Goal: Information Seeking & Learning: Compare options

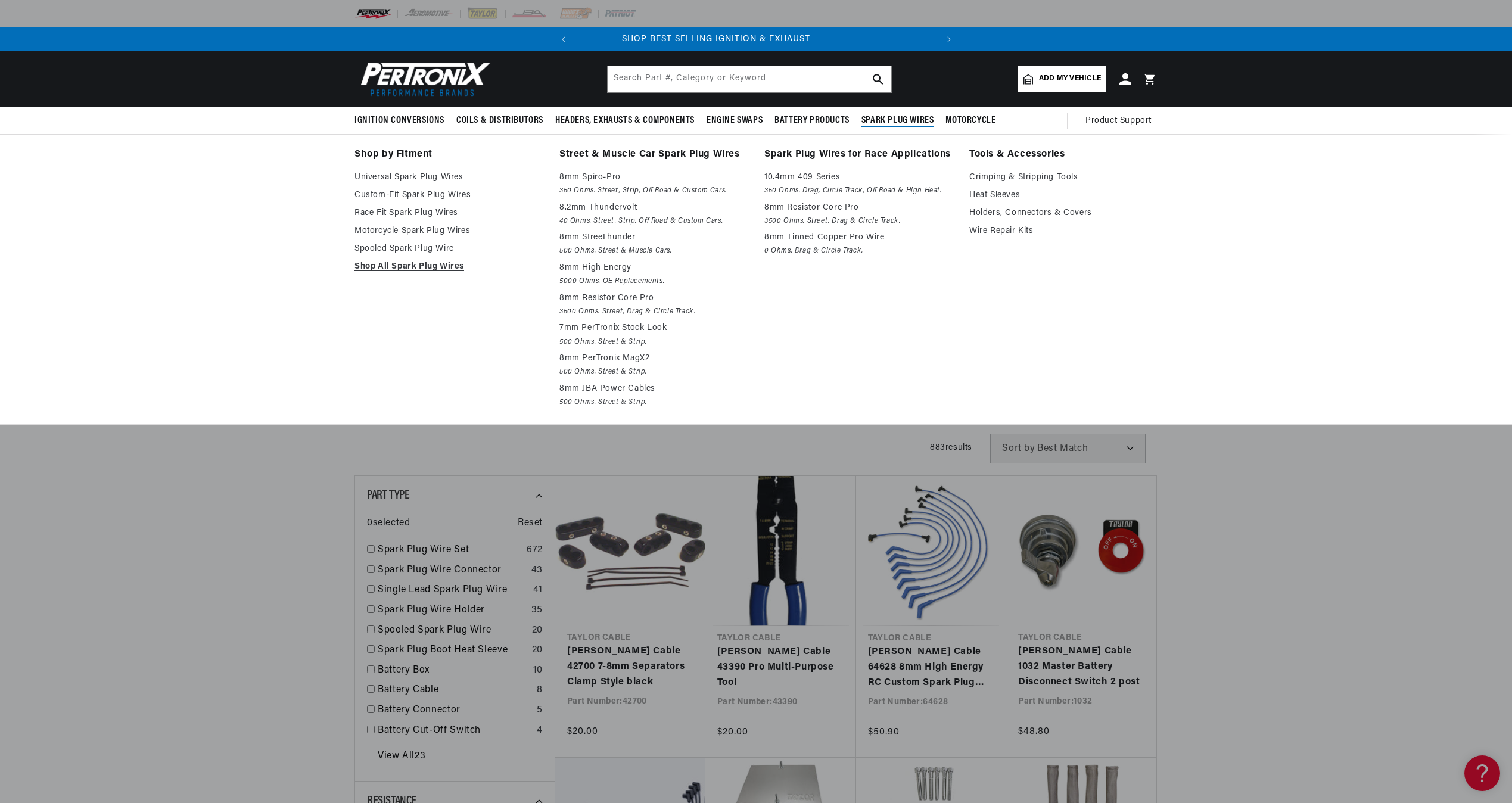
click at [896, 118] on span "Spark Plug Wires" at bounding box center [898, 120] width 72 height 12
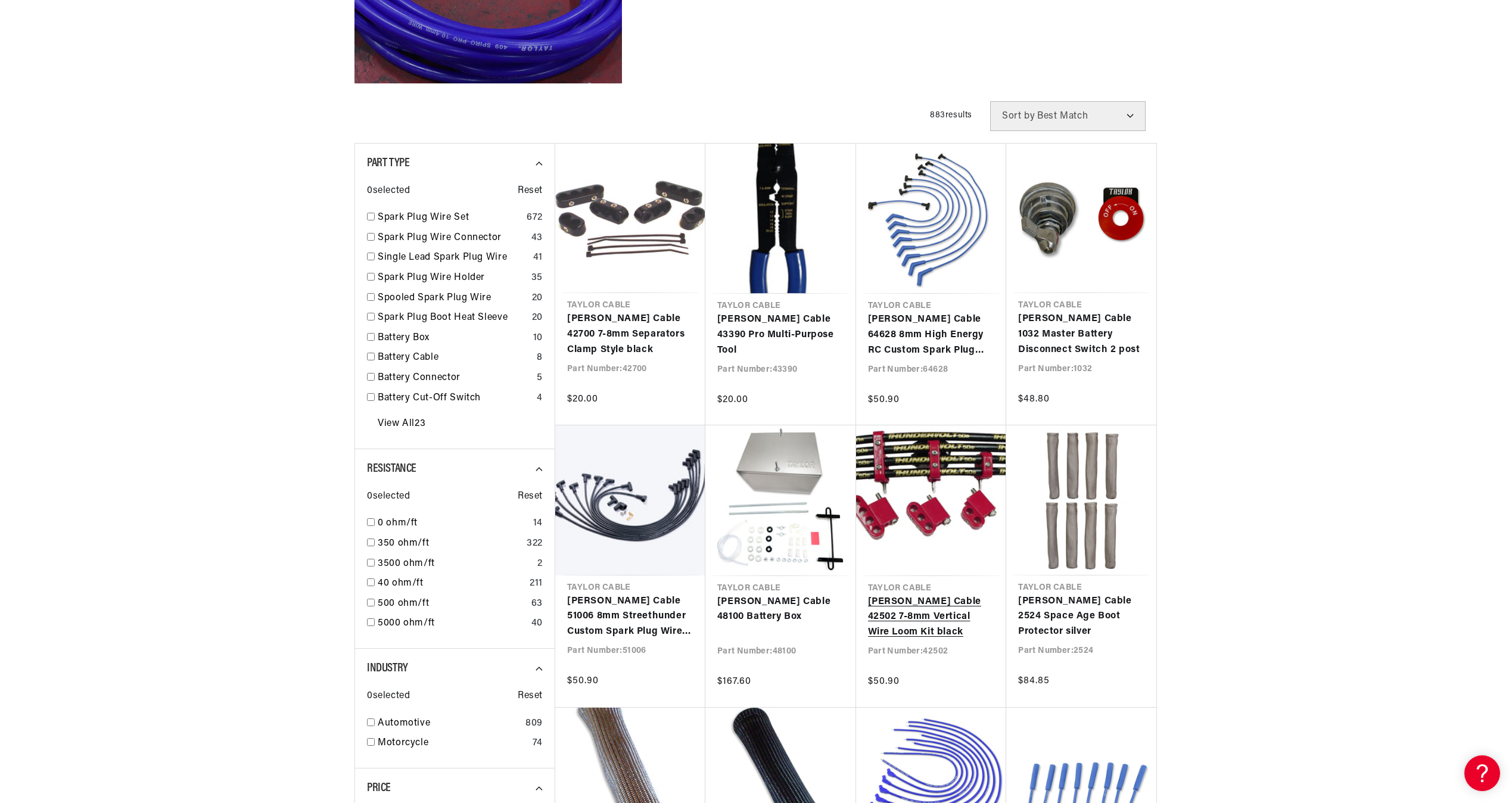
scroll to position [536, 0]
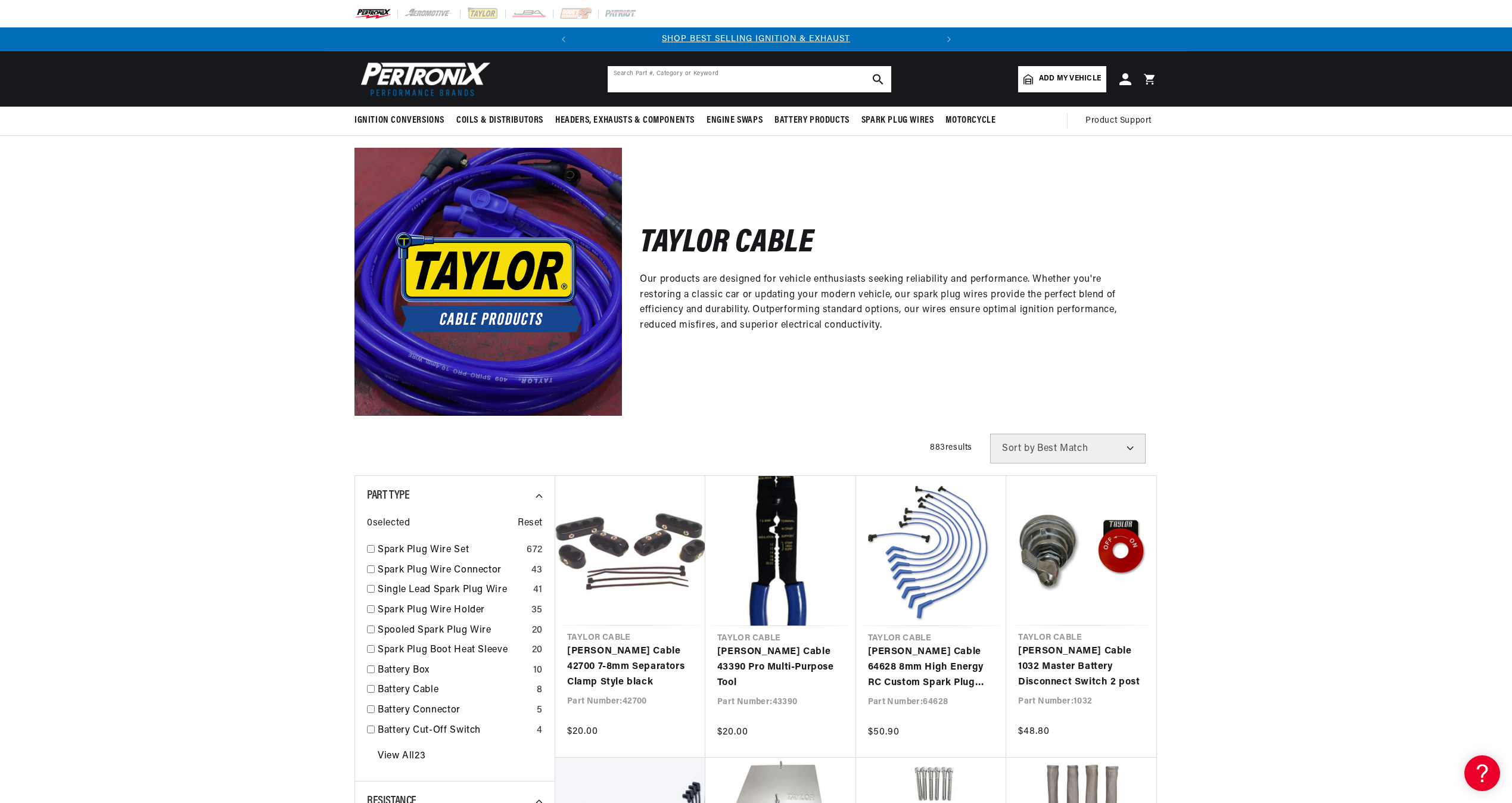
click at [709, 83] on input "text" at bounding box center [750, 79] width 284 height 26
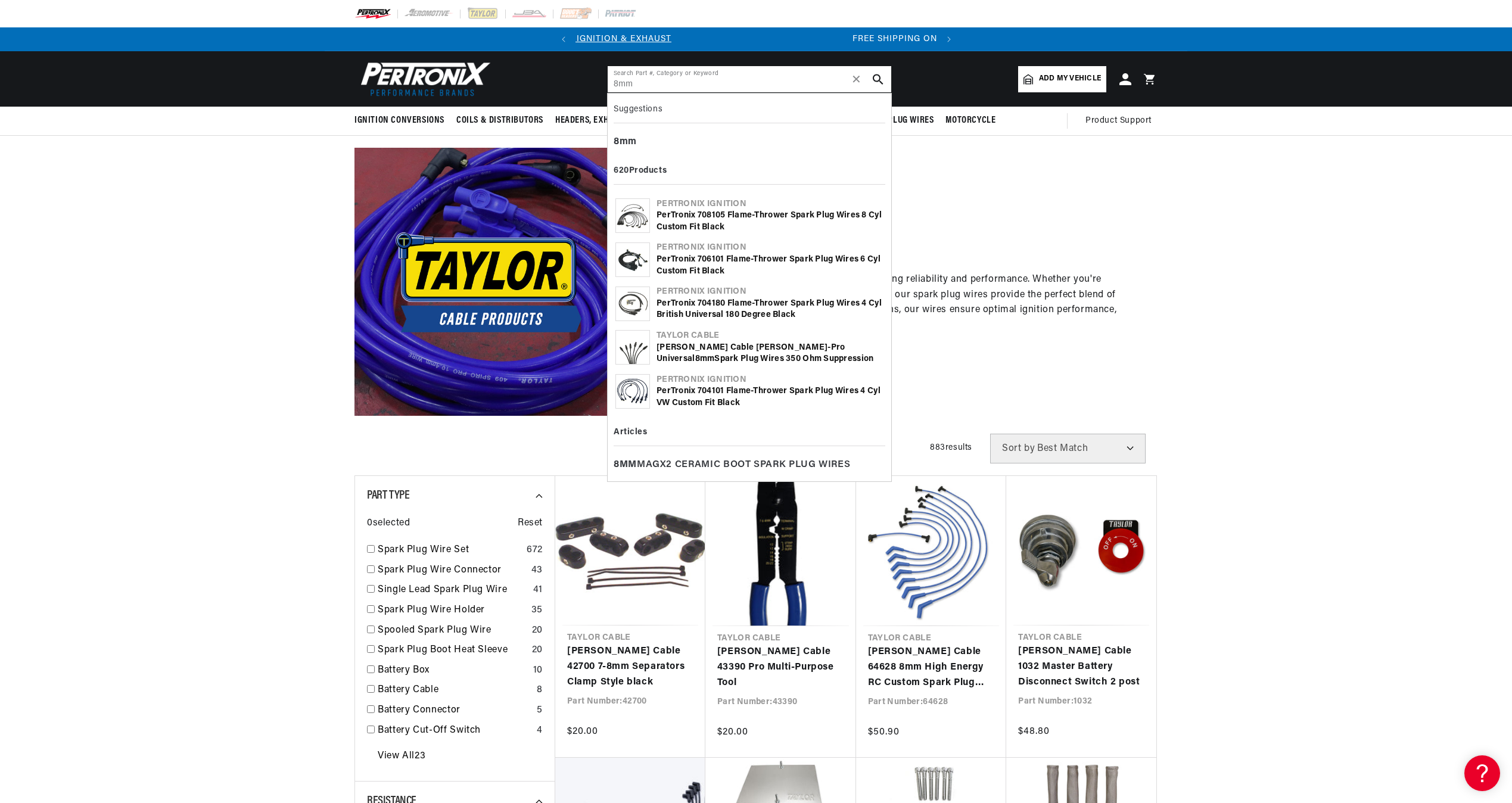
scroll to position [0, 361]
type input "8mm"
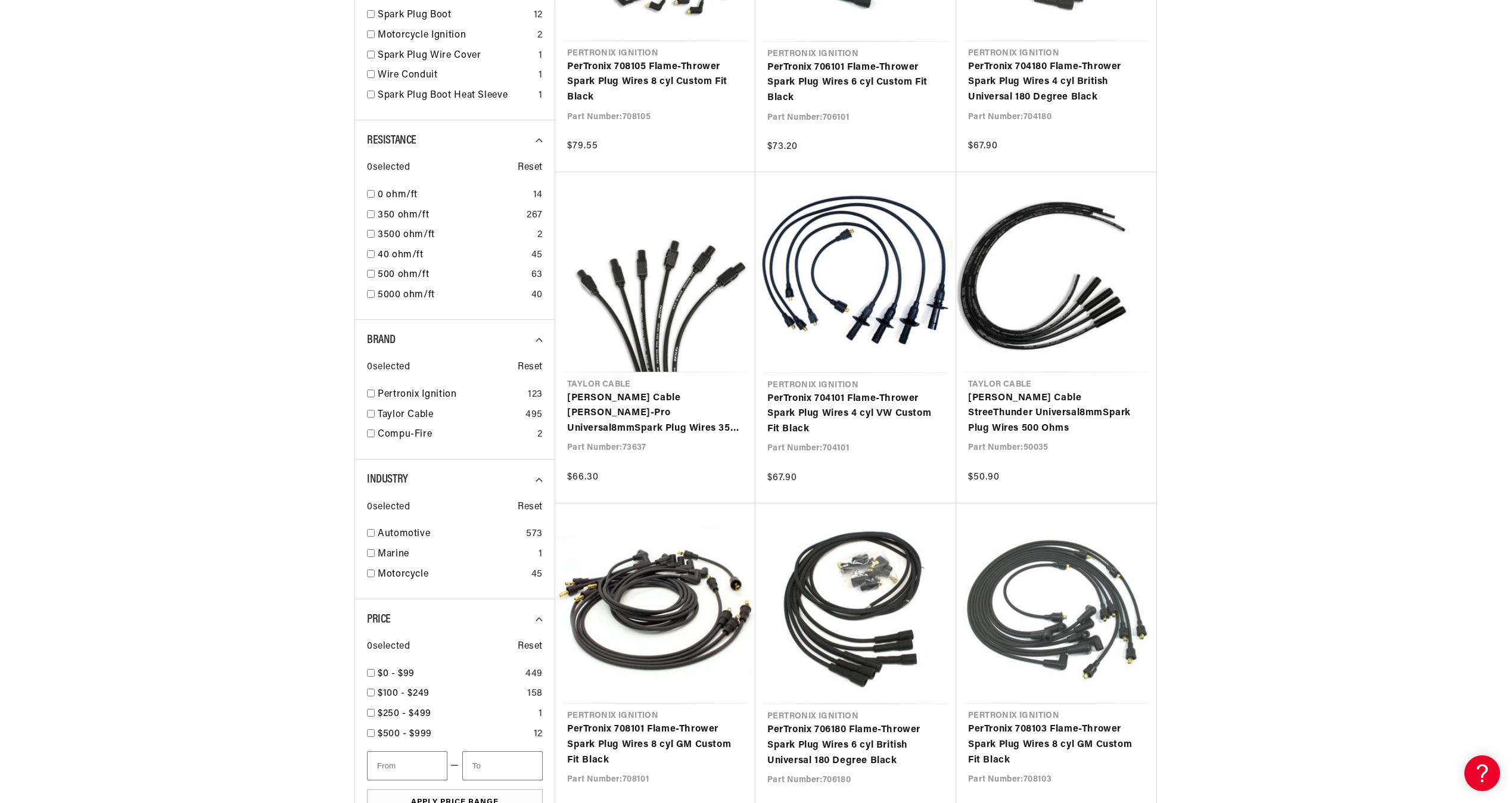
scroll to position [476, 0]
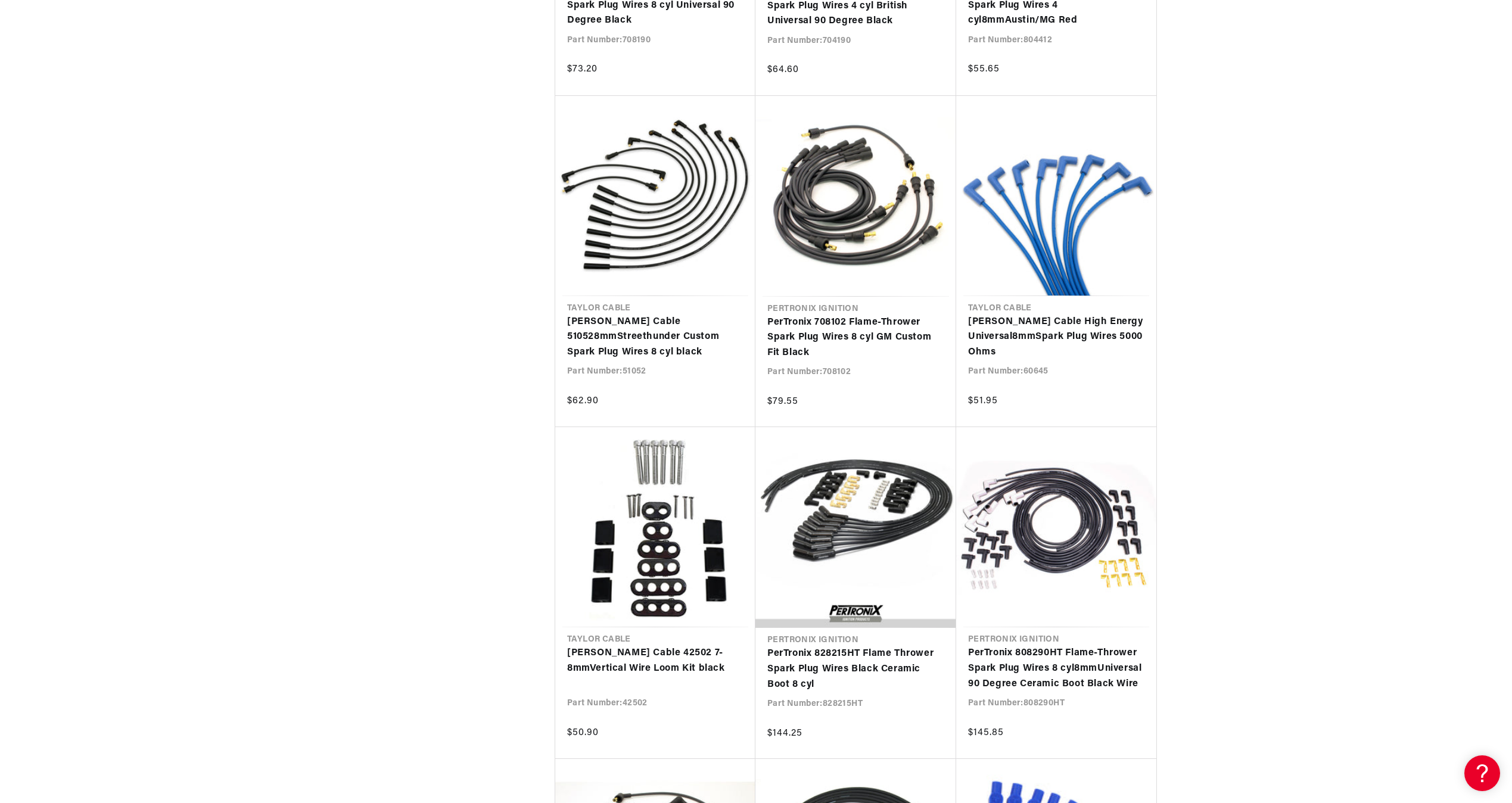
scroll to position [0, 361]
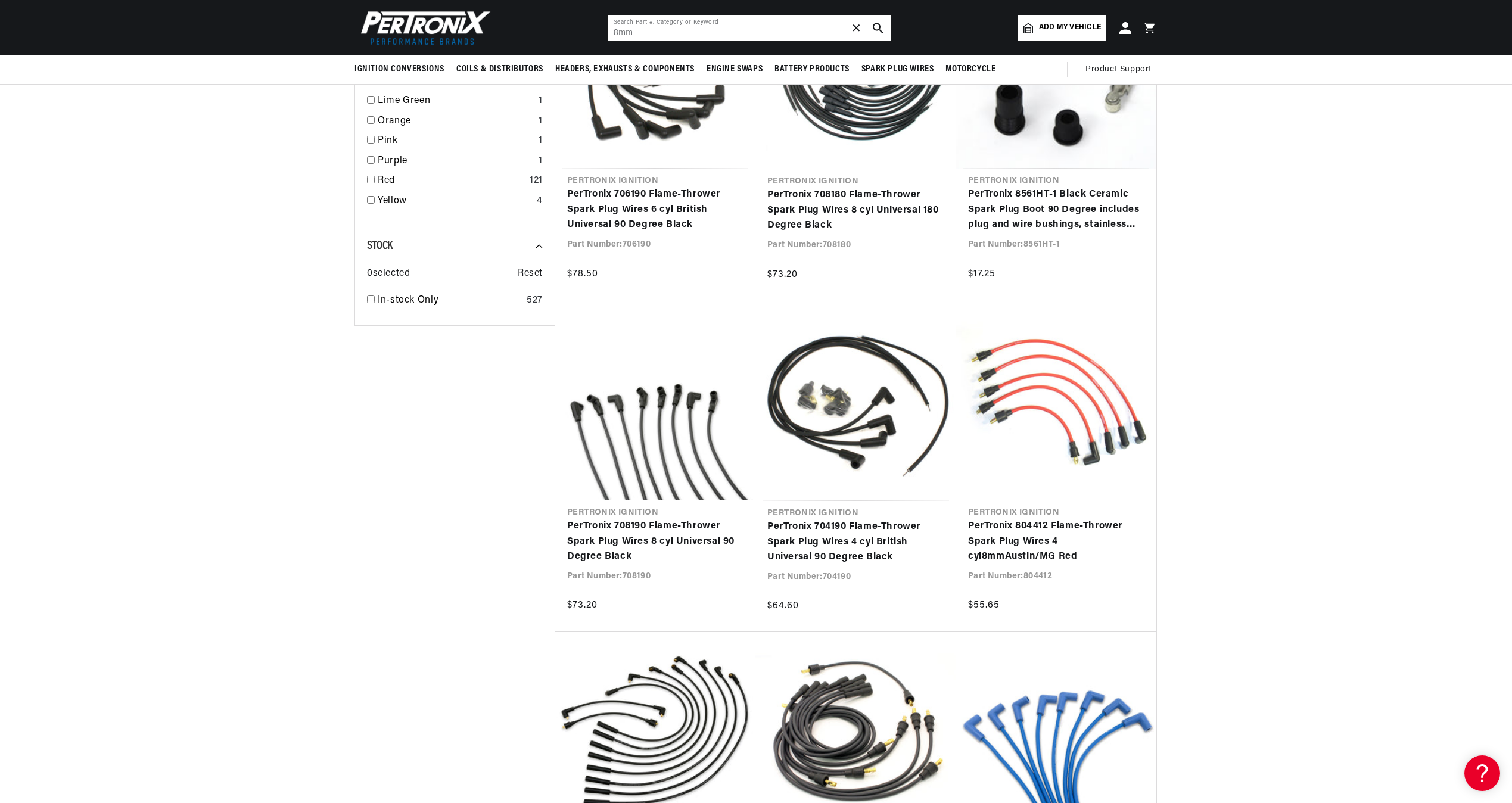
click at [857, 28] on span "✕" at bounding box center [856, 28] width 10 height 0
click at [766, 29] on input "text" at bounding box center [750, 28] width 284 height 26
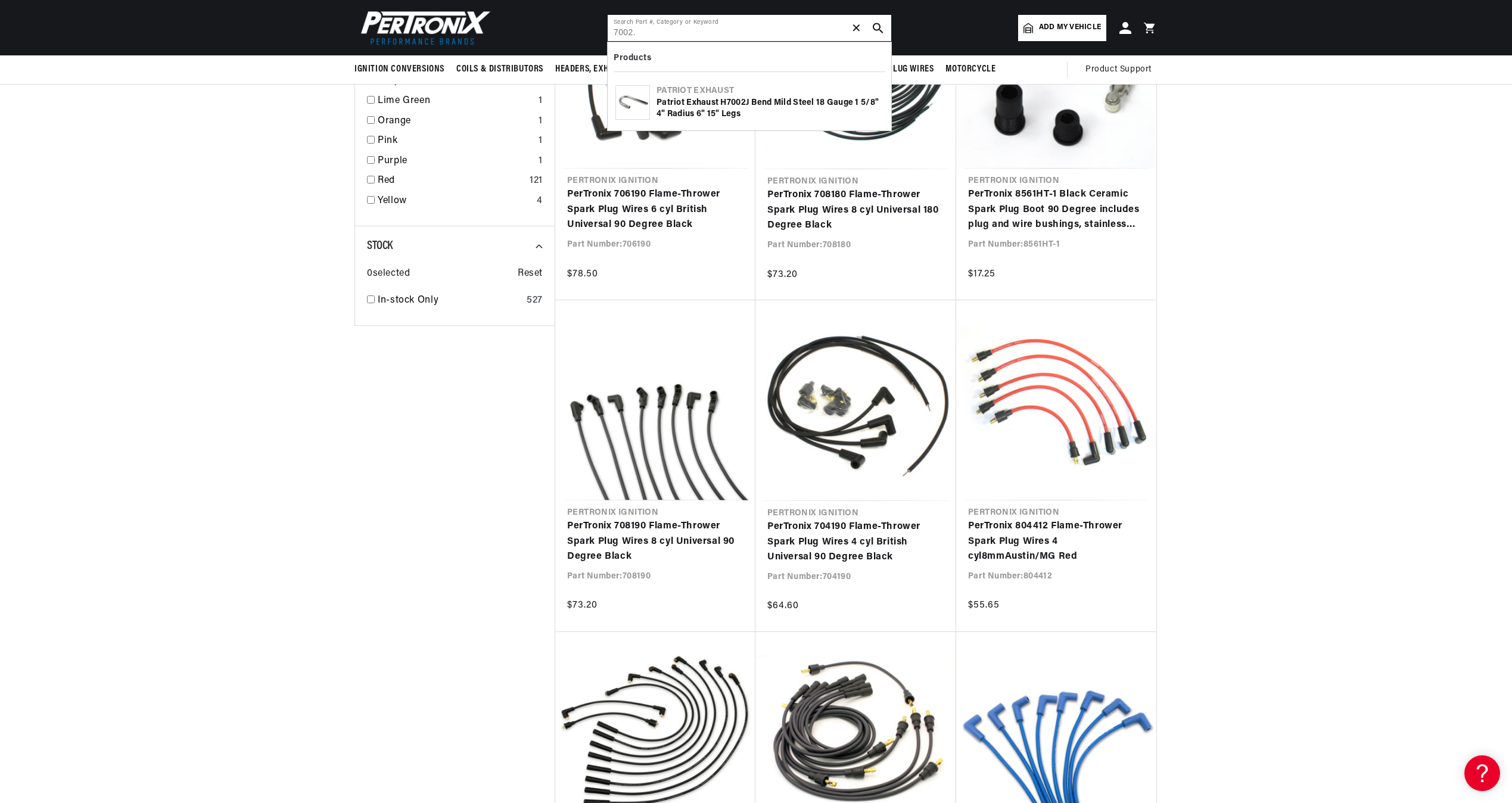
scroll to position [0, 361]
type input "70053"
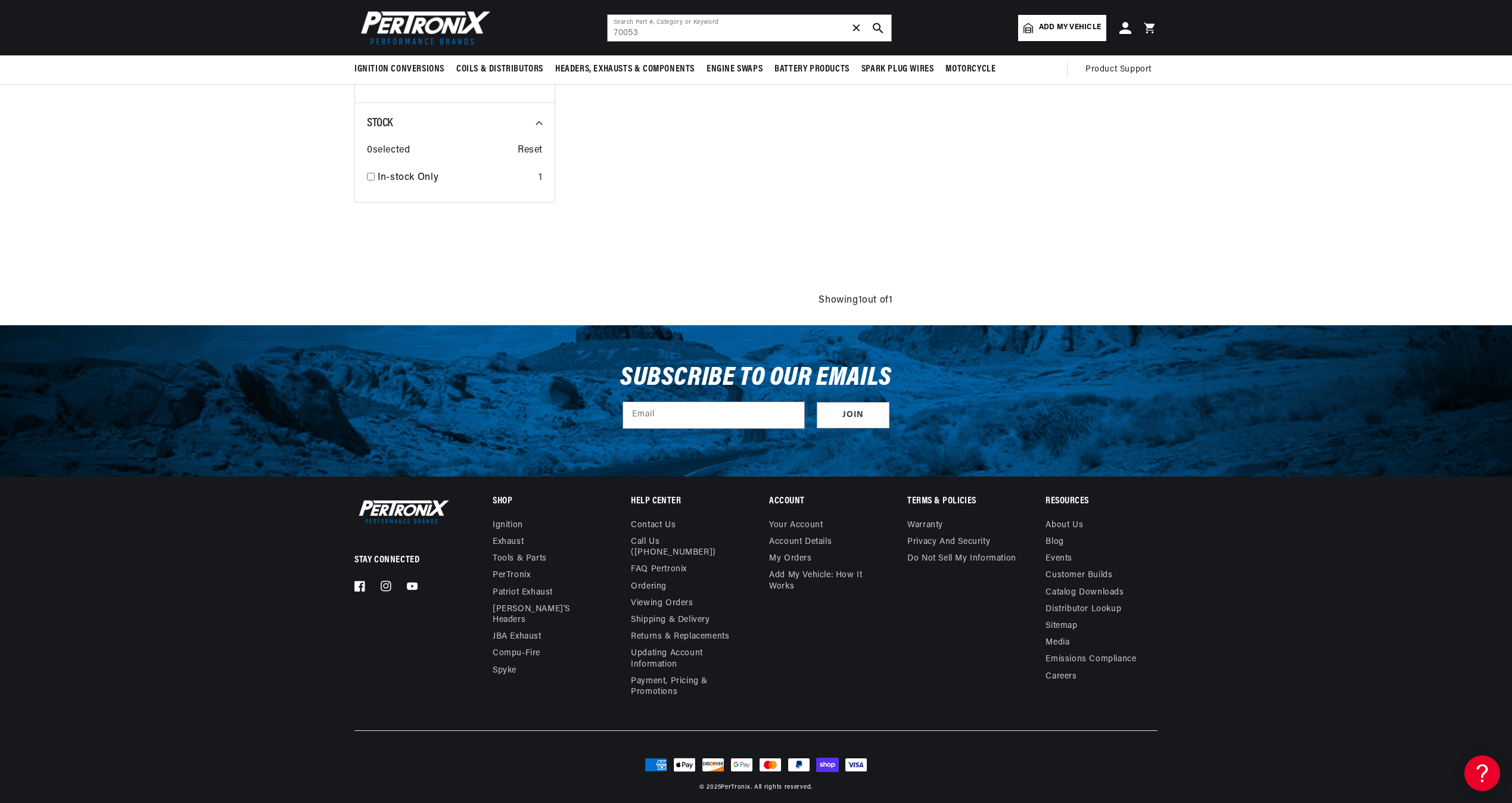
click at [869, 28] on button "search button" at bounding box center [878, 28] width 26 height 26
click at [365, 177] on div "Stock 0 selected Reset In-stock Only 1" at bounding box center [454, 153] width 200 height 99
click at [374, 172] on div "In-stock Only 1" at bounding box center [455, 180] width 176 height 20
click at [538, 122] on icon at bounding box center [543, 123] width 16 height 16
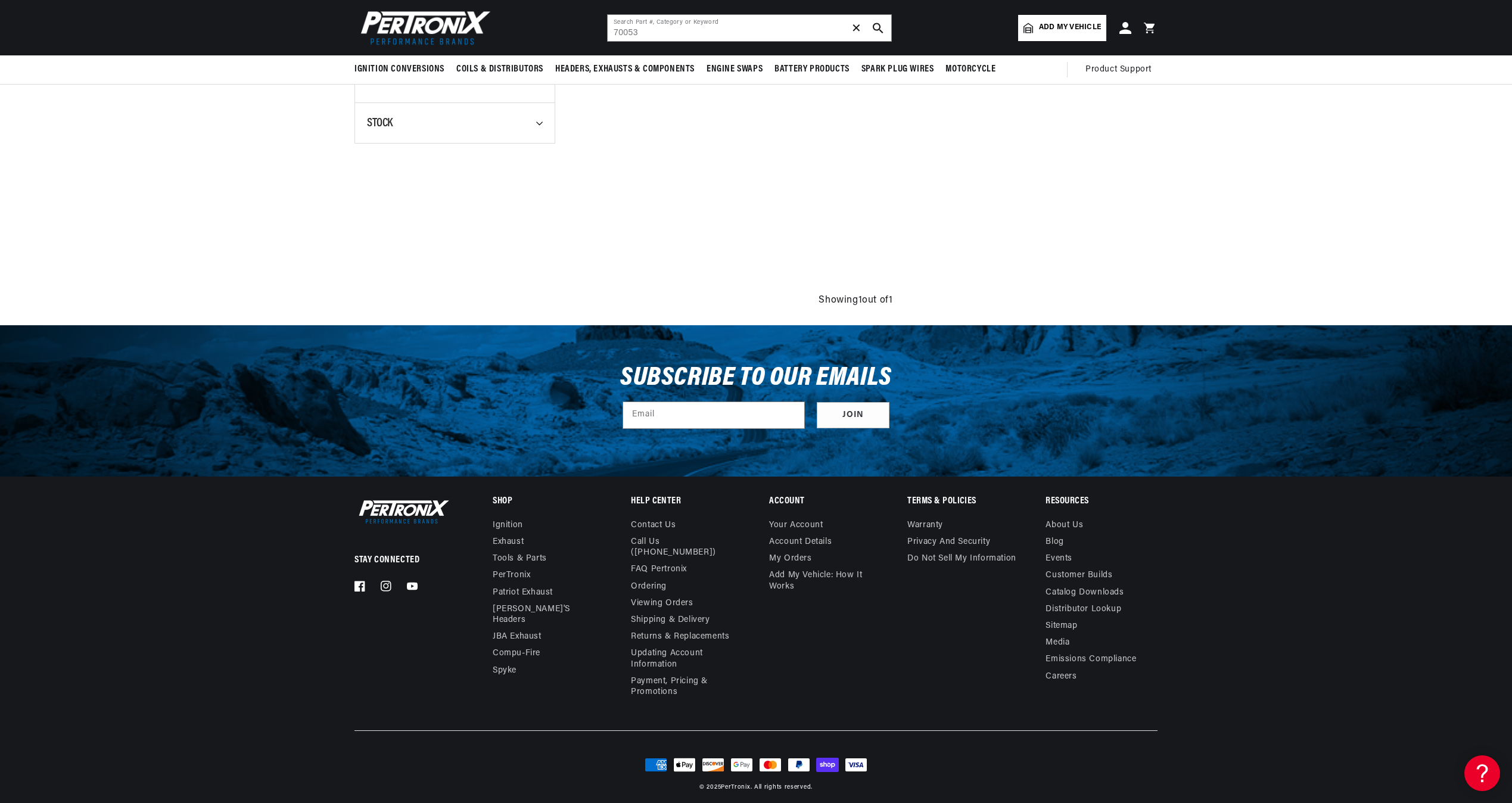
click at [538, 122] on icon at bounding box center [539, 123] width 7 height 4
click at [367, 173] on input "checkbox" at bounding box center [371, 176] width 8 height 8
click at [536, 174] on div "In-stock Only 1" at bounding box center [455, 180] width 176 height 20
click at [511, 175] on link "In-stock Only" at bounding box center [456, 178] width 156 height 15
checkbox input "false"
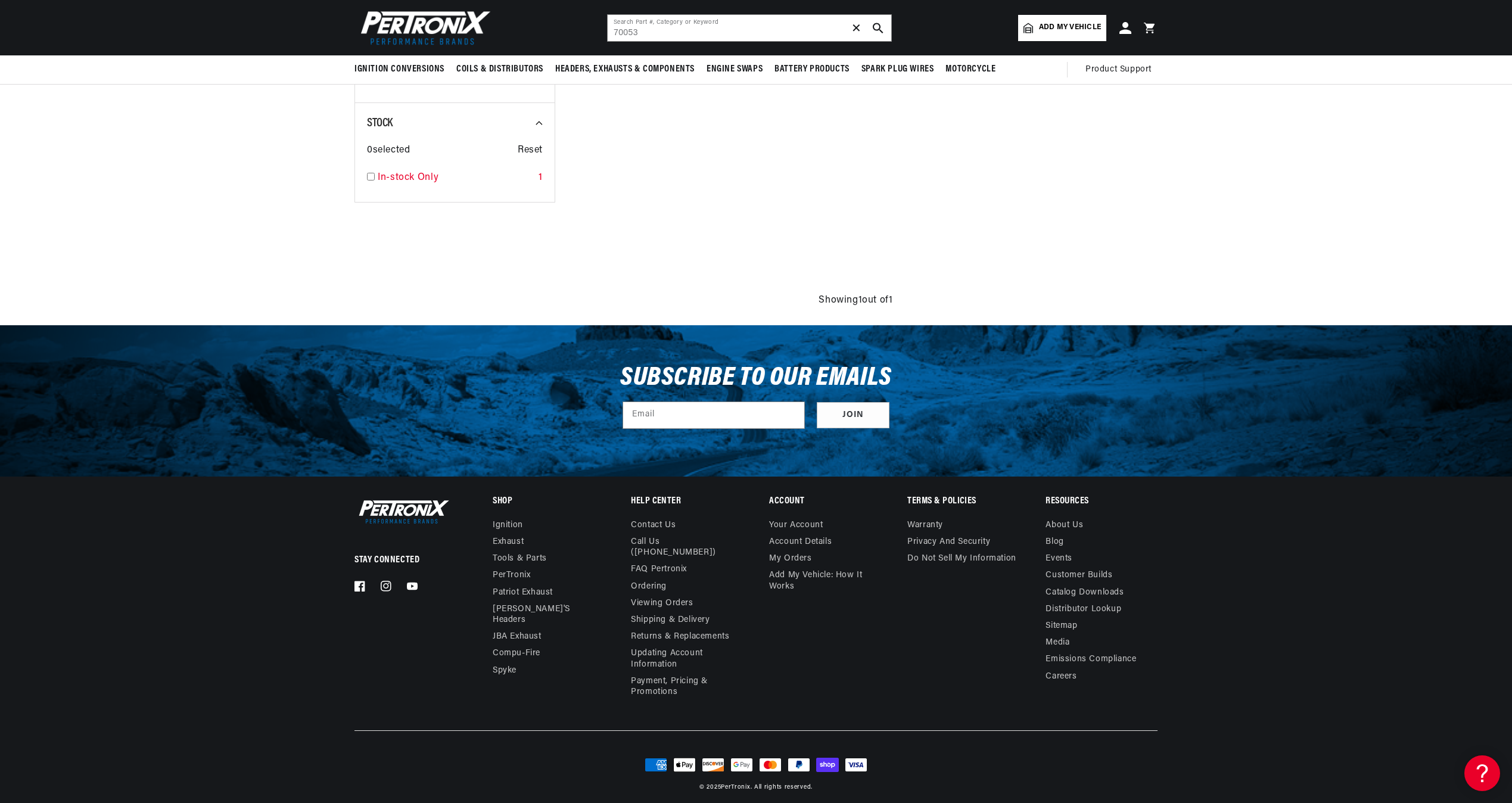
scroll to position [0, 361]
click at [667, 34] on input "70053" at bounding box center [750, 28] width 284 height 26
type input "7"
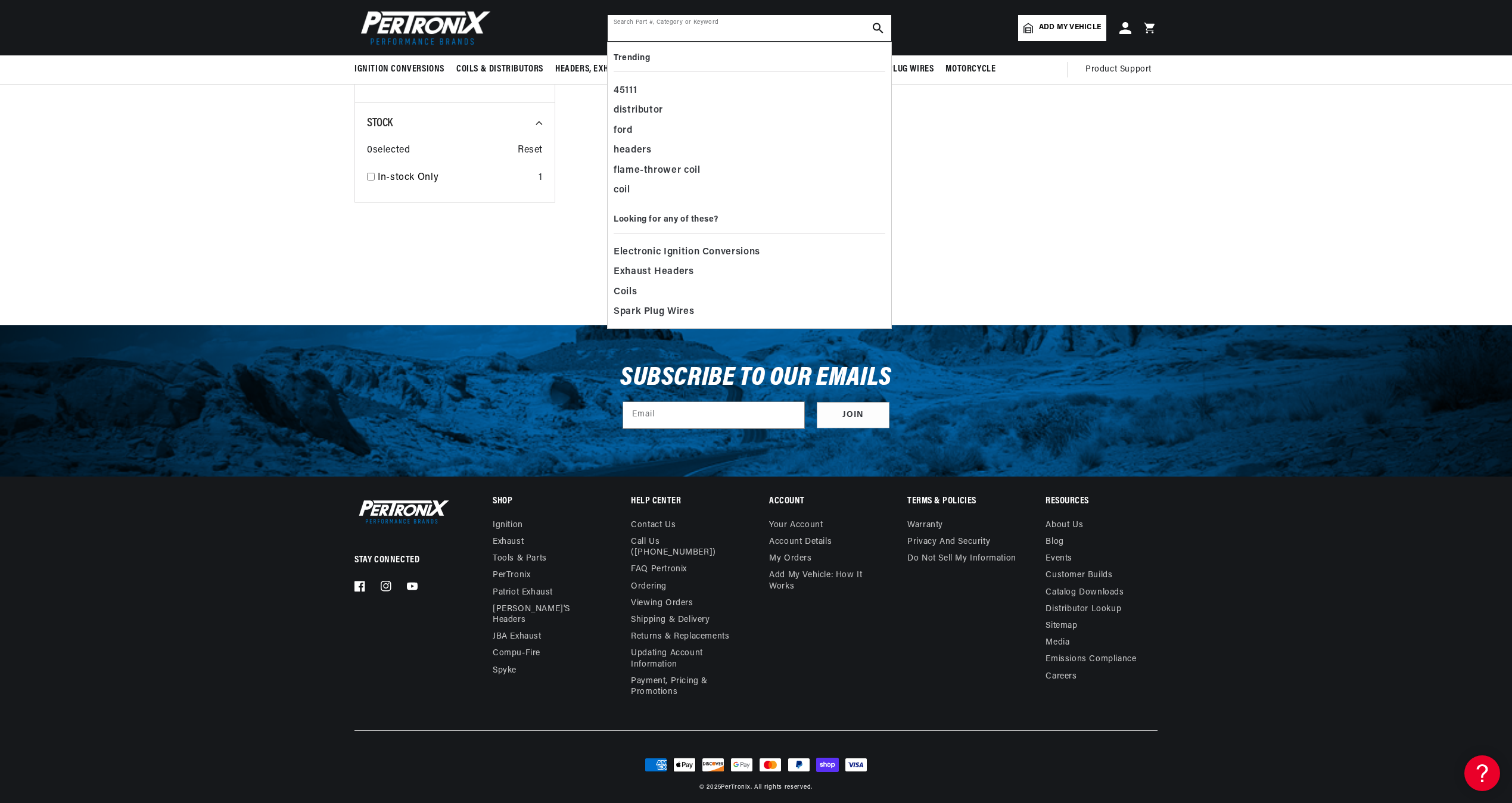
scroll to position [0, 0]
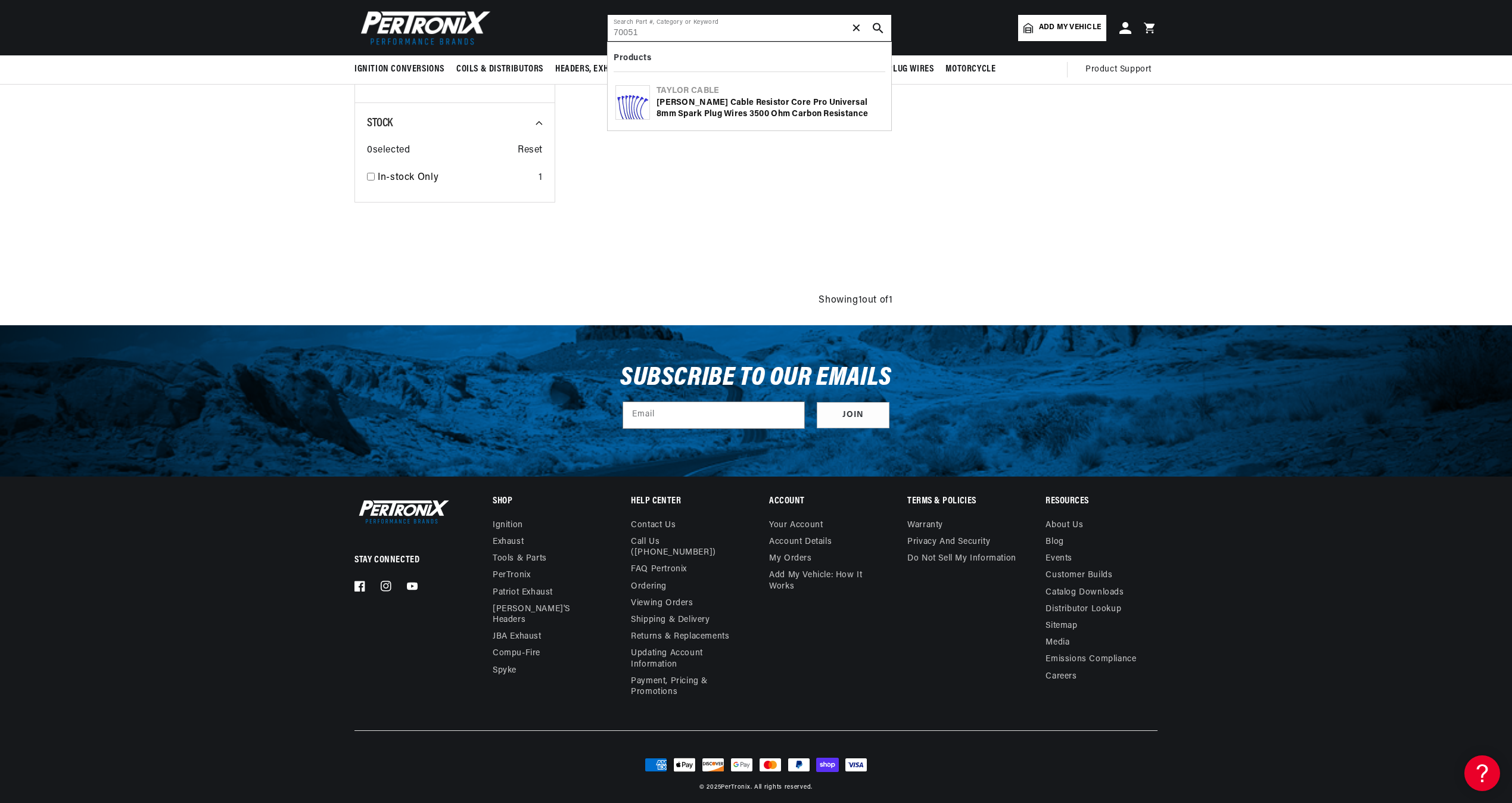
type input "70051"
click at [724, 104] on div "[PERSON_NAME] Cable Resistor Core Pro Universal 8mm Spark Plug Wires 3500 Ohm C…" at bounding box center [770, 109] width 227 height 23
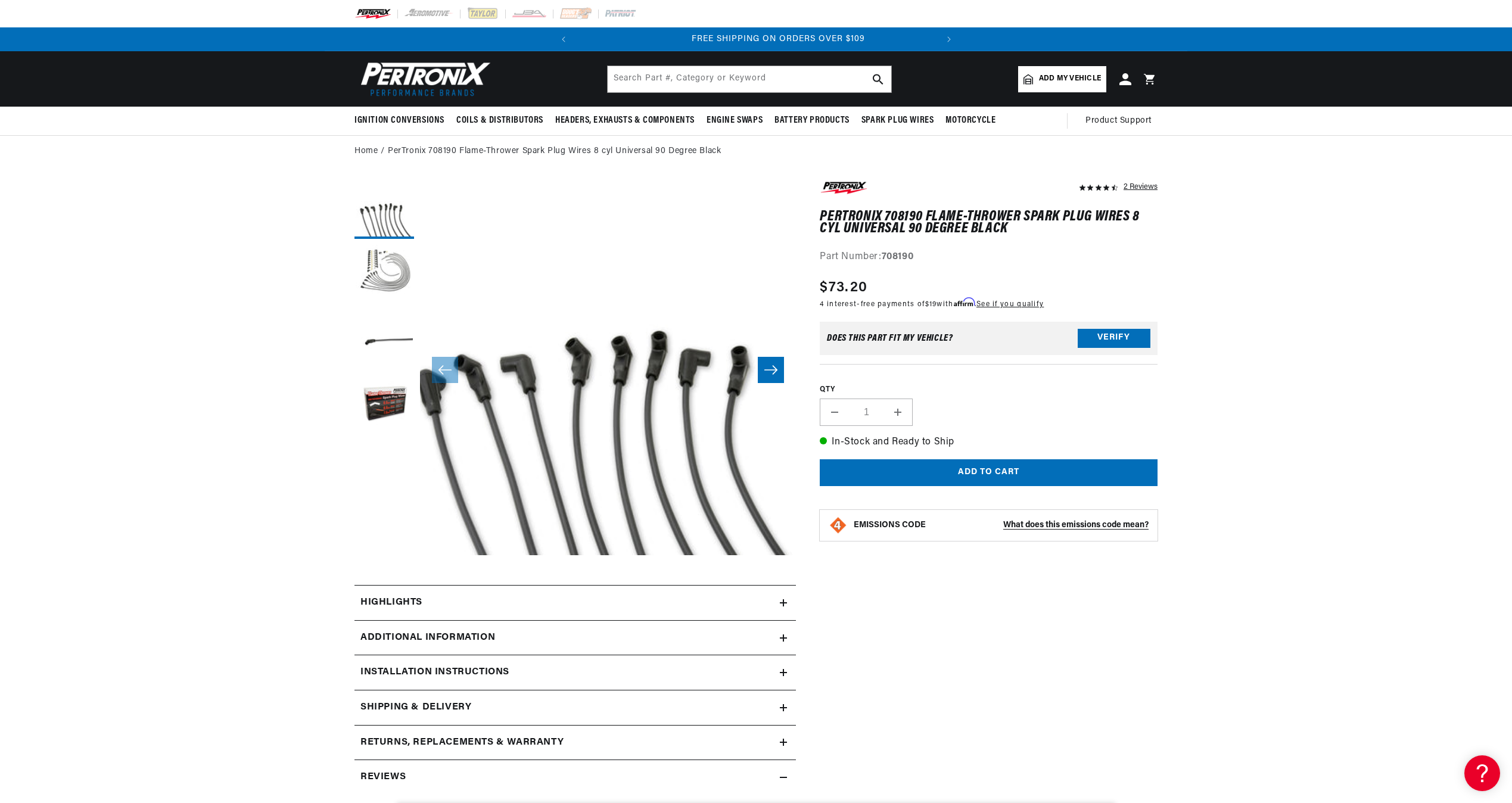
scroll to position [0, 361]
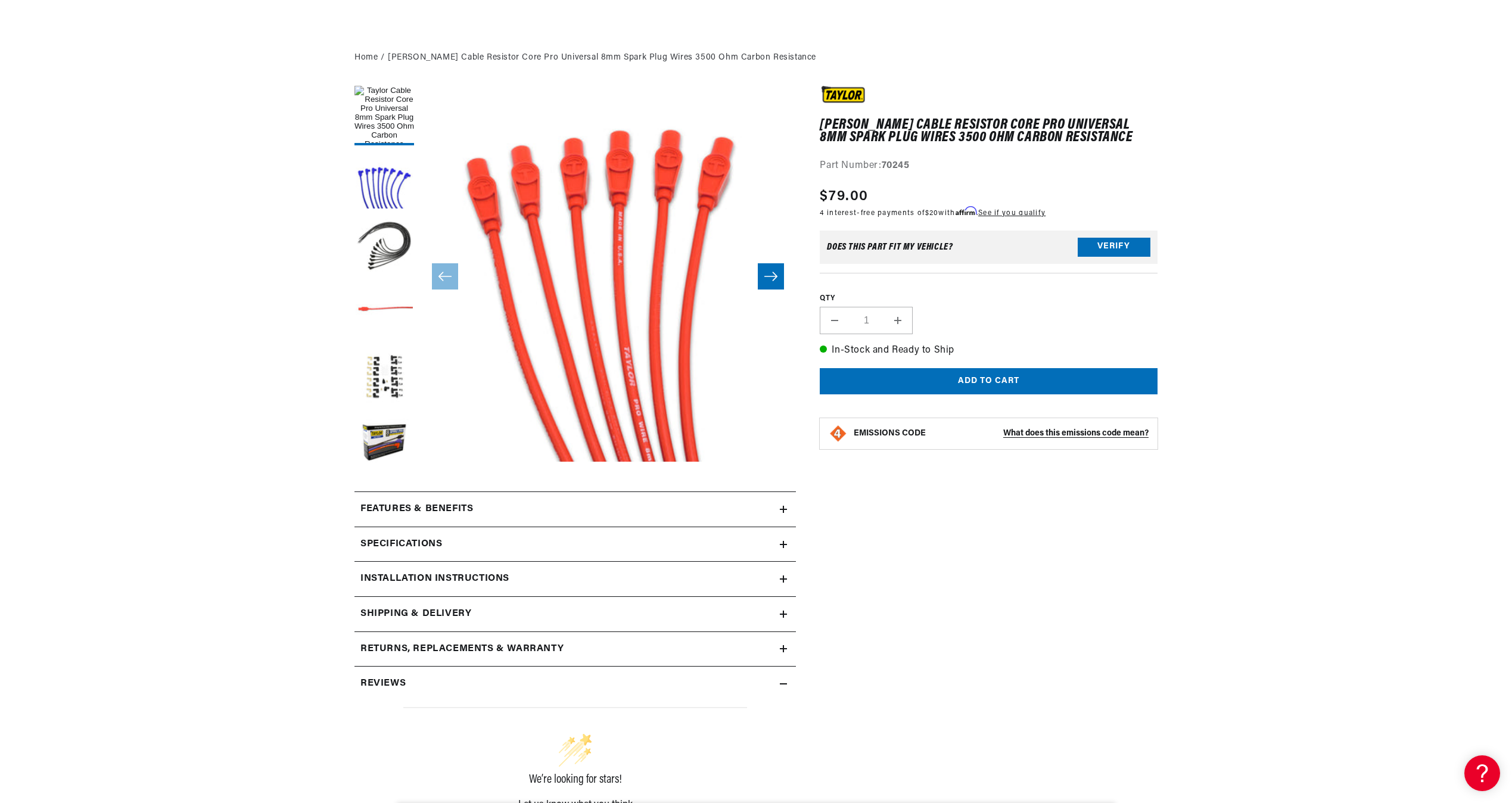
scroll to position [179, 0]
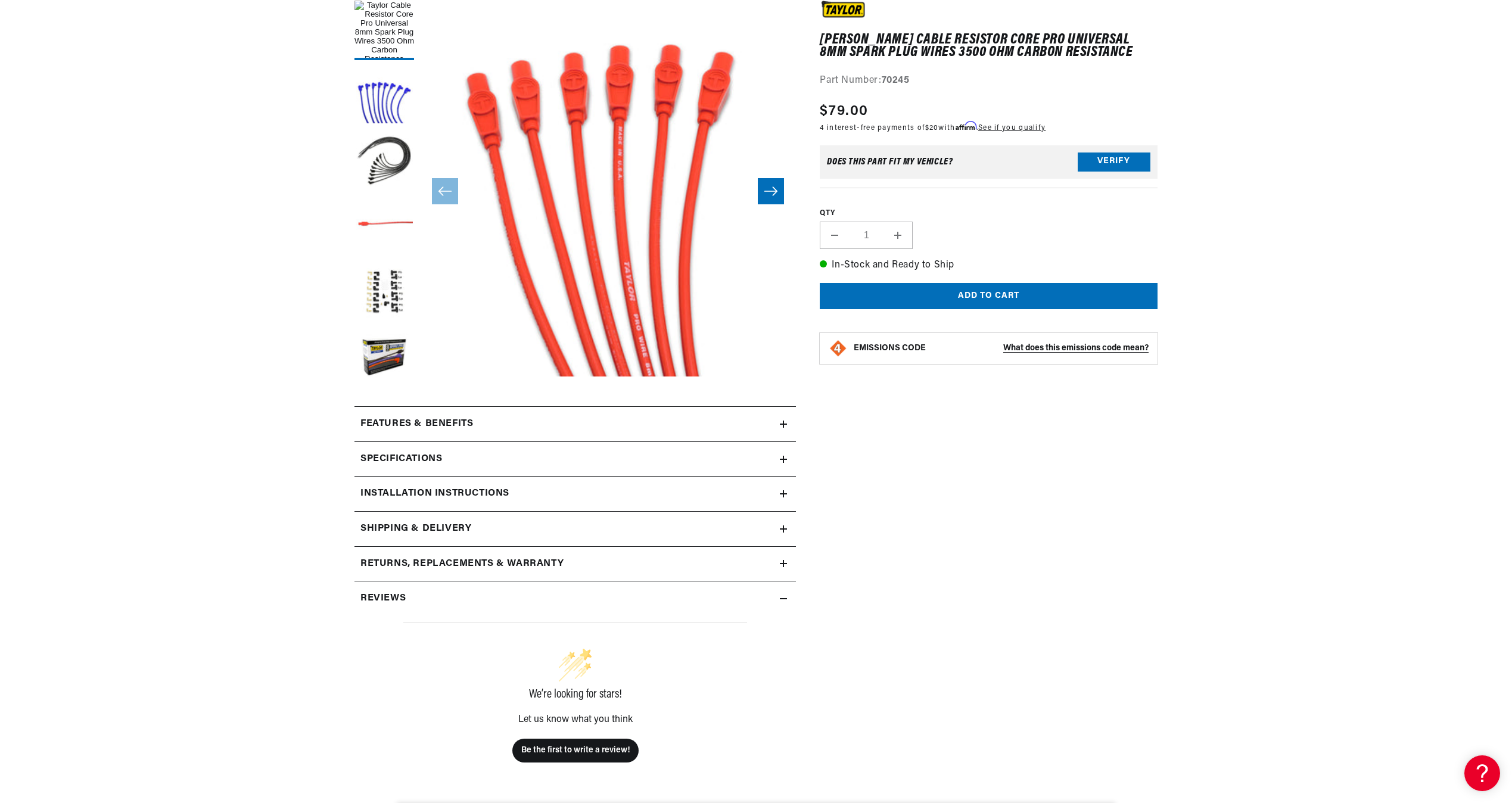
click at [781, 428] on summary "Features & Benefits" at bounding box center [575, 424] width 441 height 34
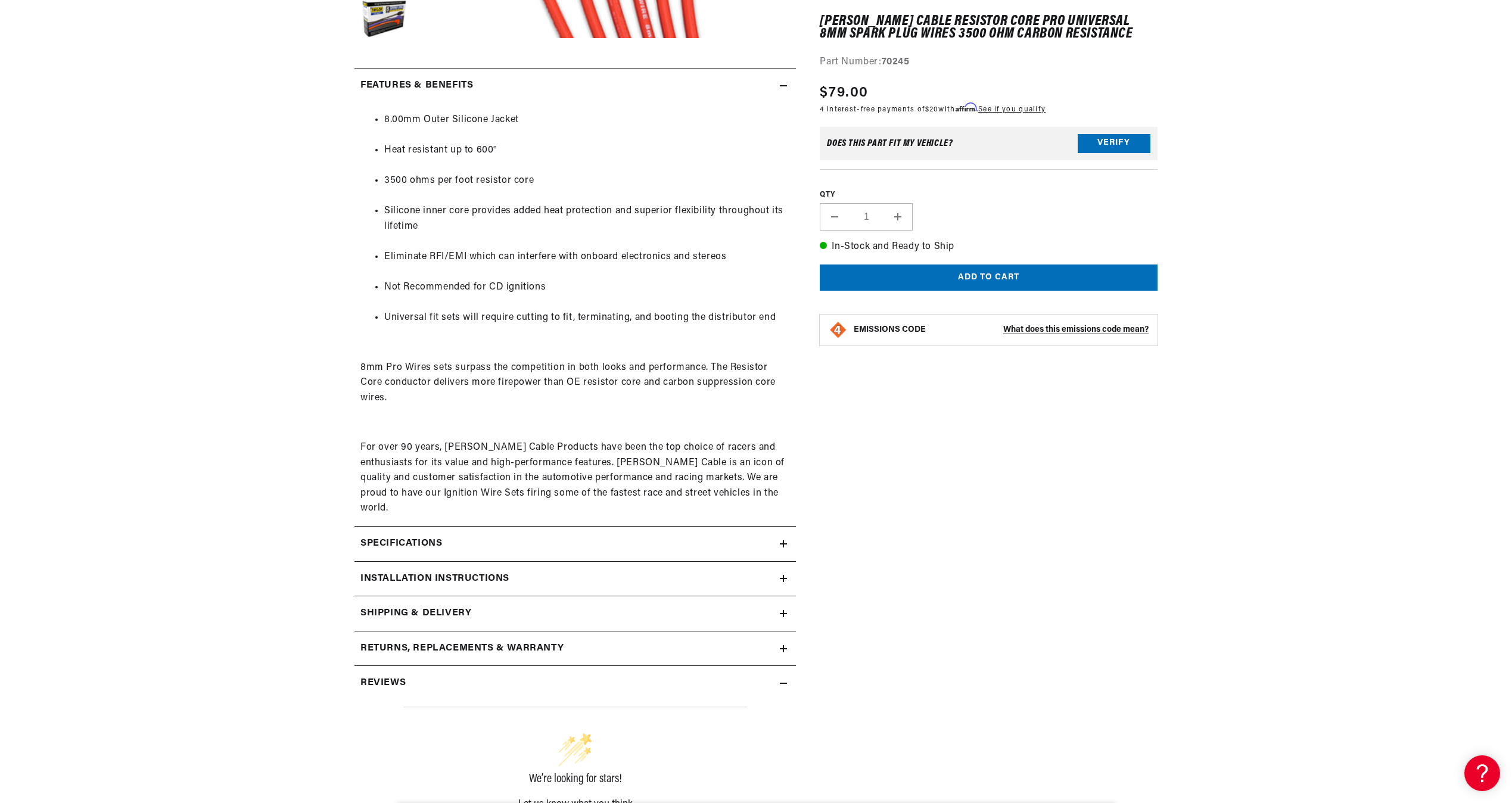
scroll to position [536, 0]
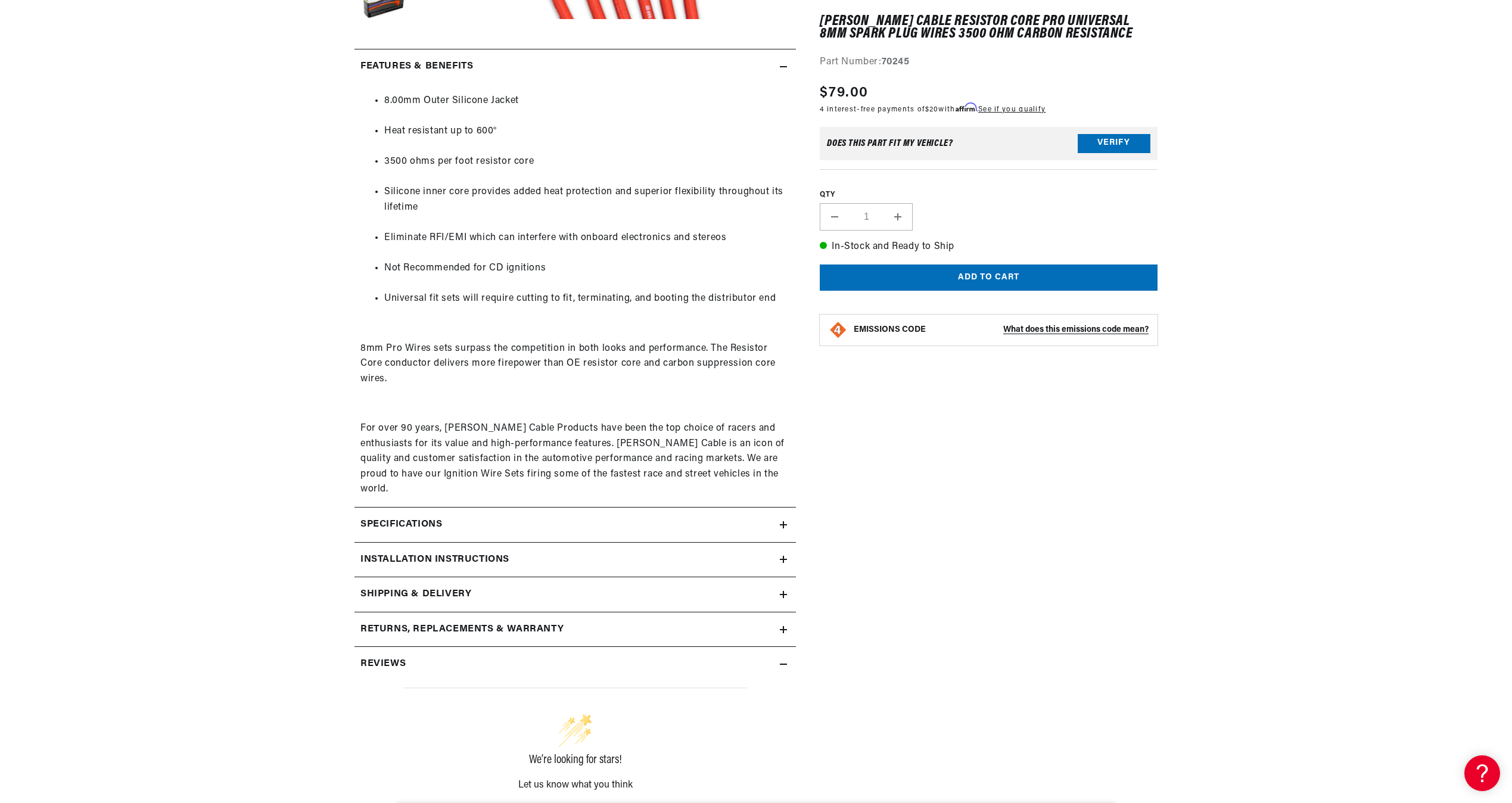
click at [785, 521] on icon at bounding box center [783, 525] width 7 height 7
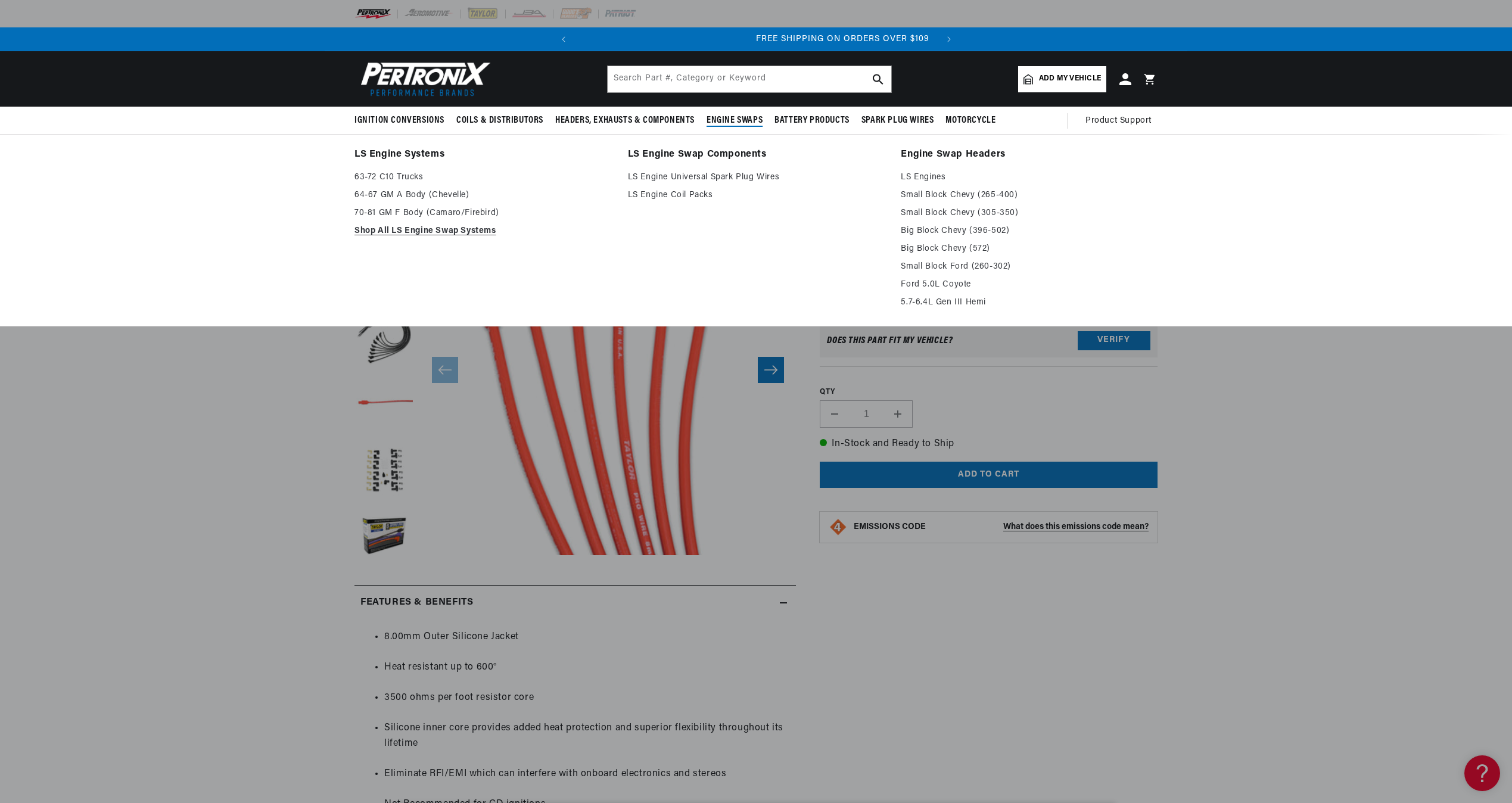
scroll to position [0, 361]
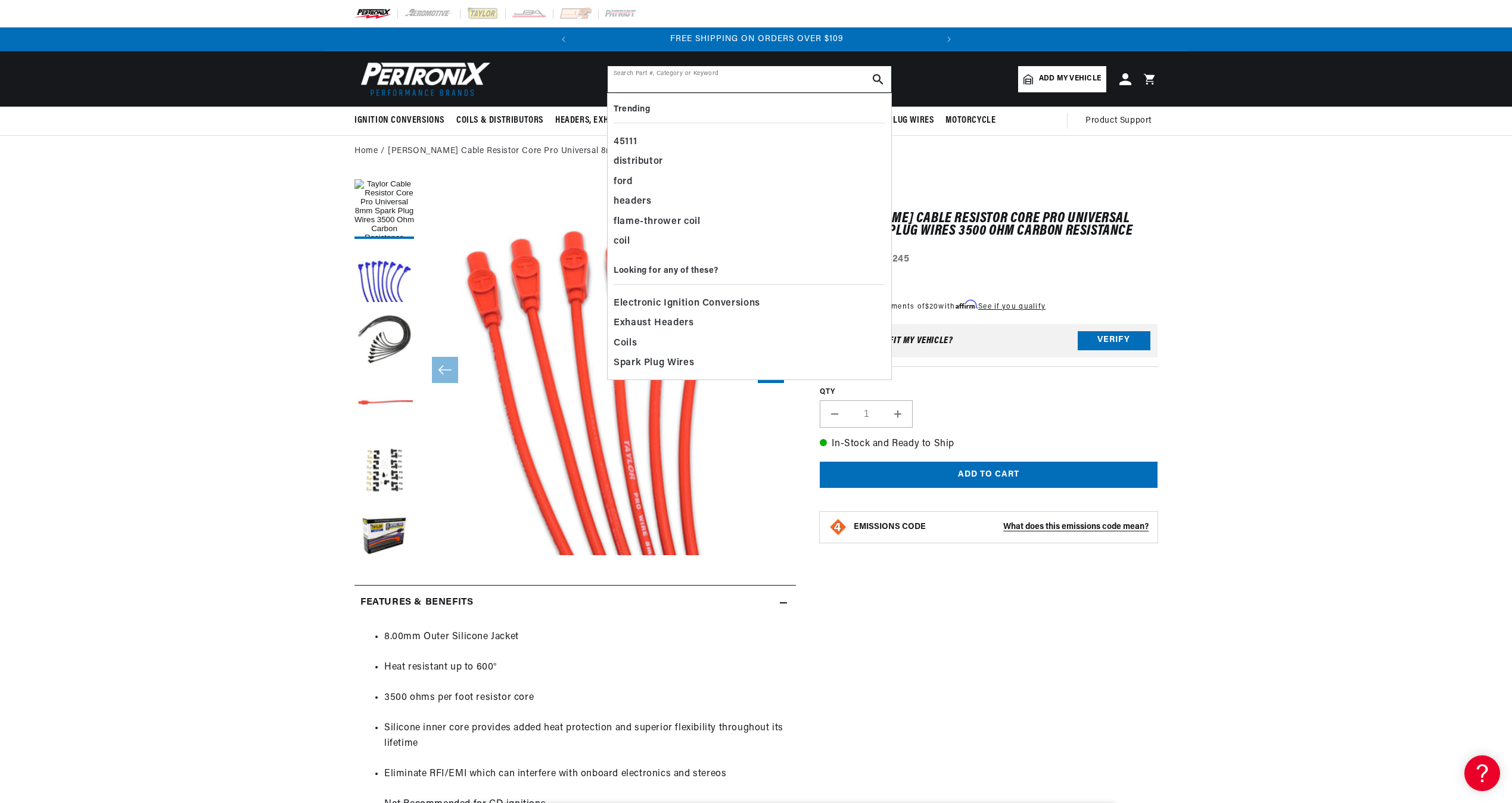
click at [768, 82] on input "text" at bounding box center [750, 79] width 284 height 26
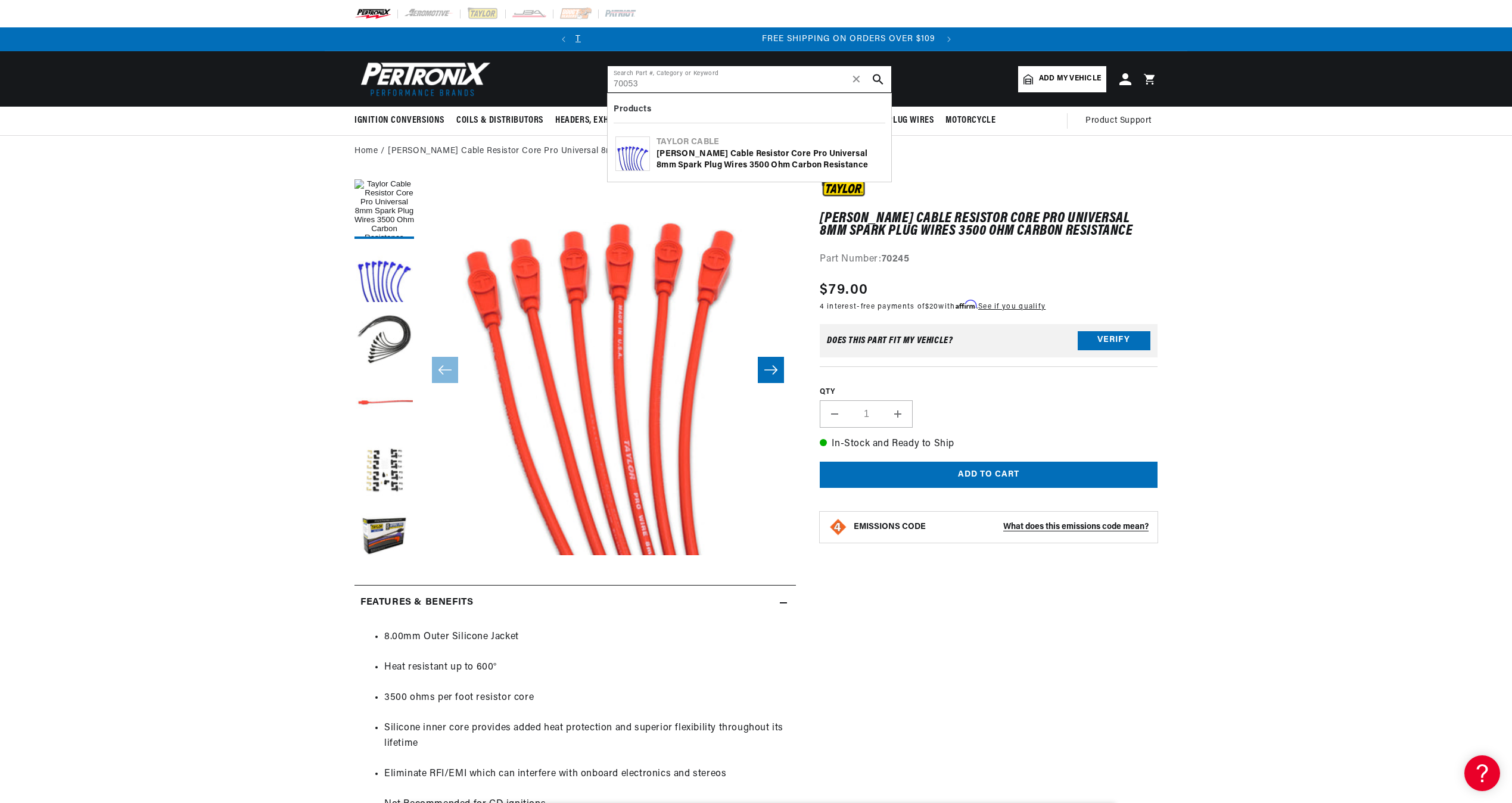
type input "70053"
click at [746, 161] on div "Taylor Cable Resistor Core Pro Universal 8mm Spark Plug Wires 3500 Ohm Carbon R…" at bounding box center [770, 160] width 227 height 23
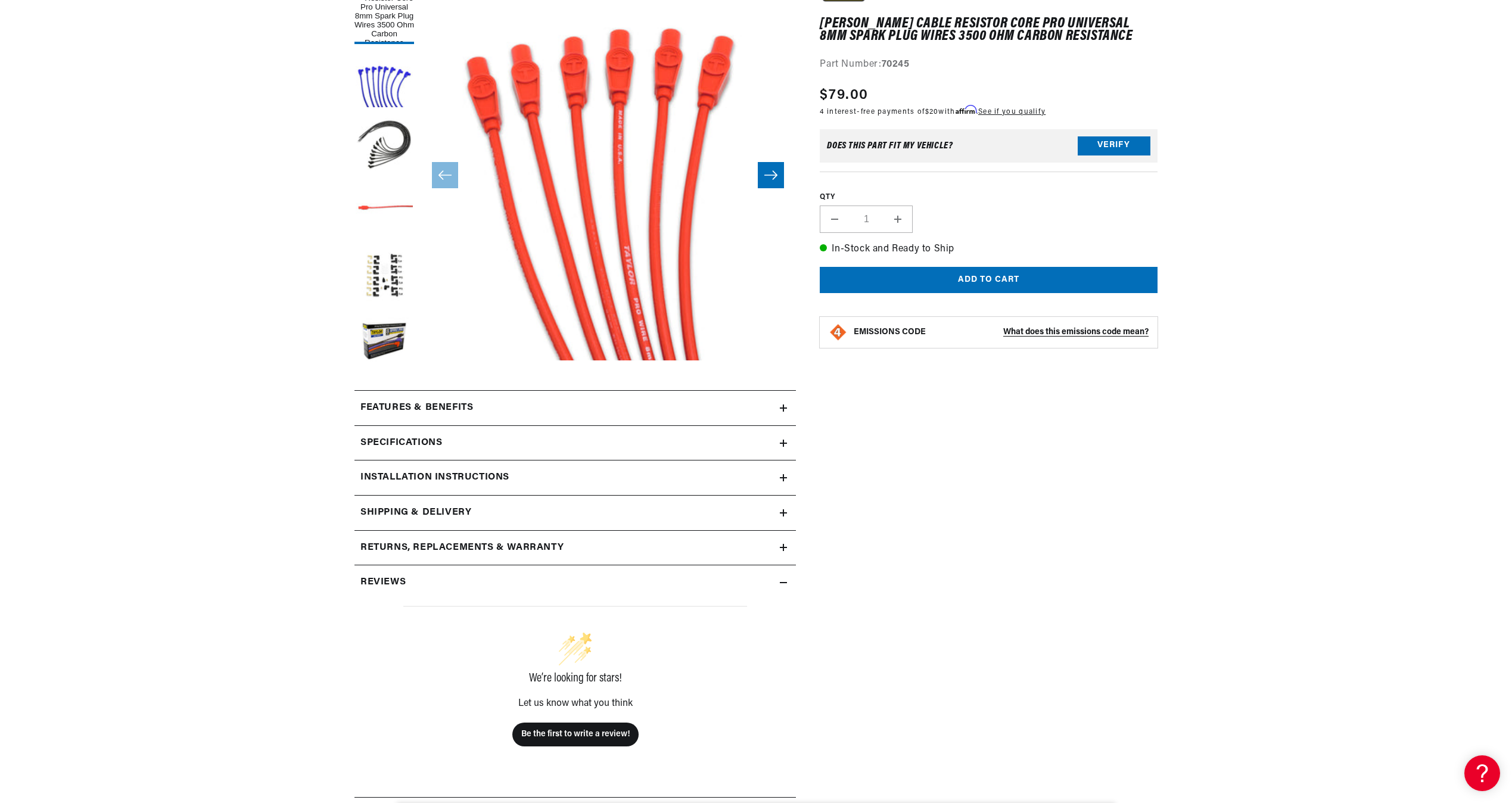
scroll to position [238, 0]
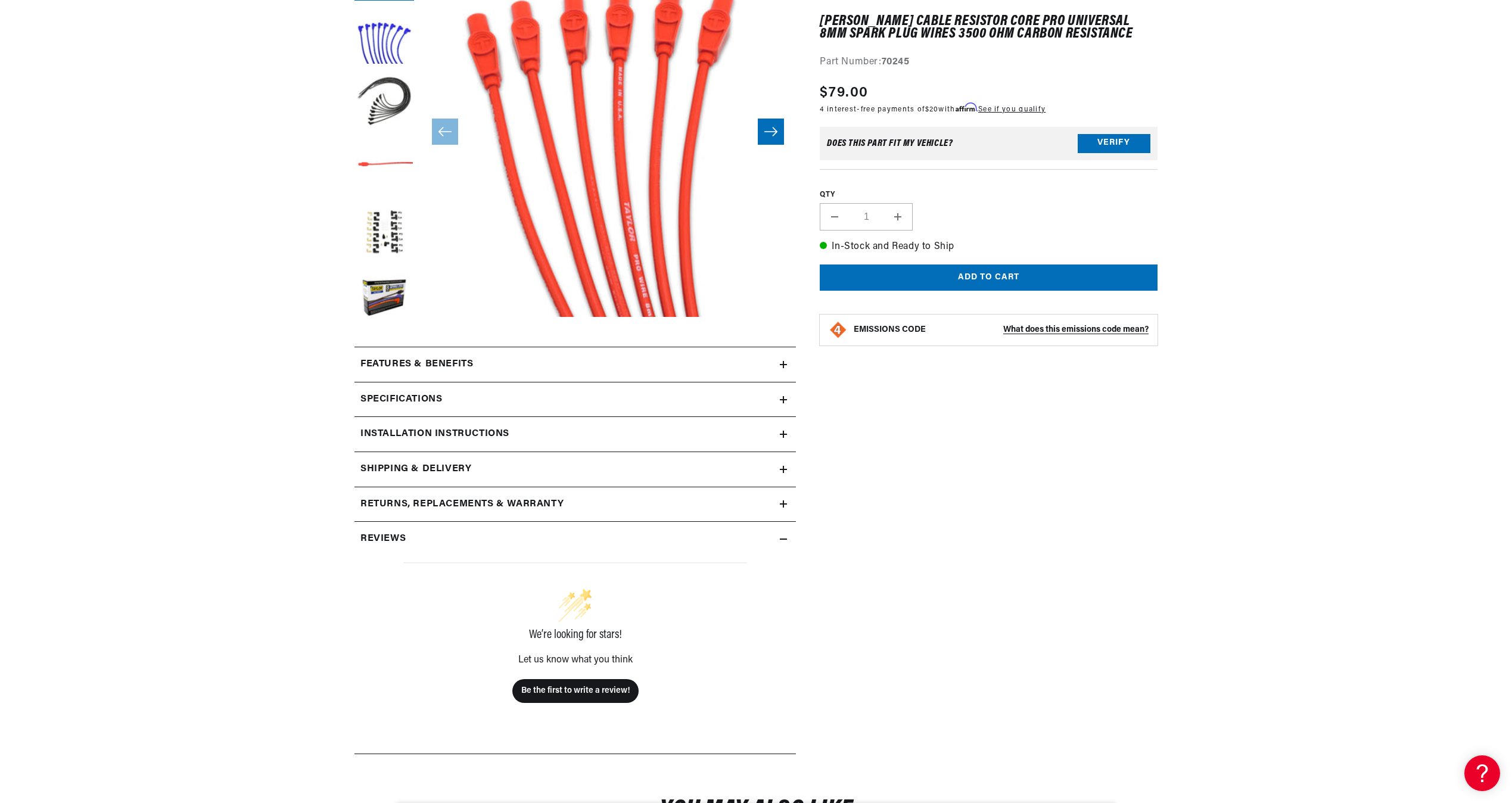
click at [785, 365] on icon at bounding box center [783, 365] width 7 height 0
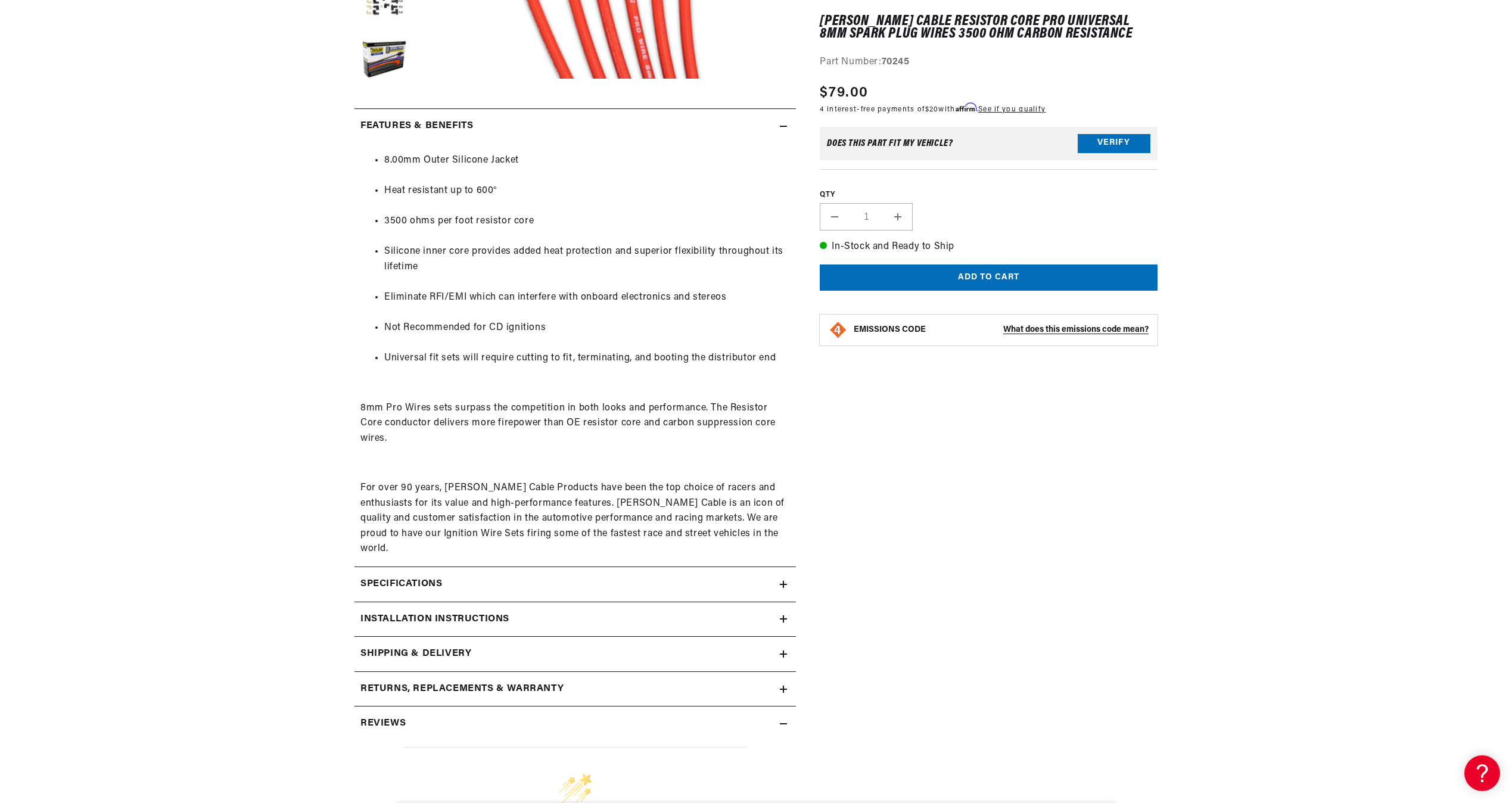
scroll to position [0, 361]
click at [778, 576] on div "Specifications" at bounding box center [567, 584] width 425 height 15
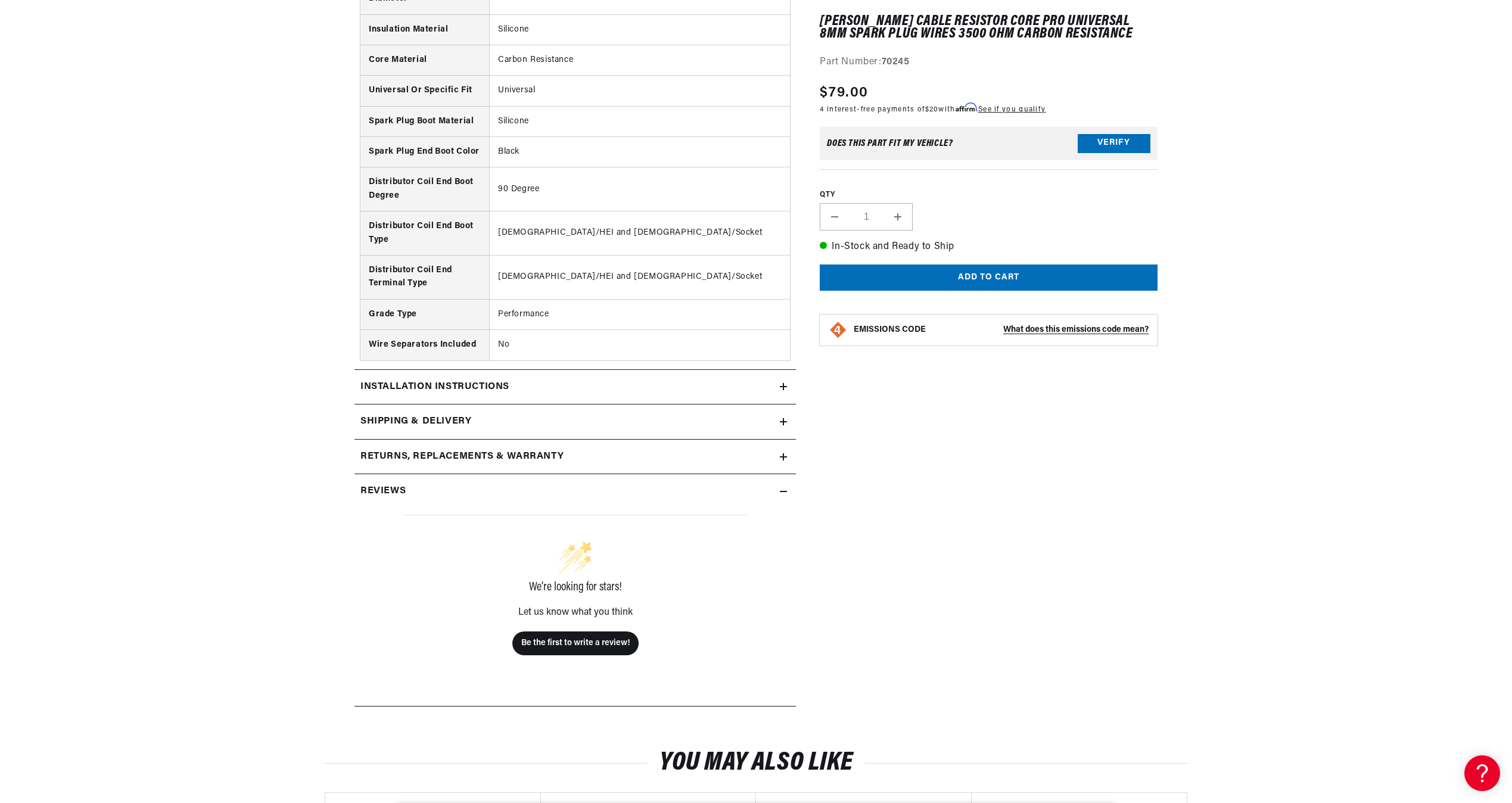
scroll to position [1370, 0]
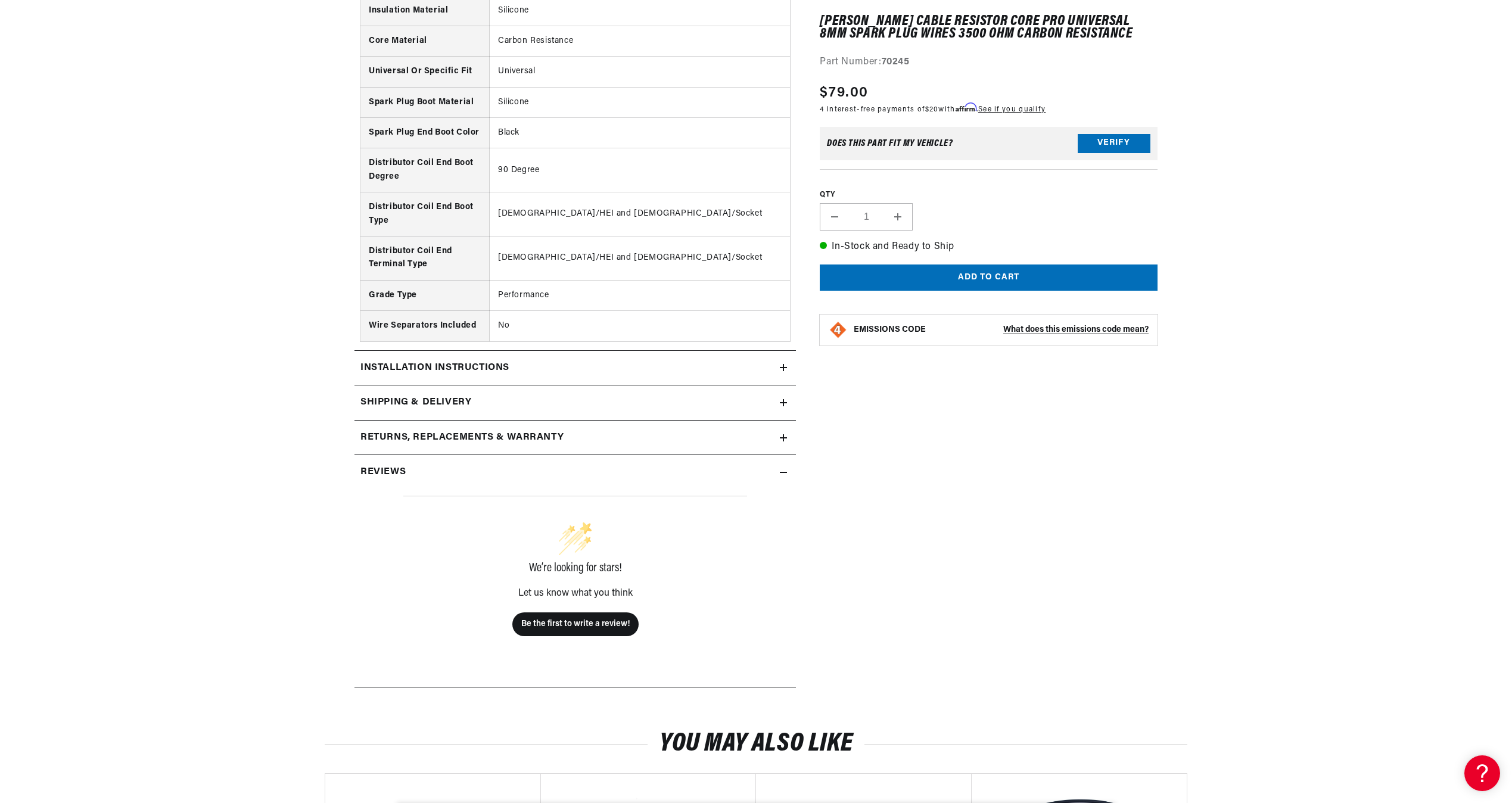
click at [794, 455] on summary "Reviews" at bounding box center [575, 472] width 441 height 34
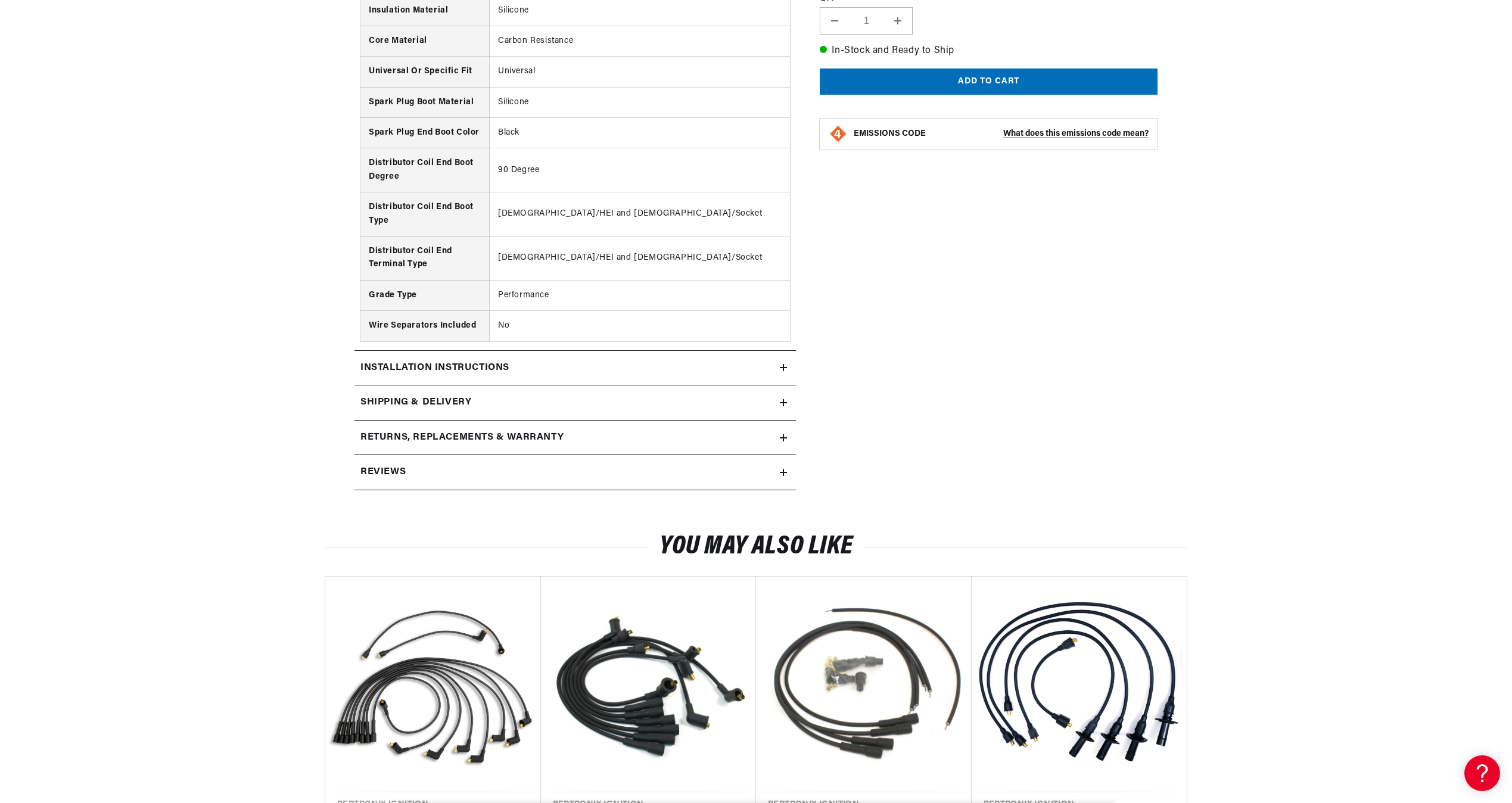
click at [790, 455] on summary "Reviews" at bounding box center [575, 472] width 441 height 34
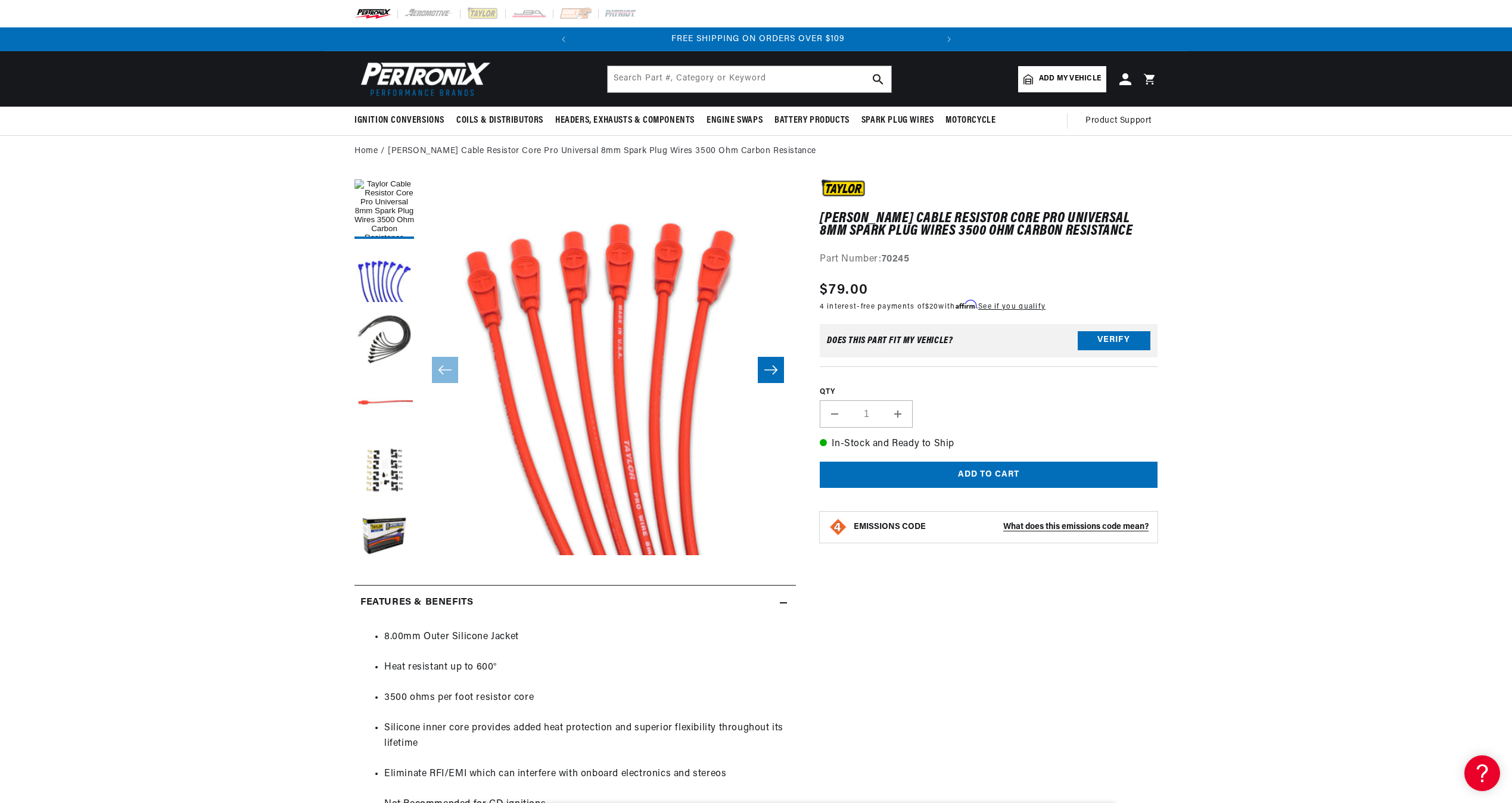
scroll to position [0, 361]
click at [716, 82] on input "text" at bounding box center [750, 79] width 284 height 26
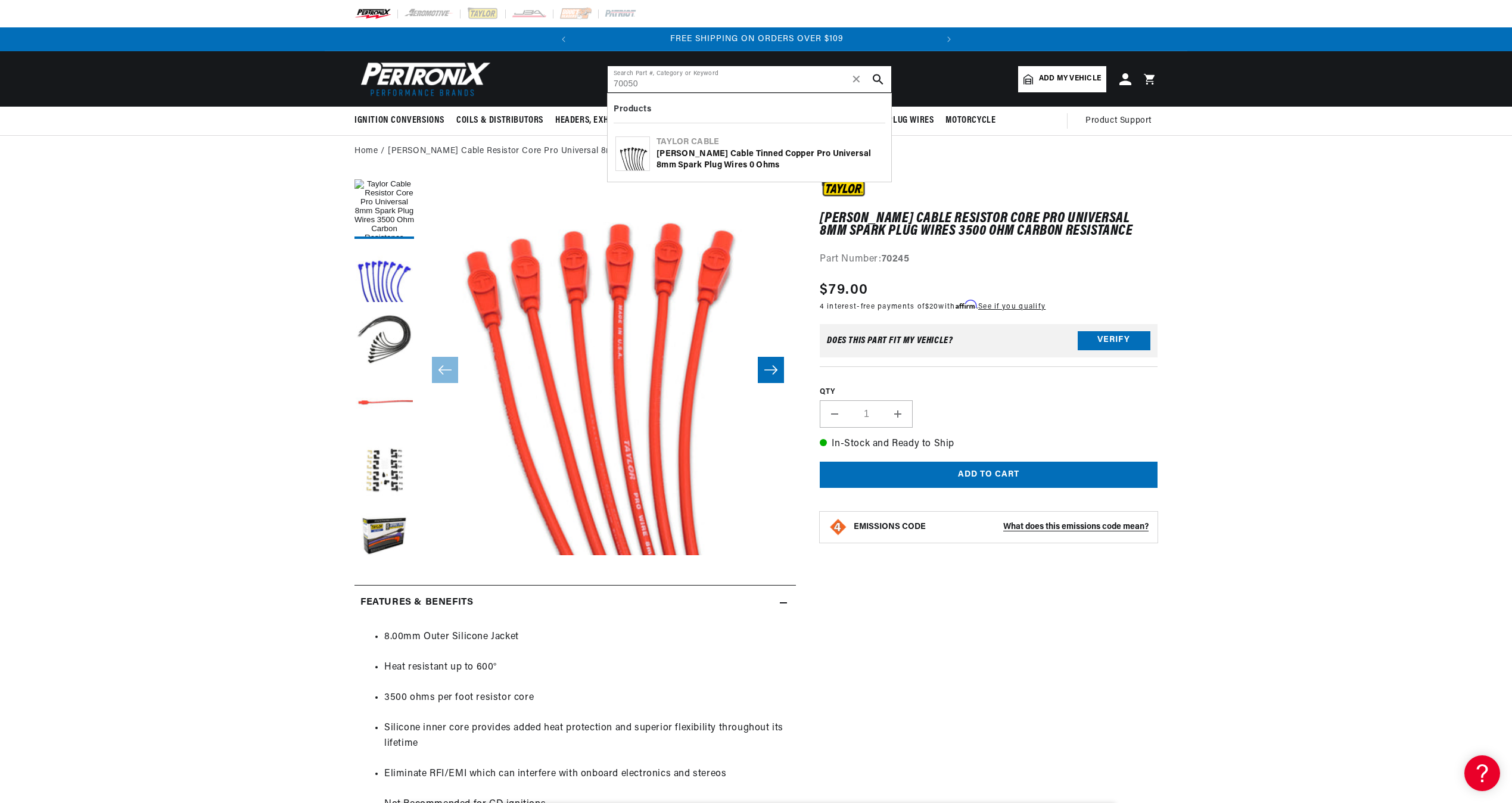
type input "70050"
click at [704, 159] on div "Taylor Cable Tinned Copper Pro Universal 8mm Spark Plug Wires 0 Ohms" at bounding box center [770, 160] width 227 height 23
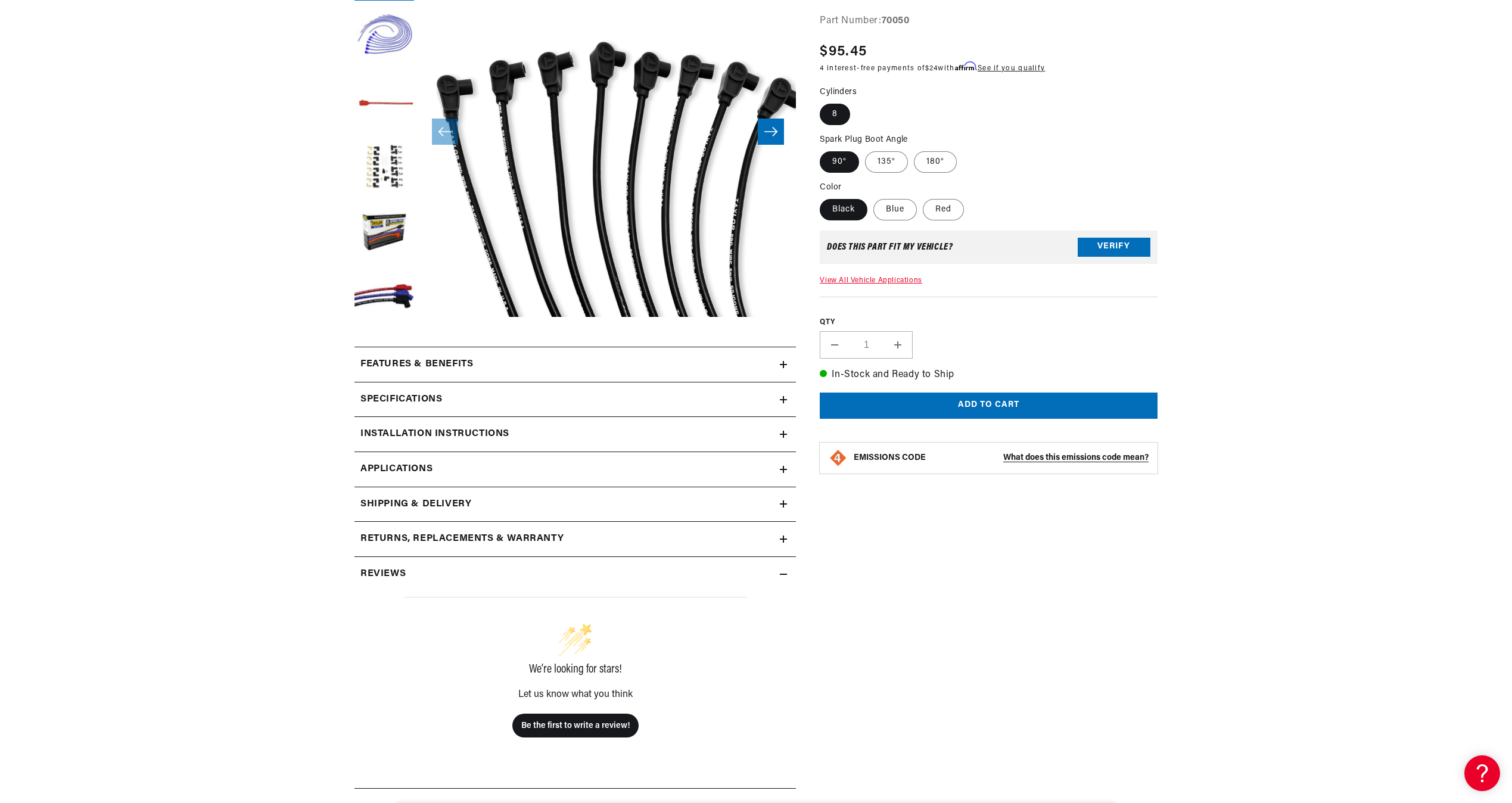
scroll to position [0, 69]
click at [787, 367] on icon at bounding box center [783, 365] width 7 height 7
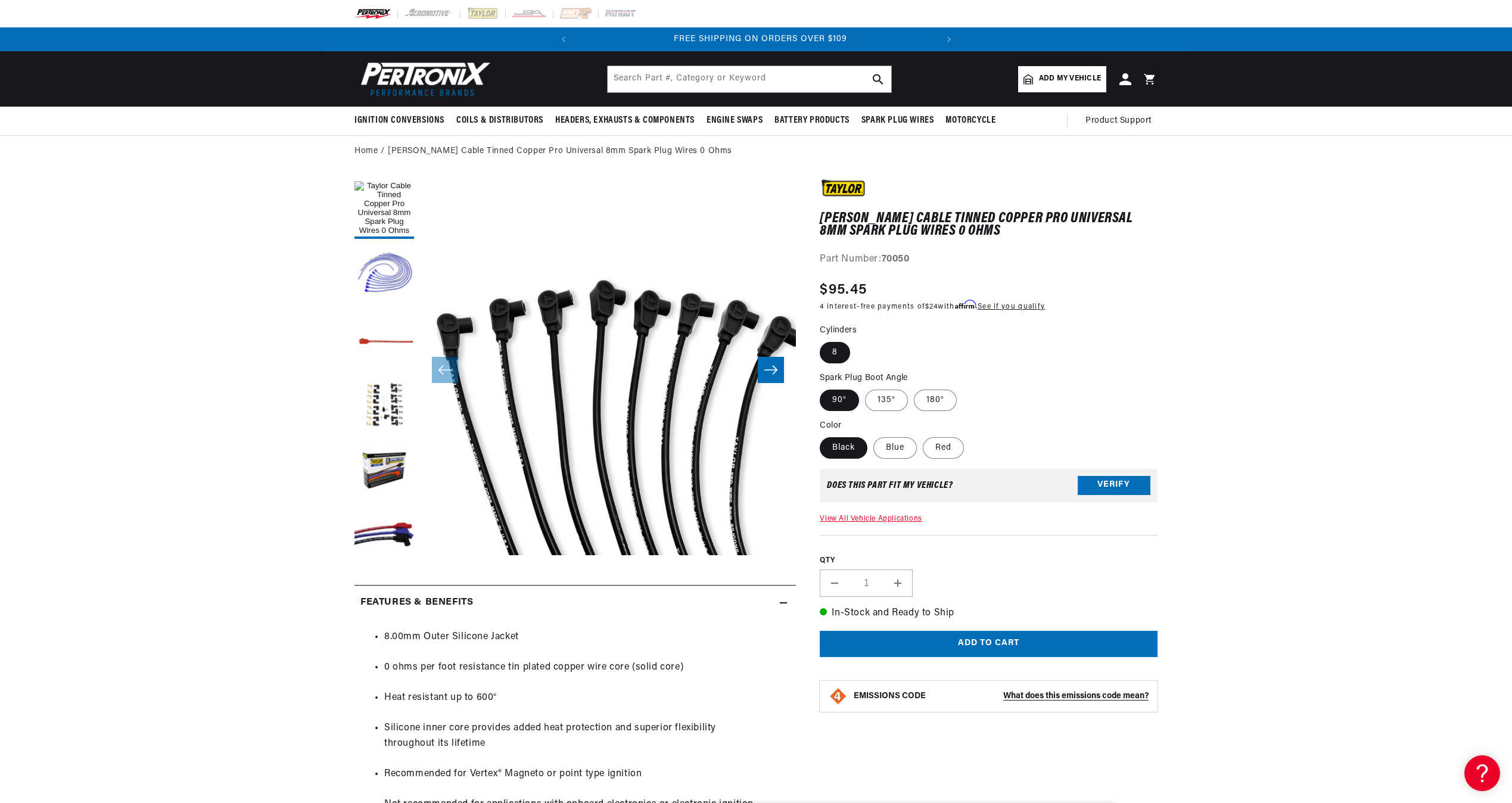
scroll to position [0, 361]
click at [672, 79] on input "text" at bounding box center [750, 79] width 284 height 26
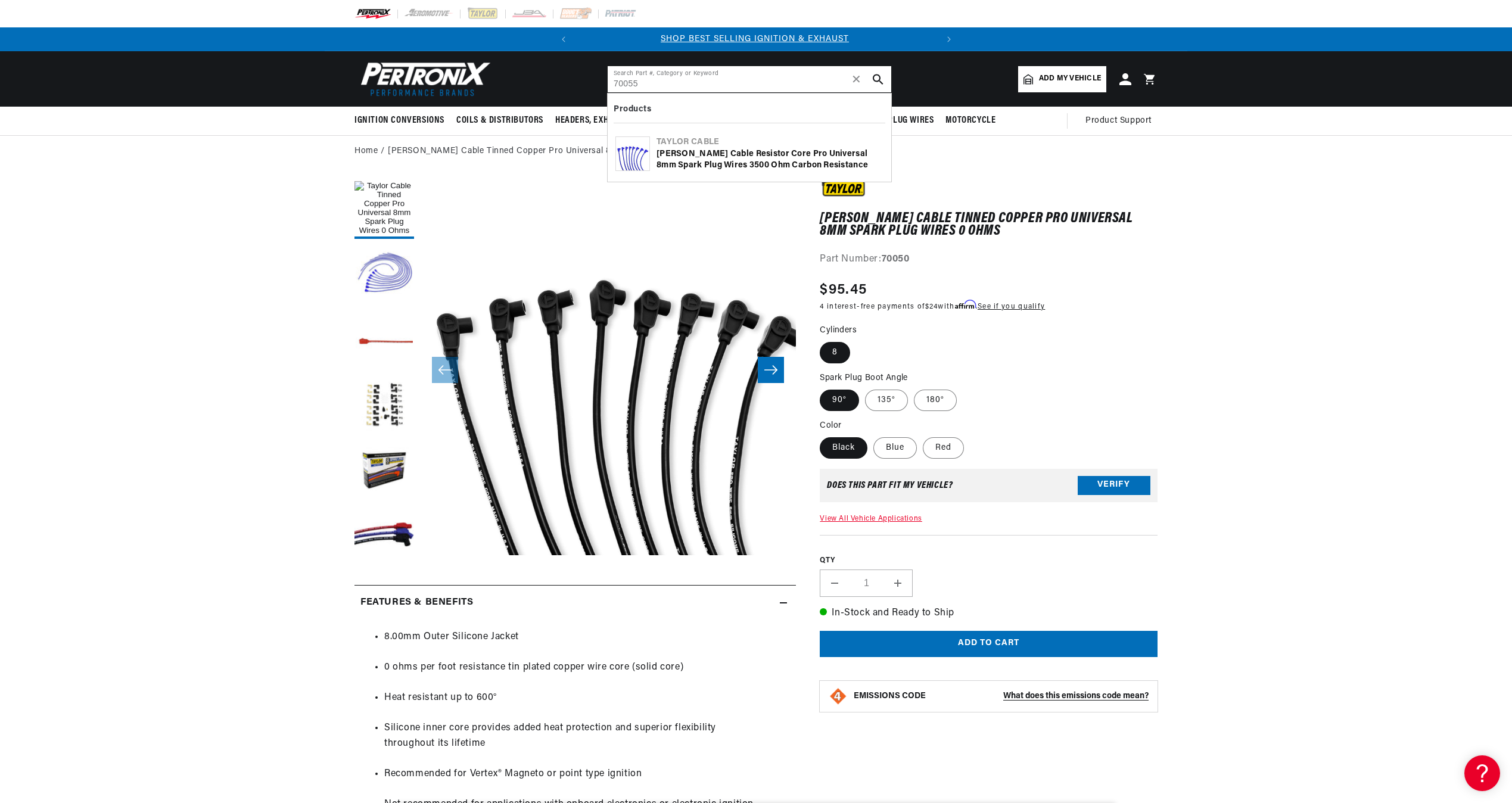
scroll to position [0, 0]
type input "70055"
click at [684, 155] on div "Taylor Cable Resistor Core Pro Universal 8mm Spark Plug Wires 3500 Ohm Carbon R…" at bounding box center [770, 160] width 227 height 23
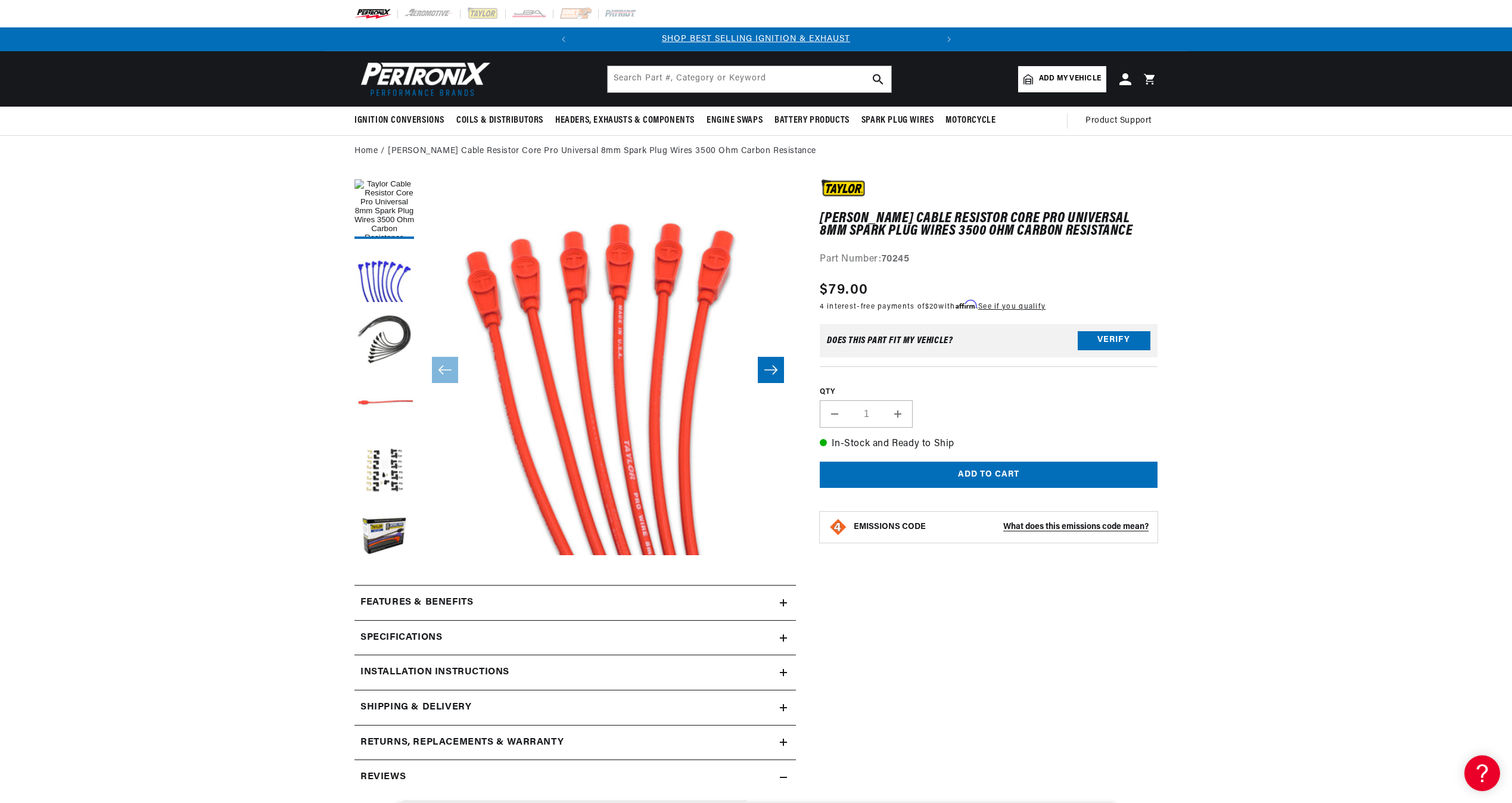
scroll to position [238, 0]
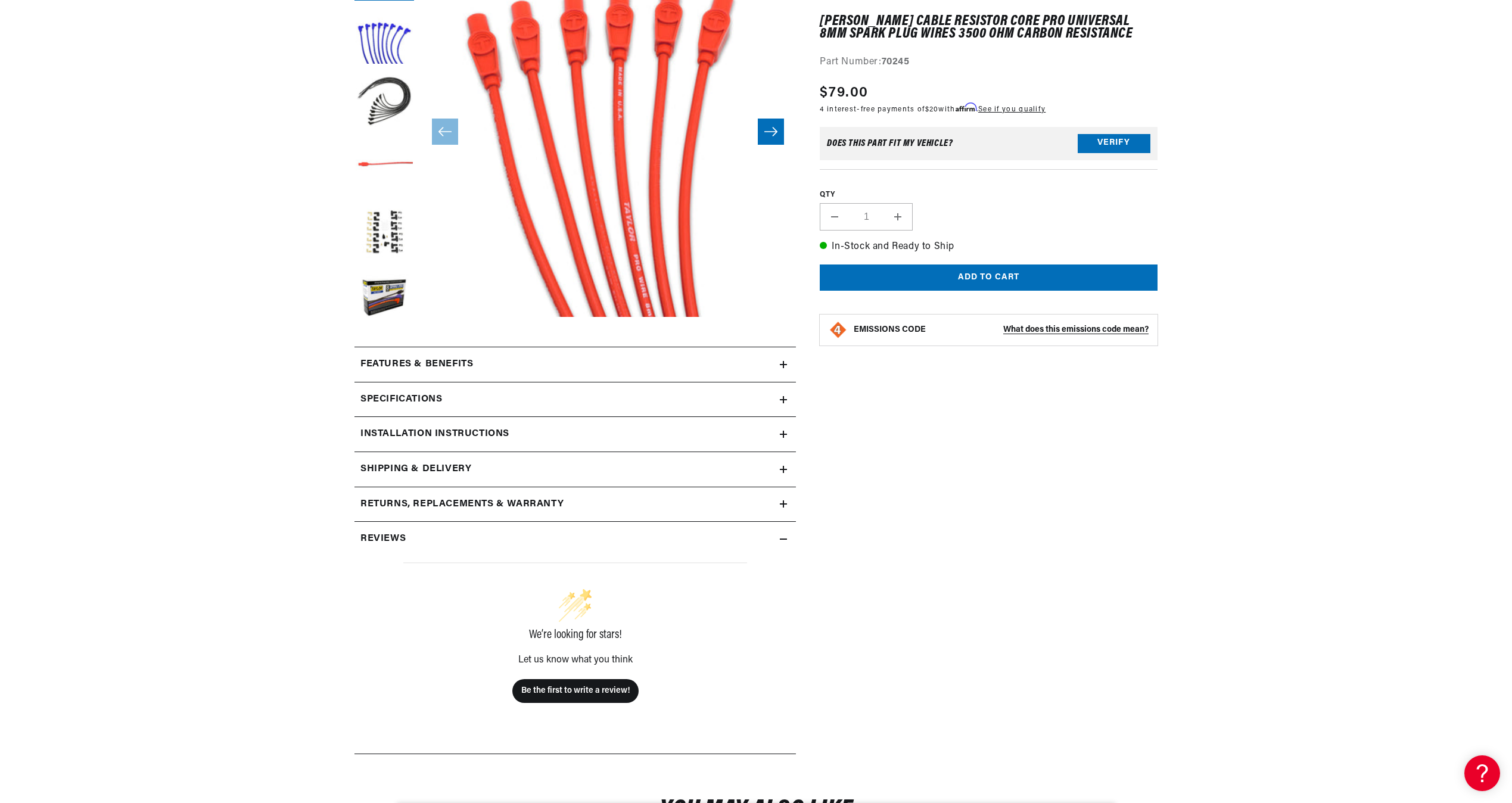
click at [781, 365] on icon at bounding box center [783, 365] width 7 height 7
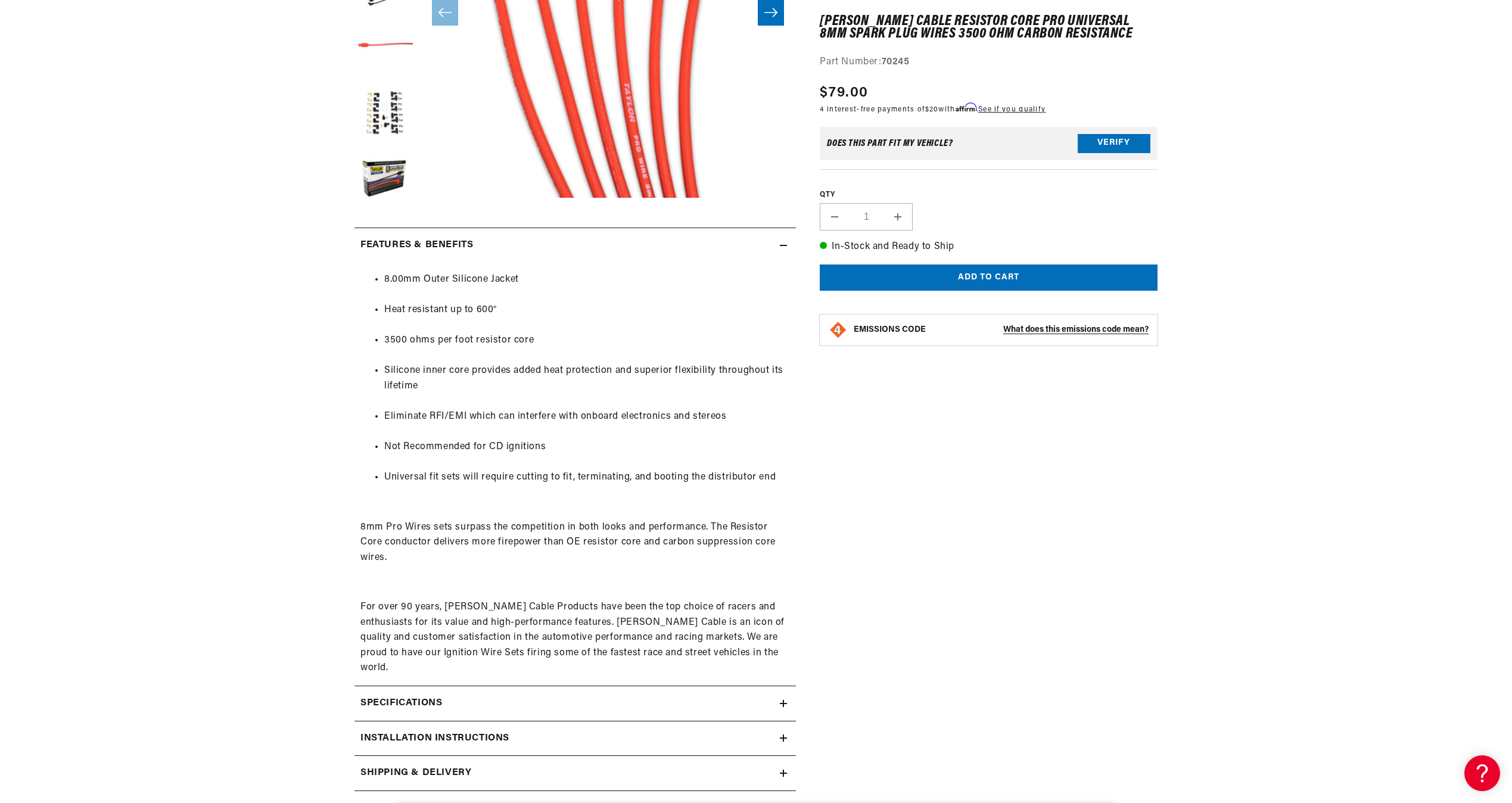
scroll to position [0, 0]
drag, startPoint x: 487, startPoint y: 444, endPoint x: 559, endPoint y: 452, distance: 72.4
click at [559, 452] on li "Not Recommended for CD ignitions" at bounding box center [587, 454] width 406 height 30
drag, startPoint x: 559, startPoint y: 452, endPoint x: 520, endPoint y: 449, distance: 39.1
copy li "CD ignitions"
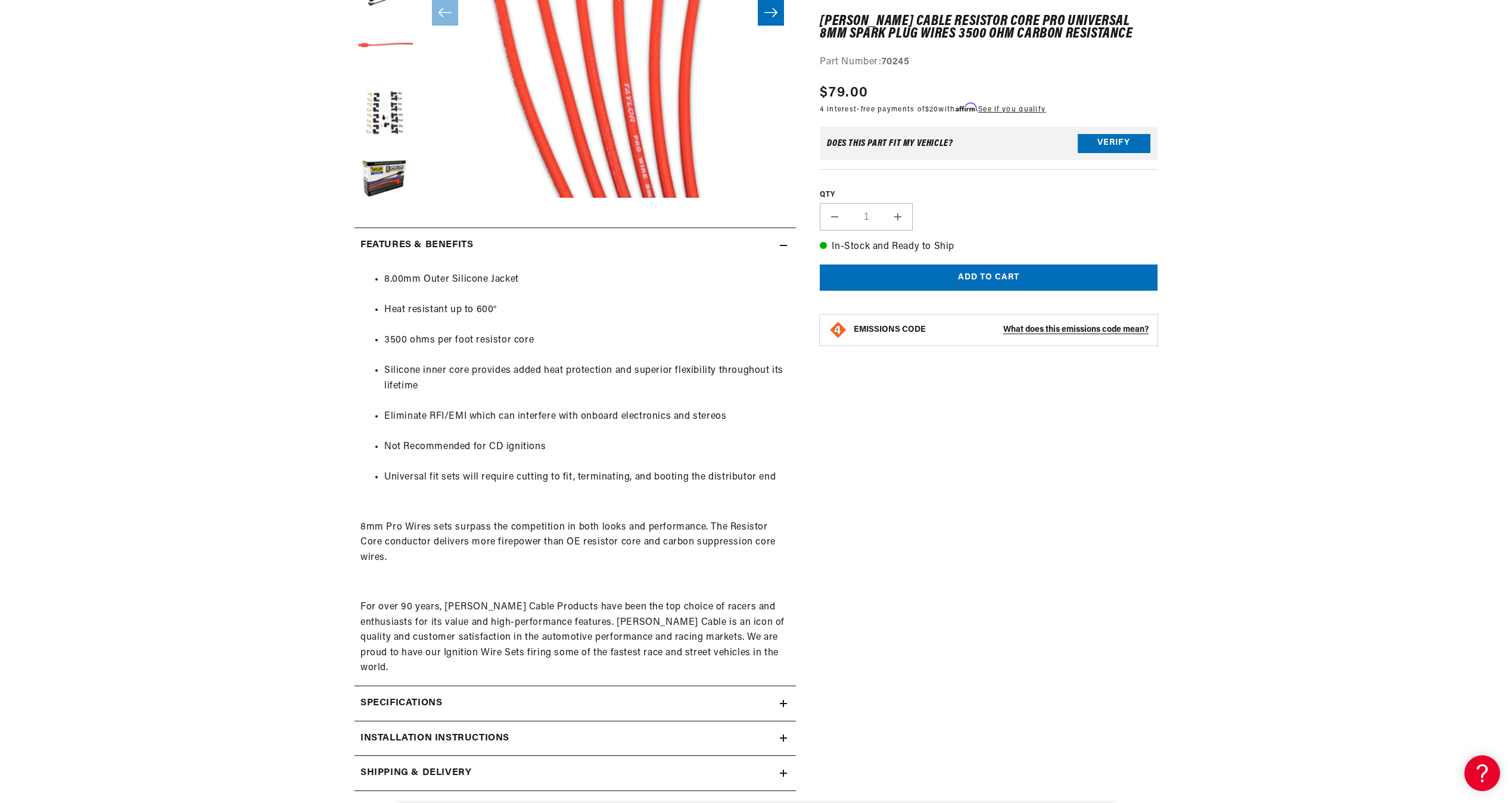
click at [938, 470] on div "Taylor Cable Resistor Core Pro Universal 8mm Spark Plug Wires 3500 Ohm Carbon R…" at bounding box center [977, 446] width 362 height 1248
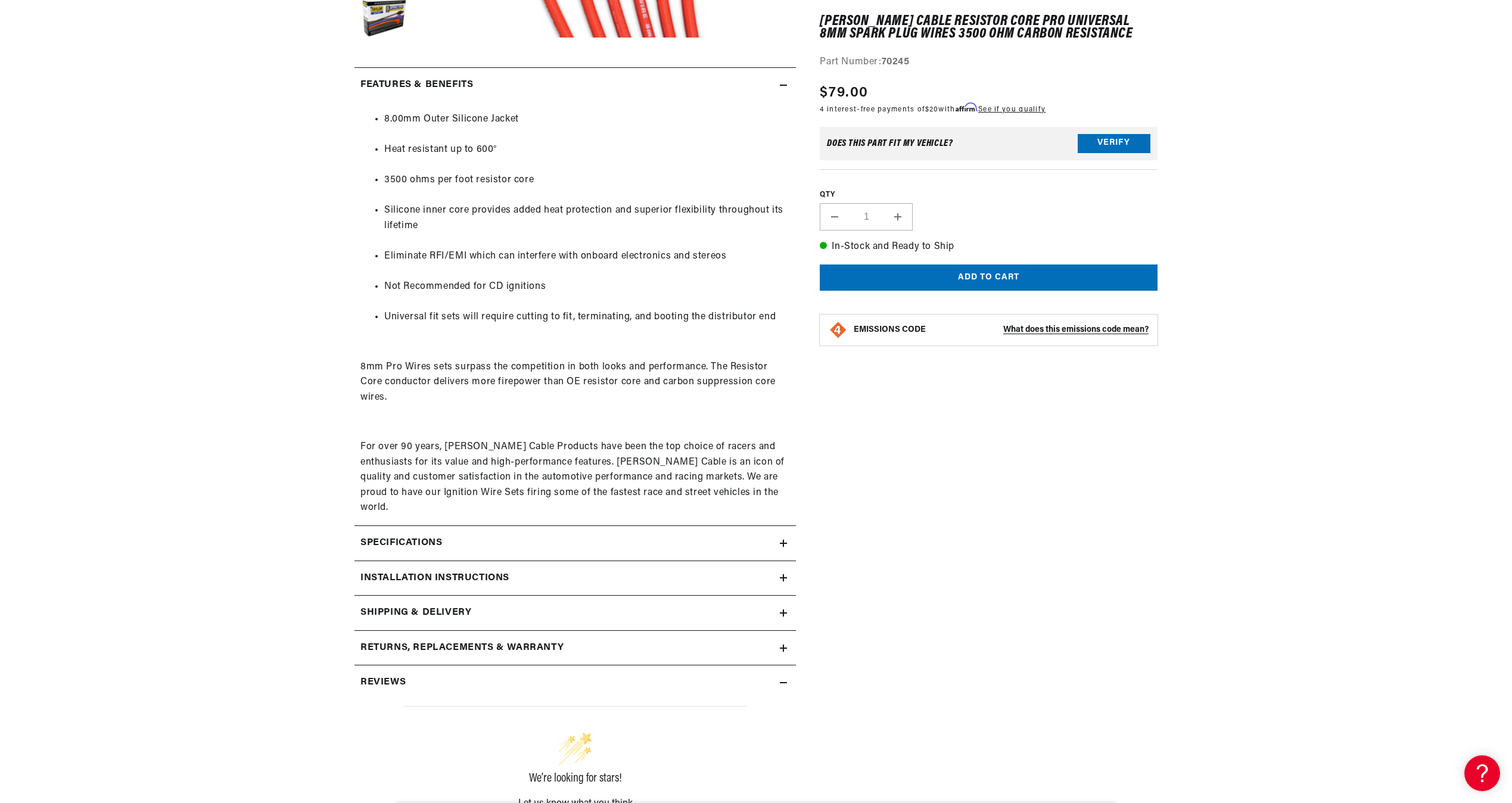
scroll to position [536, 0]
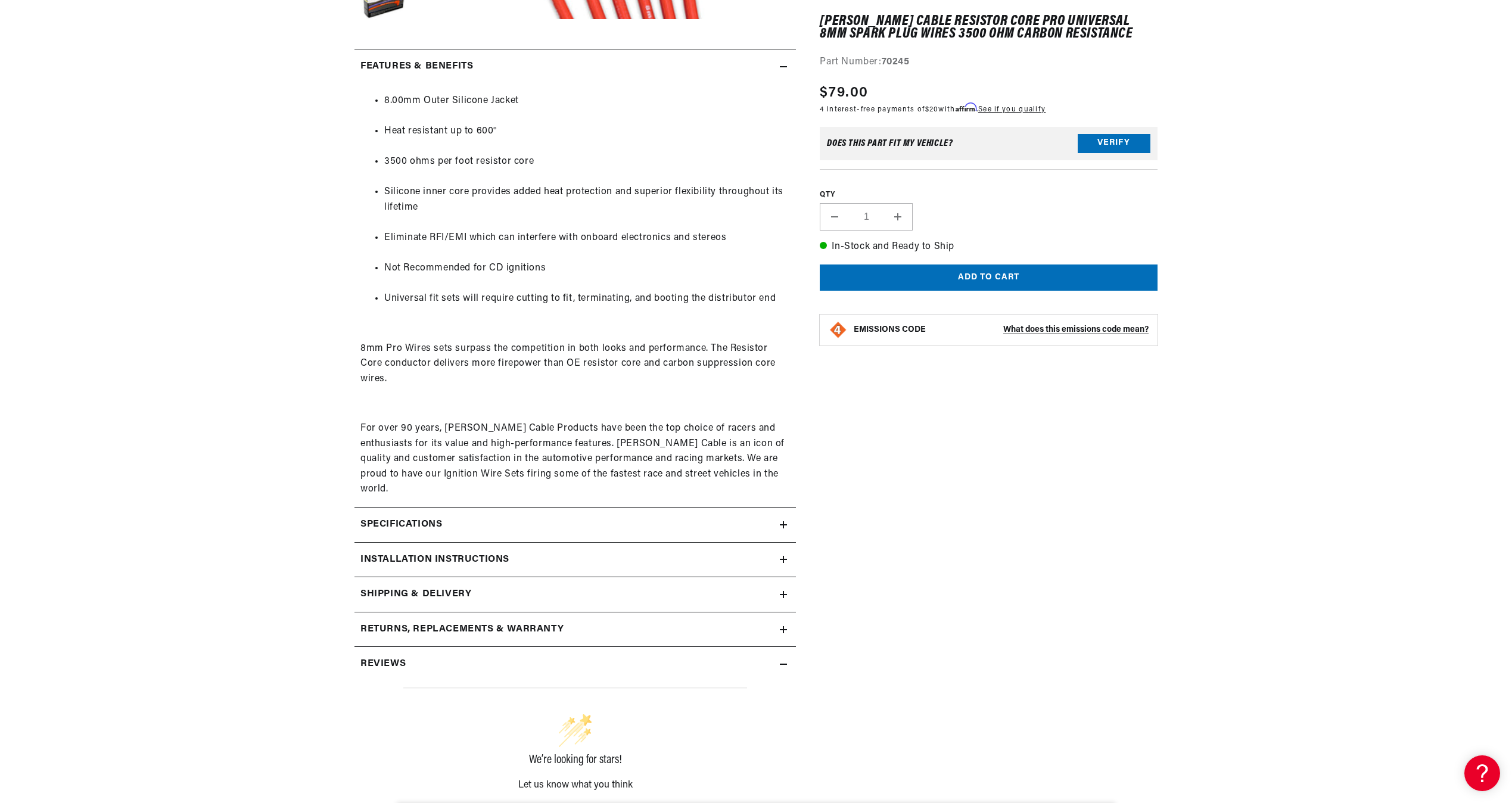
click at [789, 508] on summary "Specifications" at bounding box center [575, 525] width 441 height 34
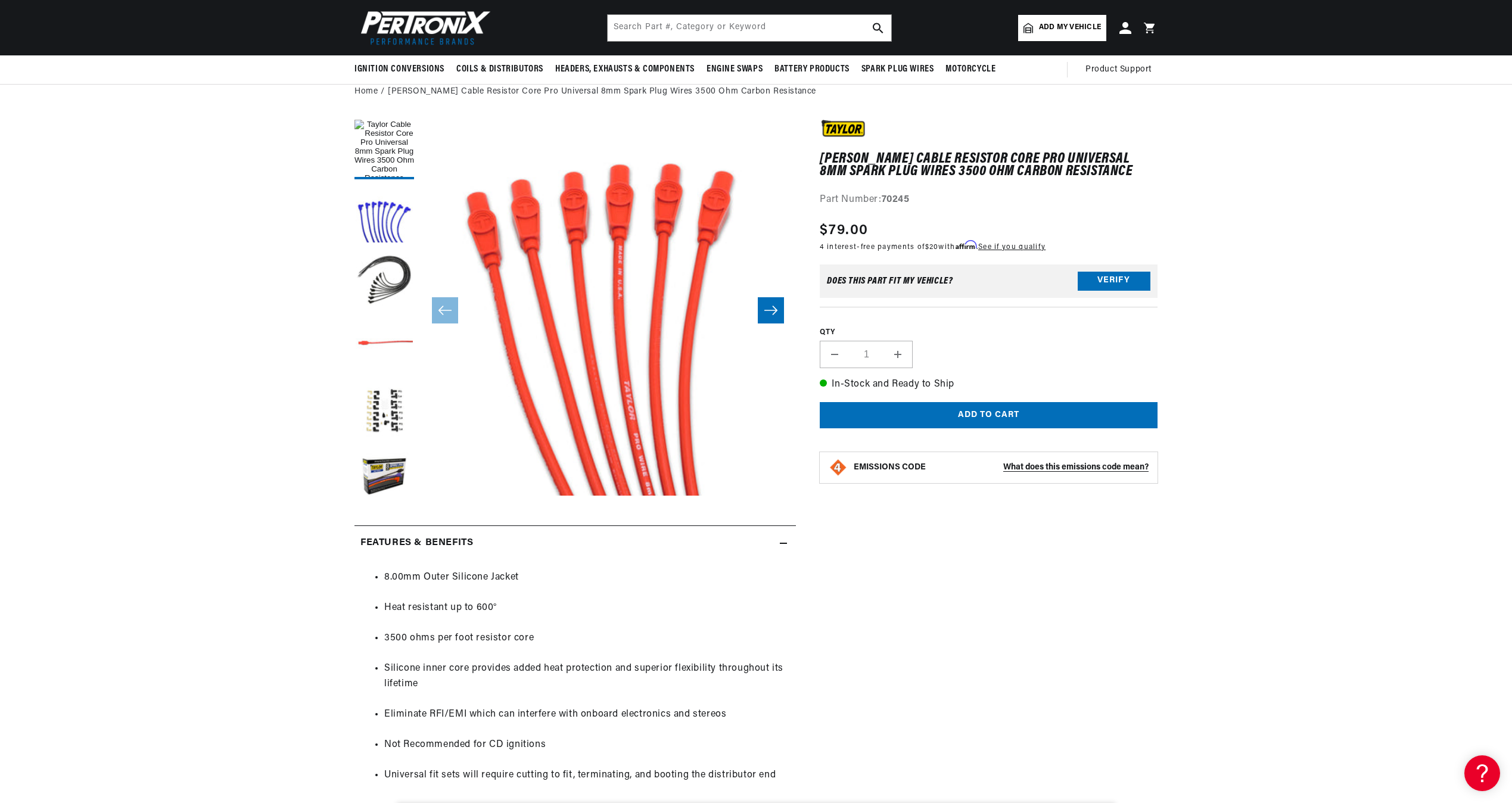
scroll to position [0, 0]
click at [384, 266] on button "Load image 3 in gallery view" at bounding box center [384, 281] width 60 height 60
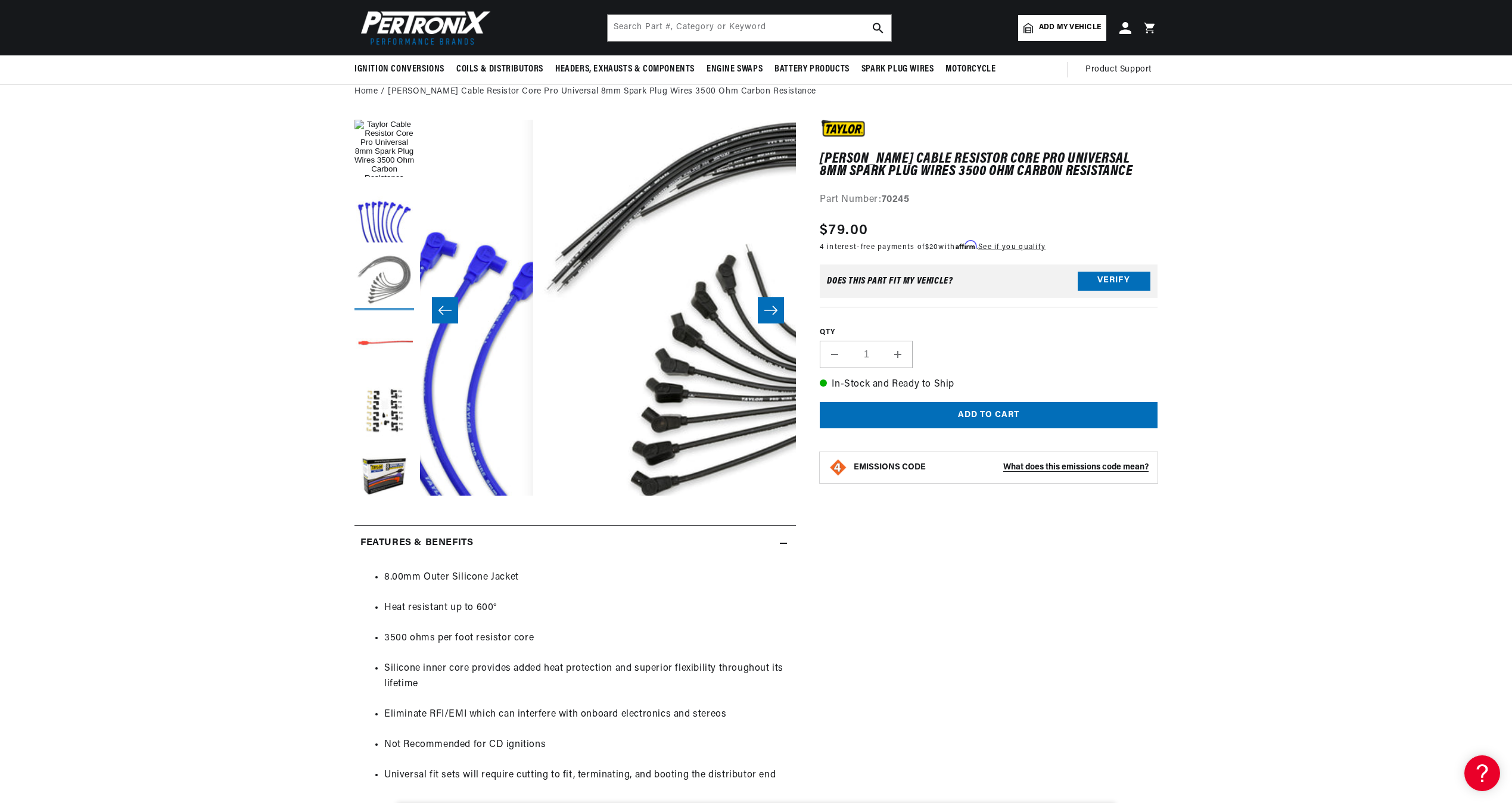
scroll to position [0, 752]
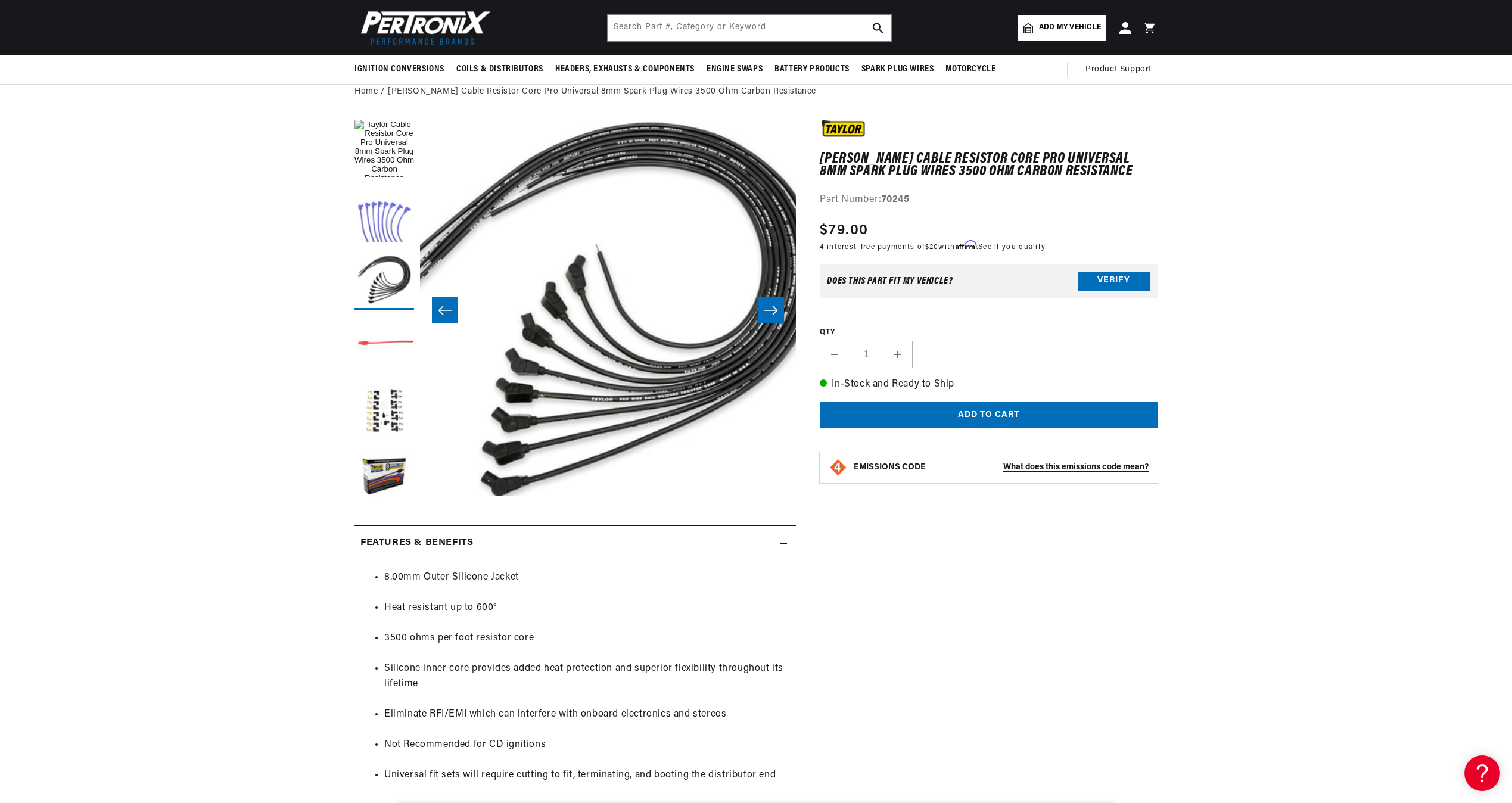
click at [391, 219] on button "Load image 2 in gallery view" at bounding box center [384, 215] width 60 height 60
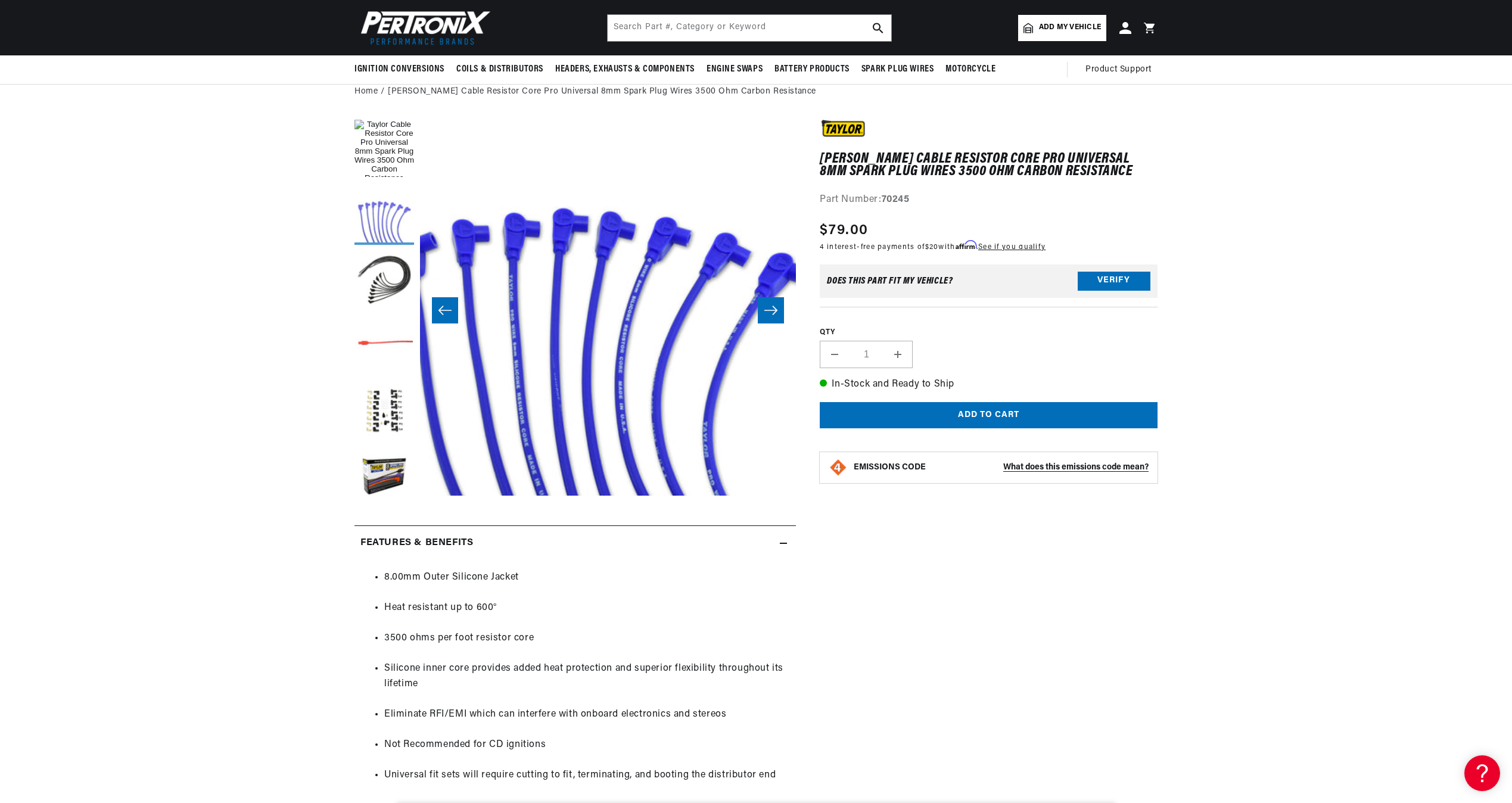
scroll to position [0, 376]
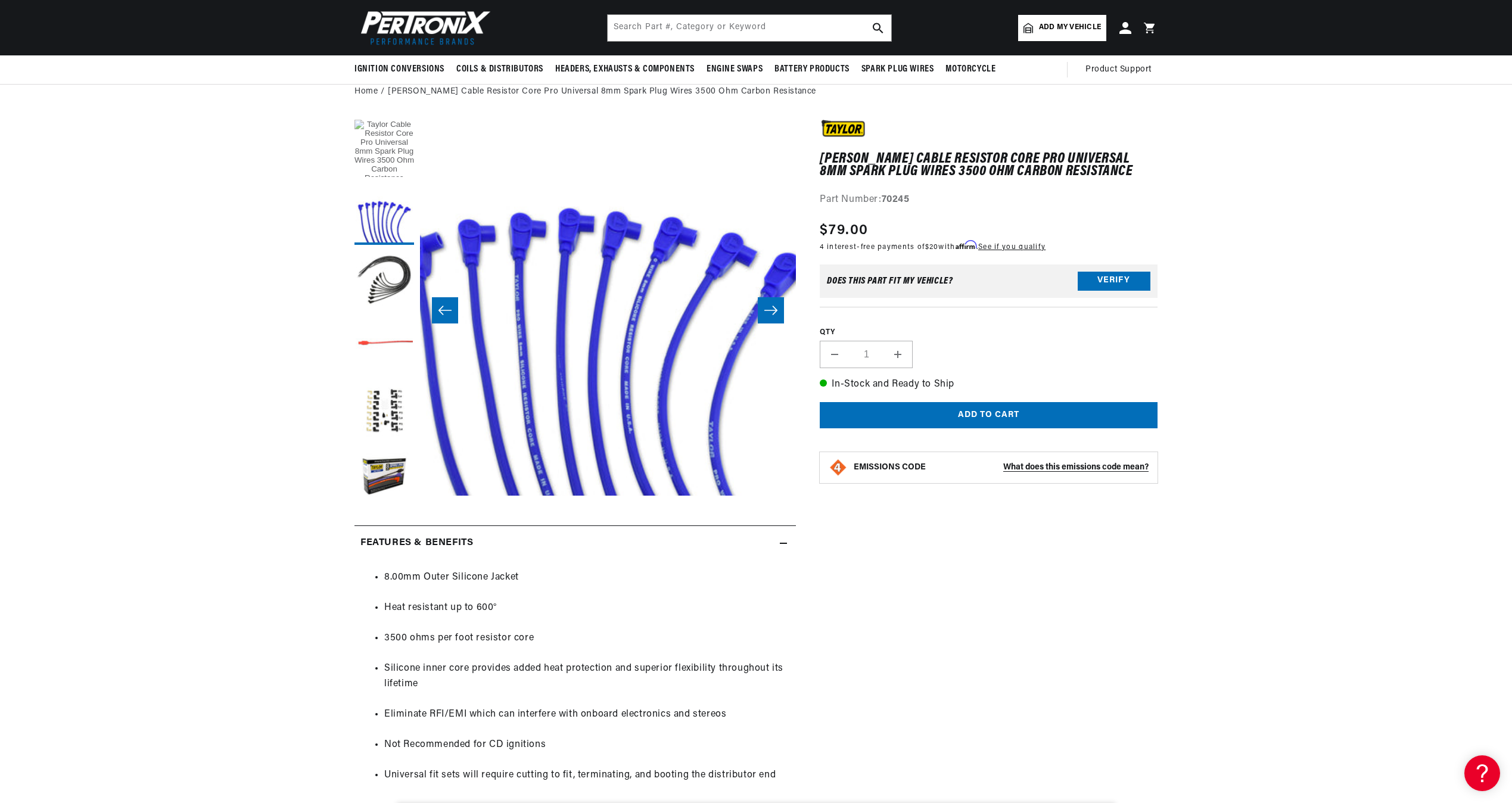
click at [392, 163] on button "Load image 1 in gallery view" at bounding box center [384, 149] width 60 height 60
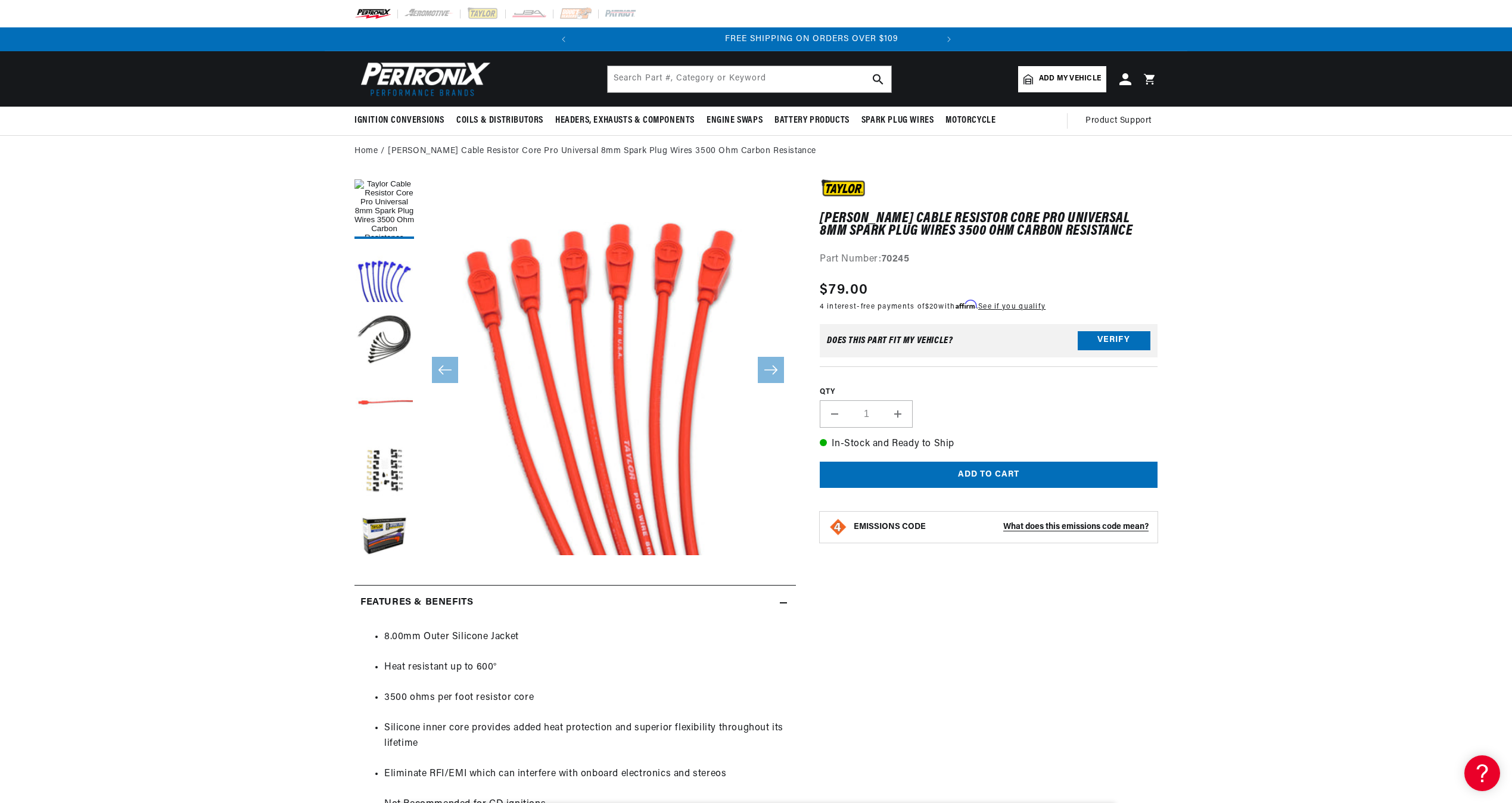
scroll to position [0, 361]
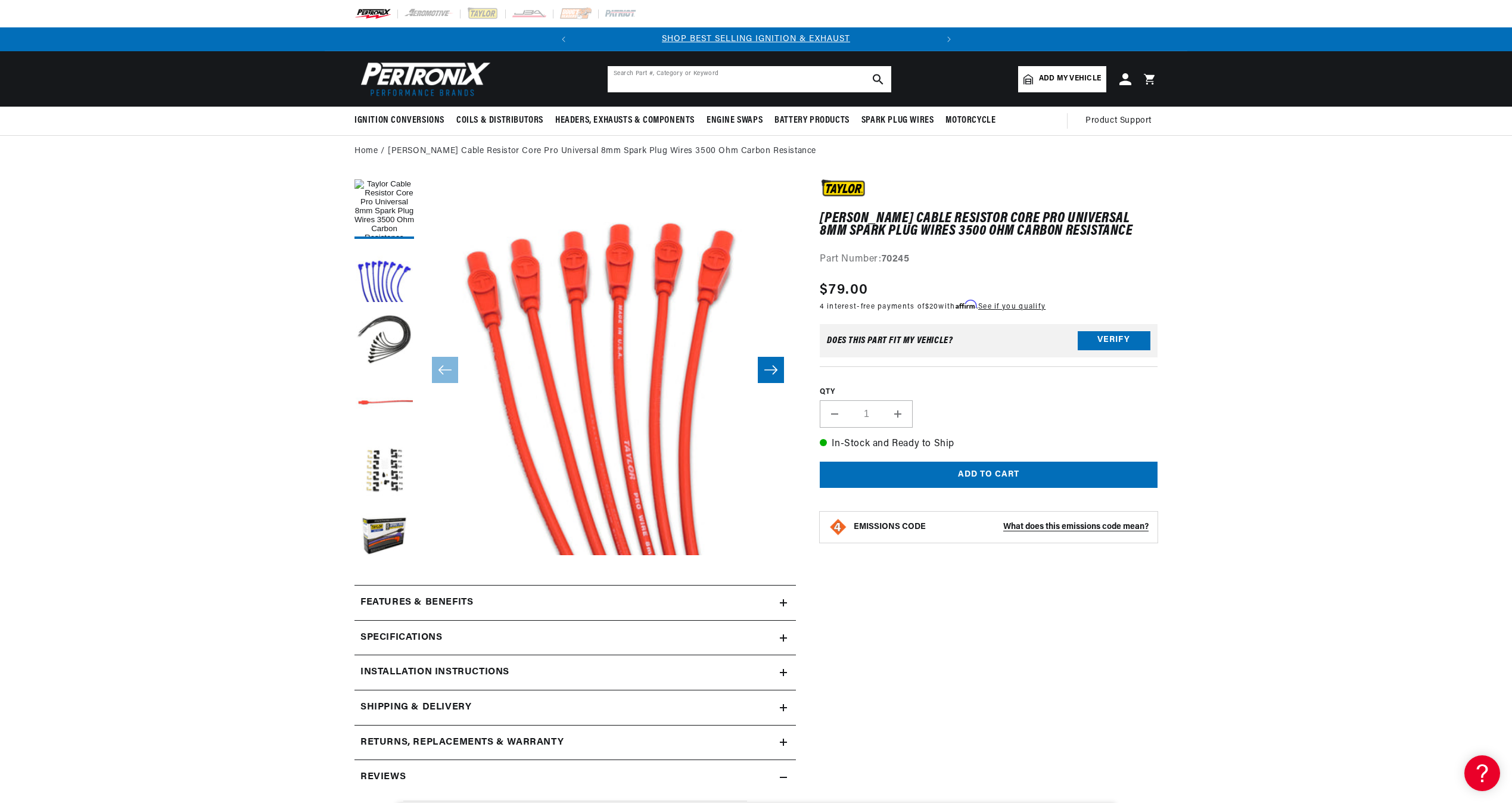
click at [724, 91] on input "text" at bounding box center [750, 79] width 284 height 26
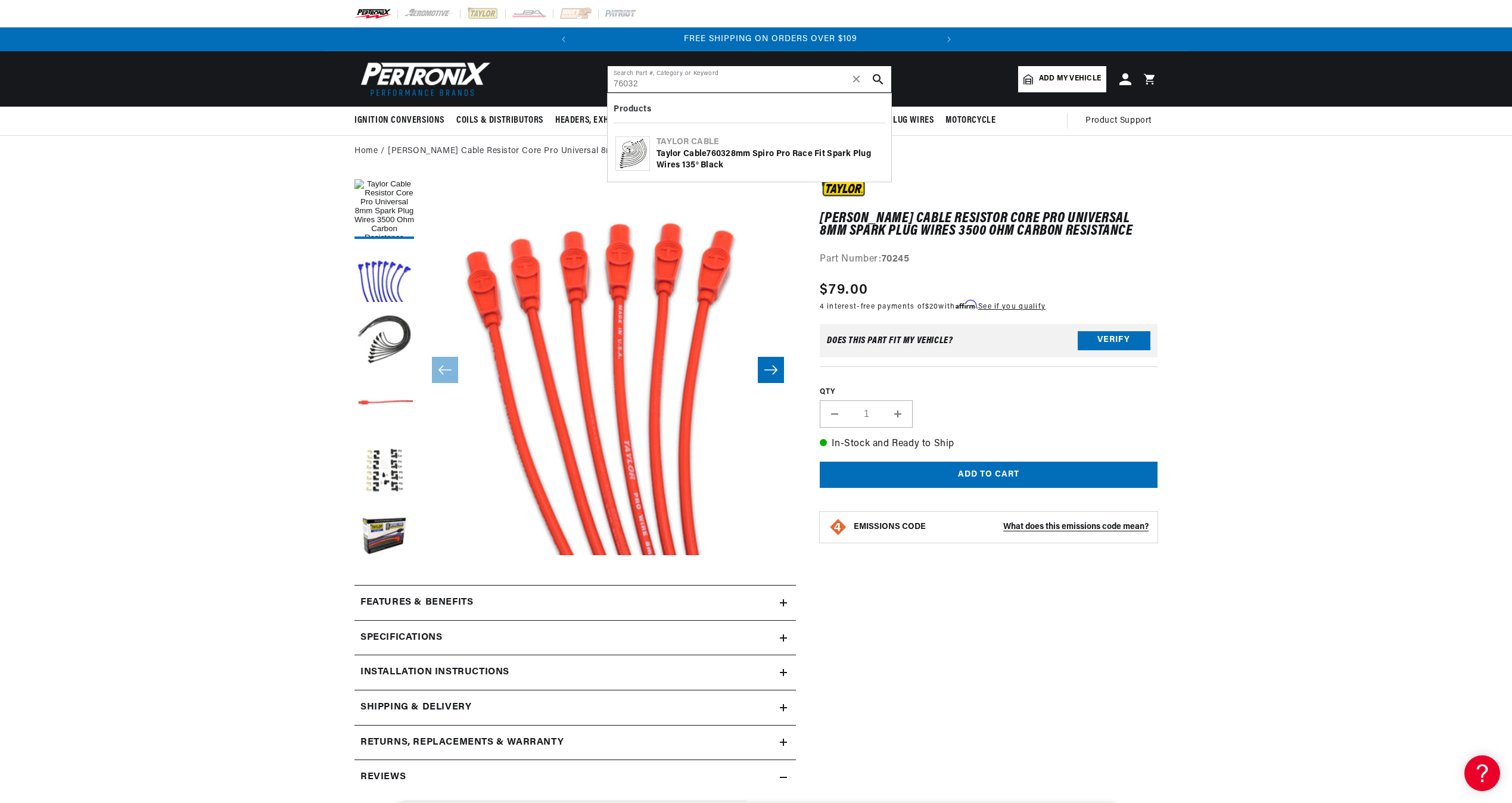
scroll to position [0, 361]
type input "76032"
click at [722, 158] on div "[PERSON_NAME] Cable 76032 8mm Spiro Pro Race Fit Spark Plug Wires 135° Black" at bounding box center [770, 160] width 227 height 23
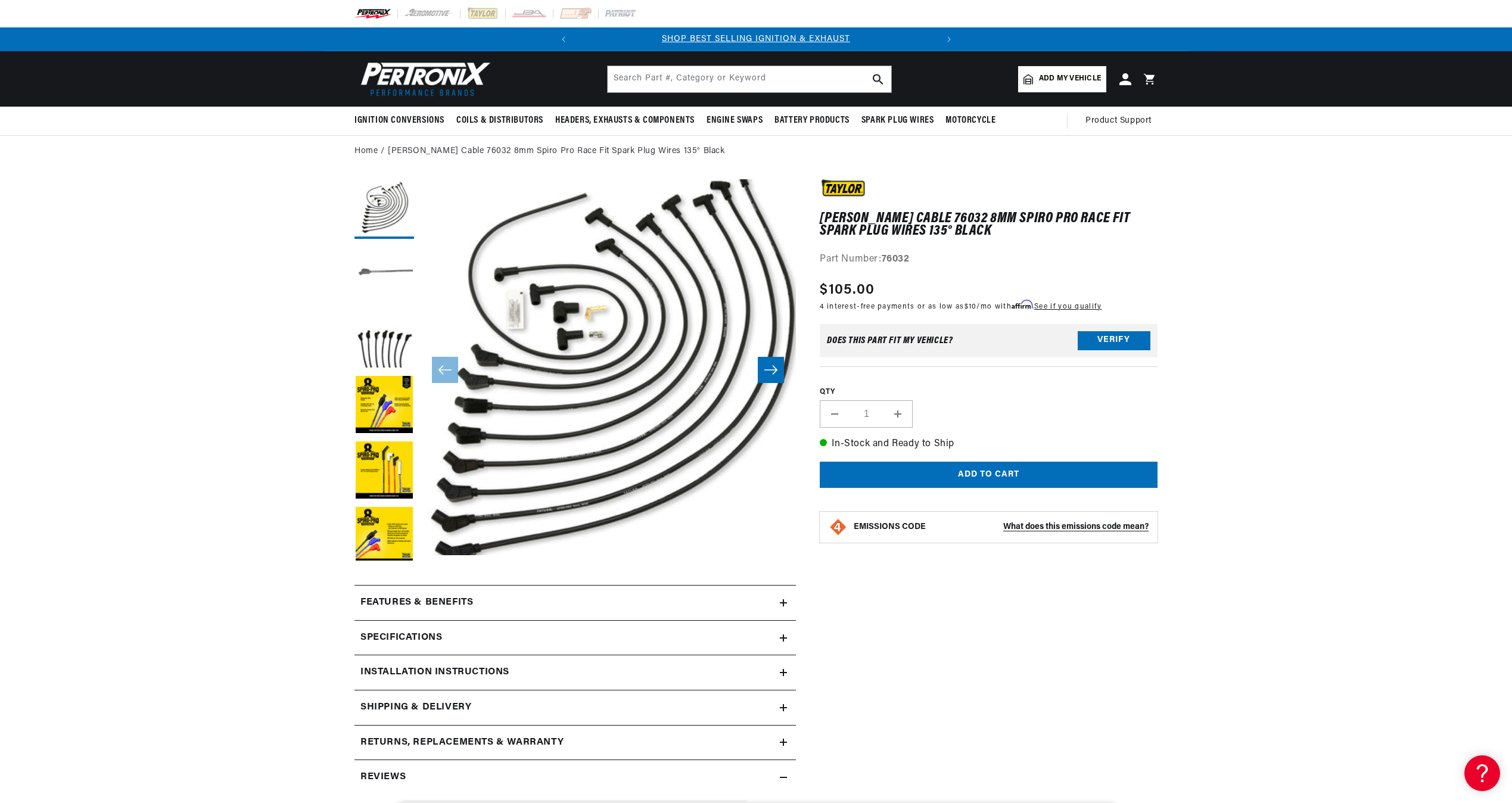
click at [384, 273] on button "Load image 2 in gallery view" at bounding box center [384, 274] width 60 height 60
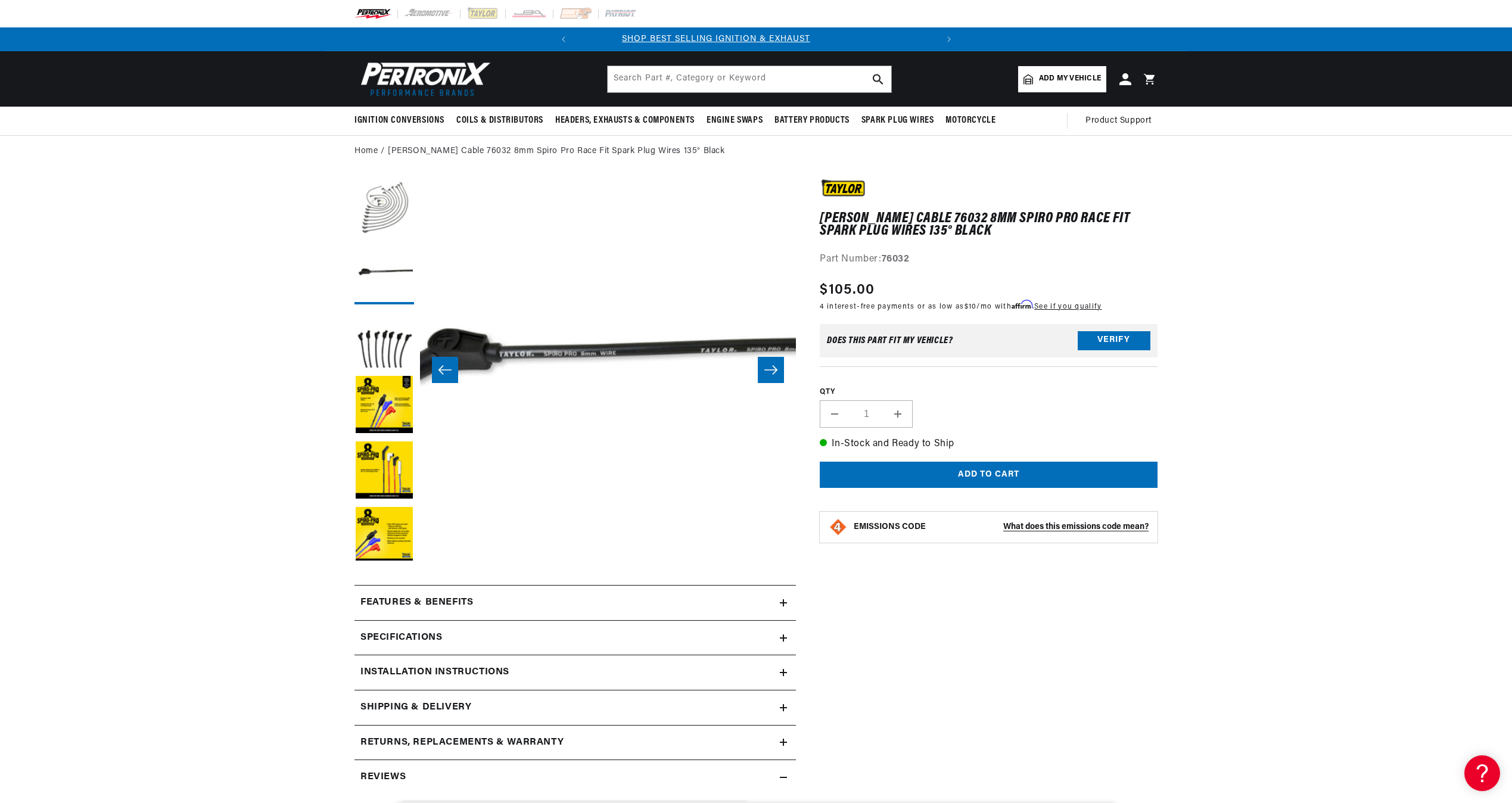
scroll to position [0, 306]
click at [405, 217] on button "Load image 1 in gallery view" at bounding box center [384, 209] width 60 height 60
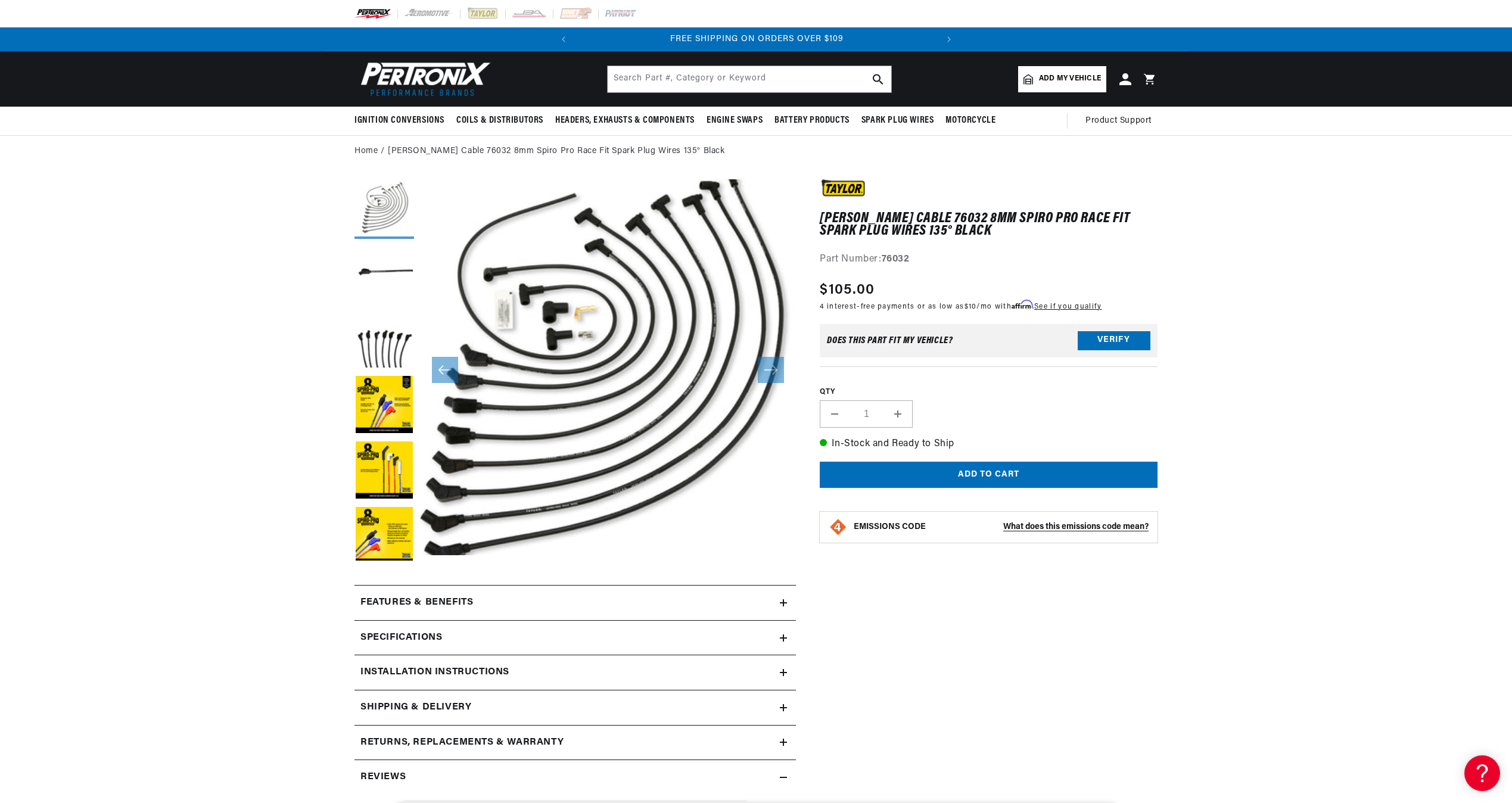
scroll to position [0, 0]
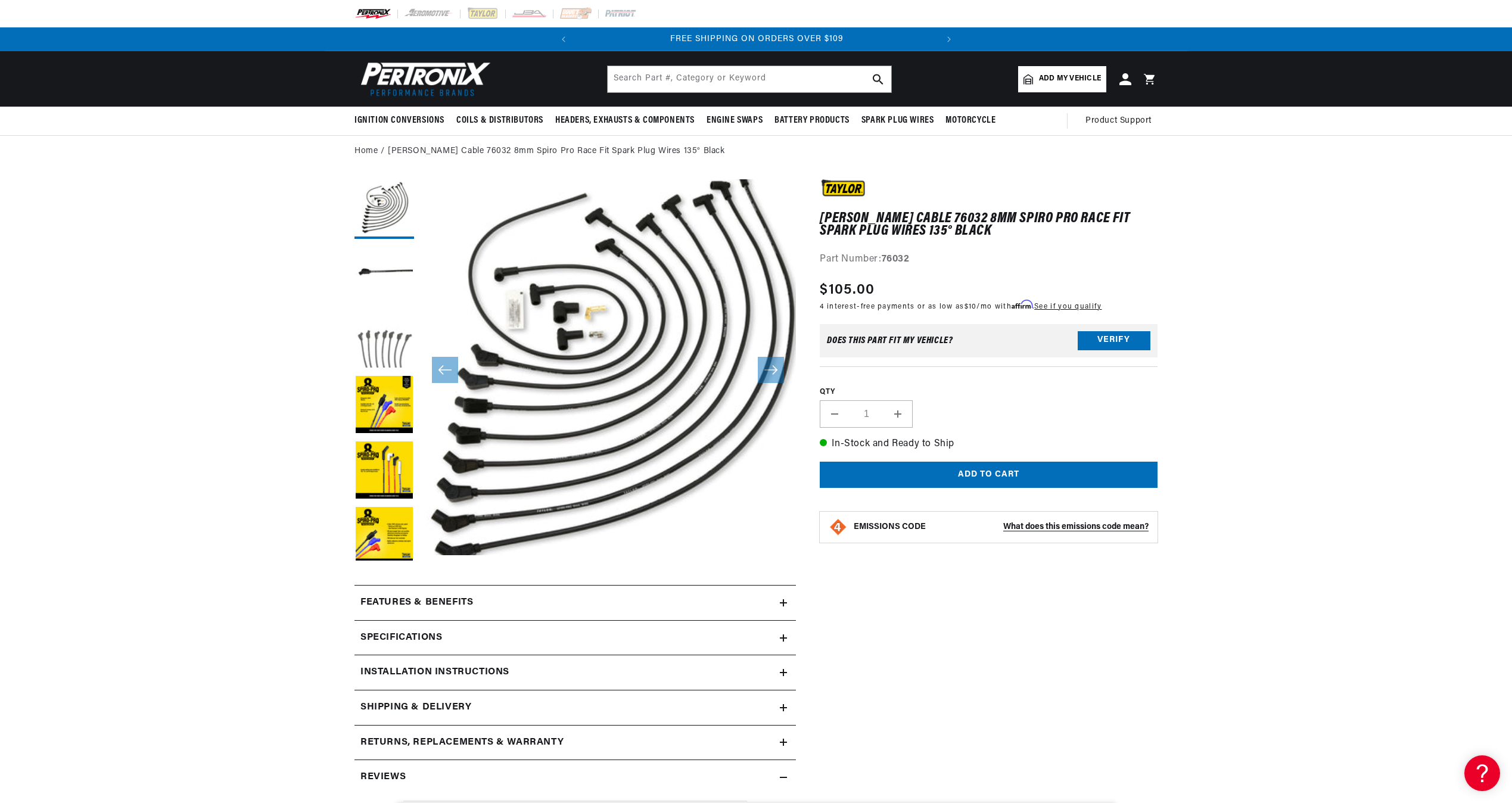
click at [391, 361] on button "Load image 3 in gallery view" at bounding box center [384, 340] width 60 height 60
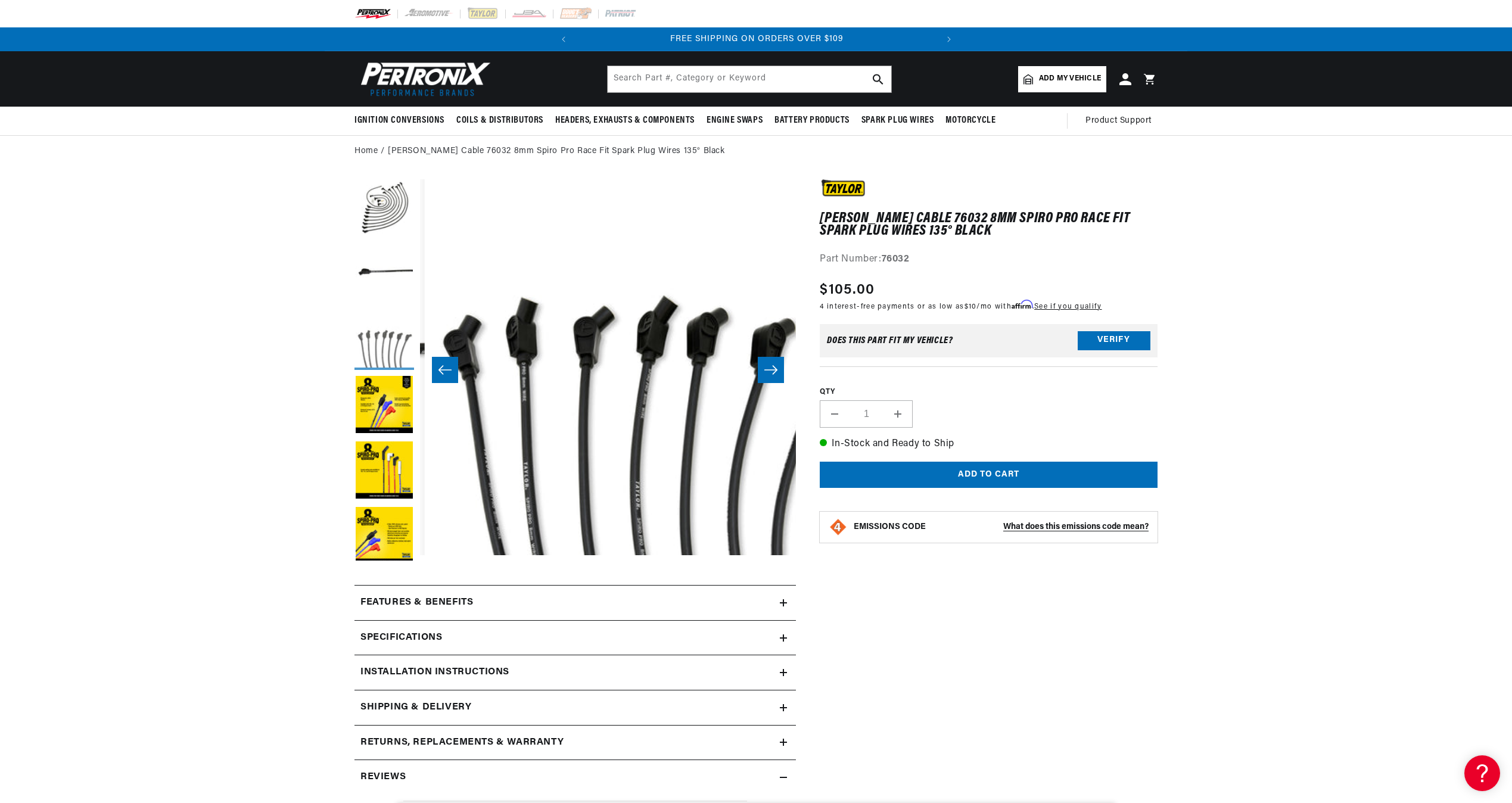
scroll to position [0, 752]
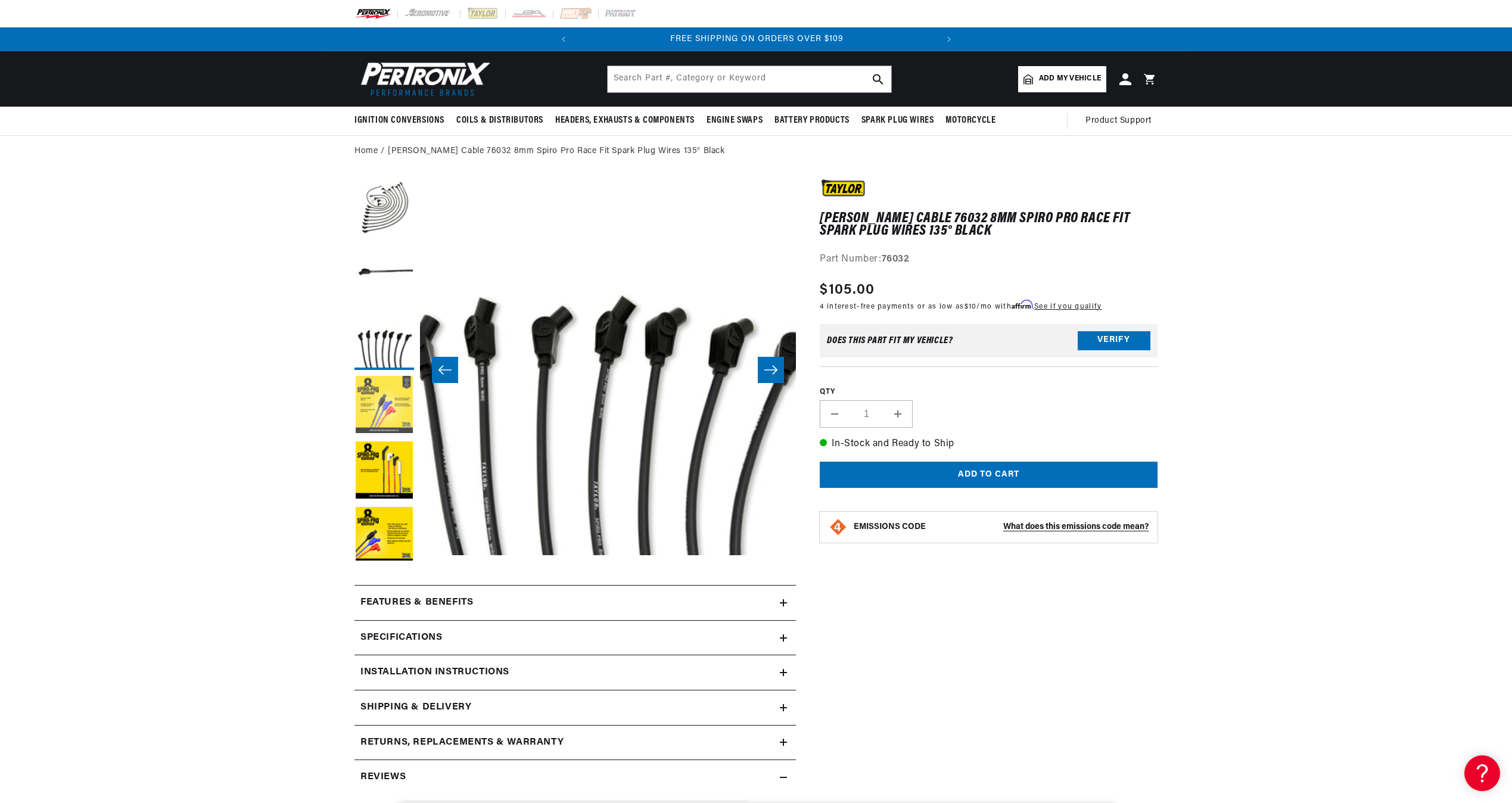
click at [385, 399] on button "Load image 4 in gallery view" at bounding box center [384, 405] width 60 height 60
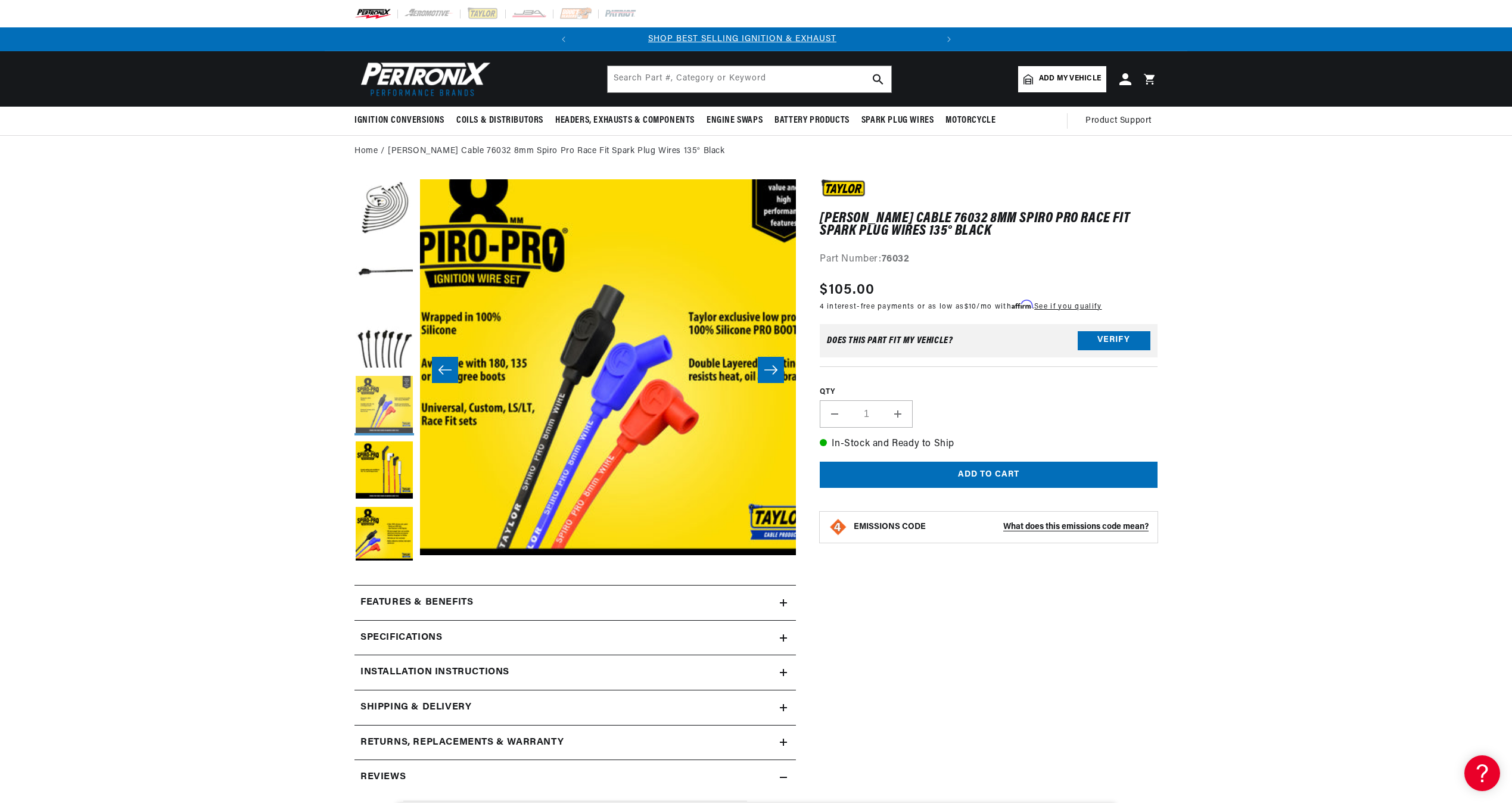
scroll to position [0, 0]
click at [387, 452] on button "Load image 5 in gallery view" at bounding box center [384, 471] width 60 height 60
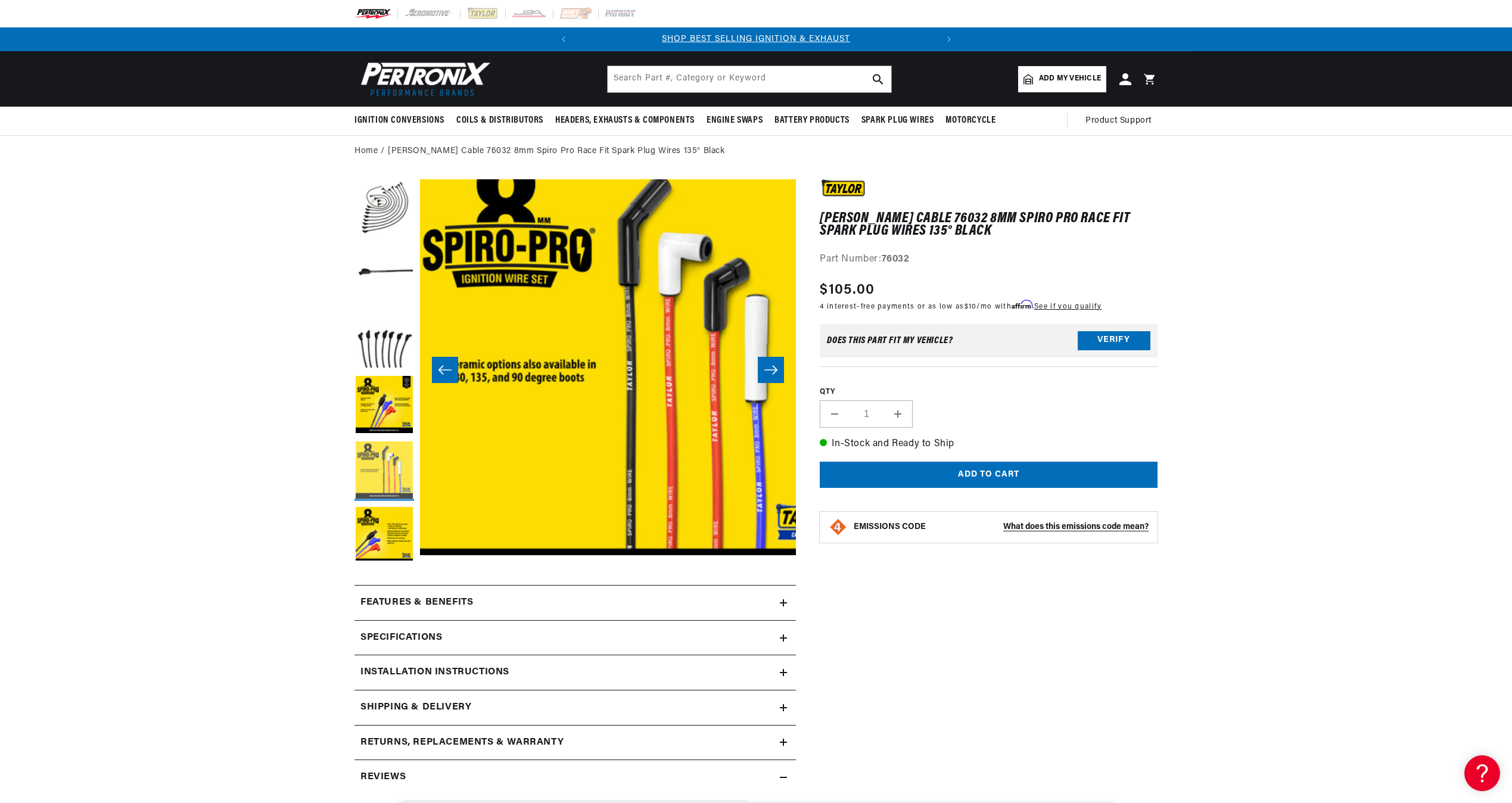
scroll to position [0, 1505]
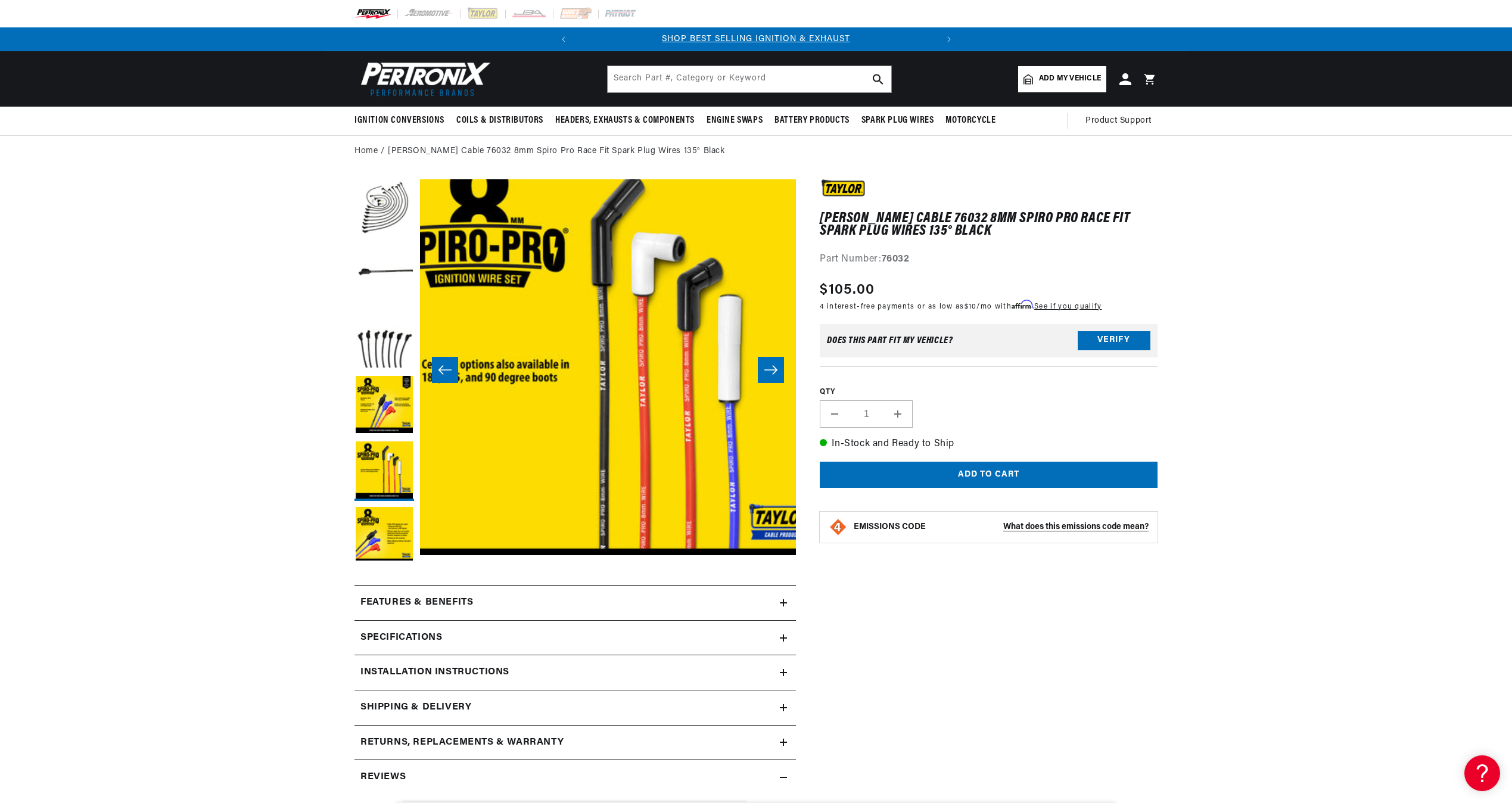
click at [395, 506] on ul "Gallery Viewer" at bounding box center [384, 370] width 60 height 381
click at [394, 519] on button "Load image 6 in gallery view" at bounding box center [384, 537] width 60 height 60
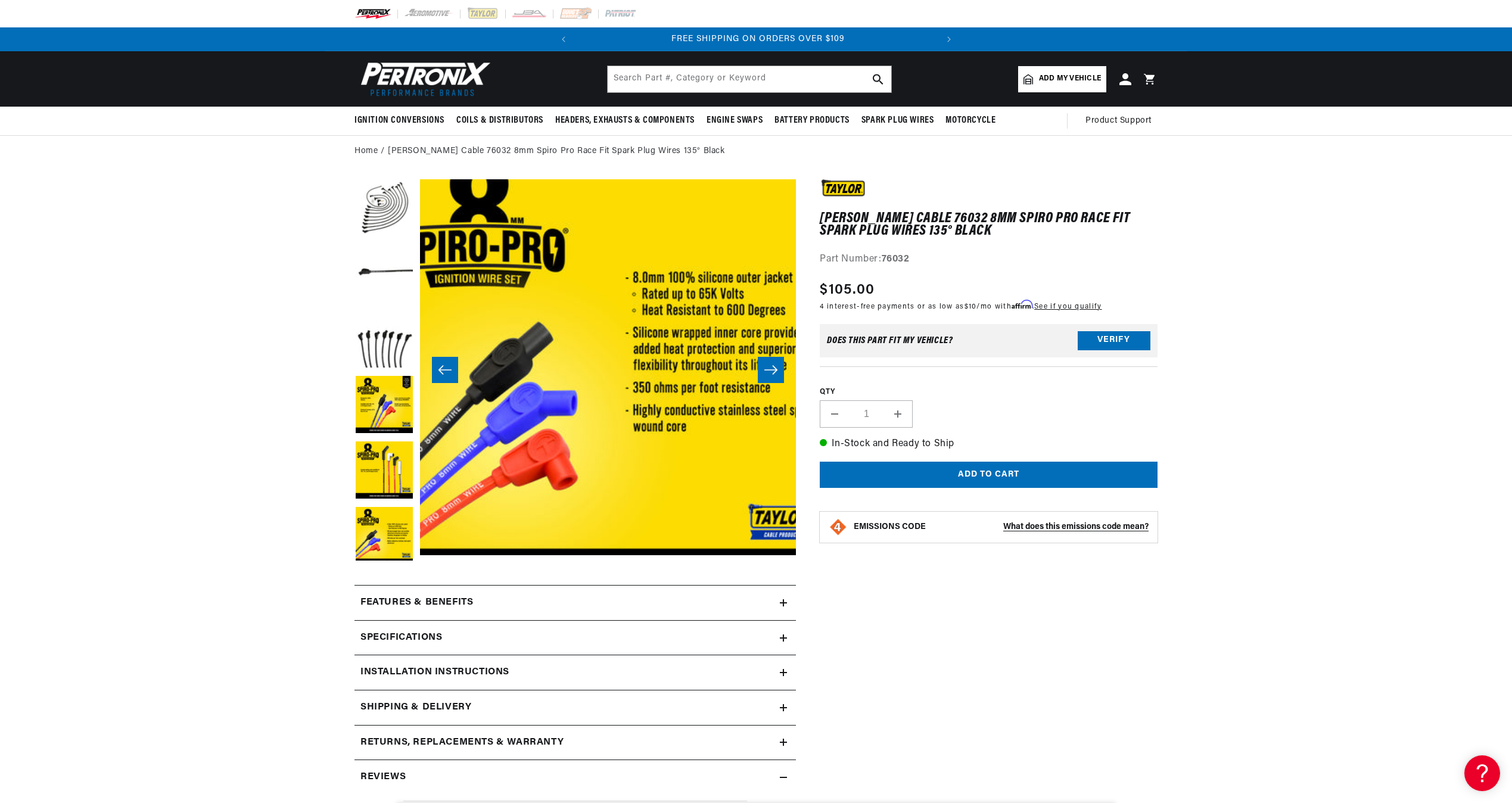
scroll to position [0, 361]
click at [787, 601] on icon at bounding box center [783, 603] width 7 height 7
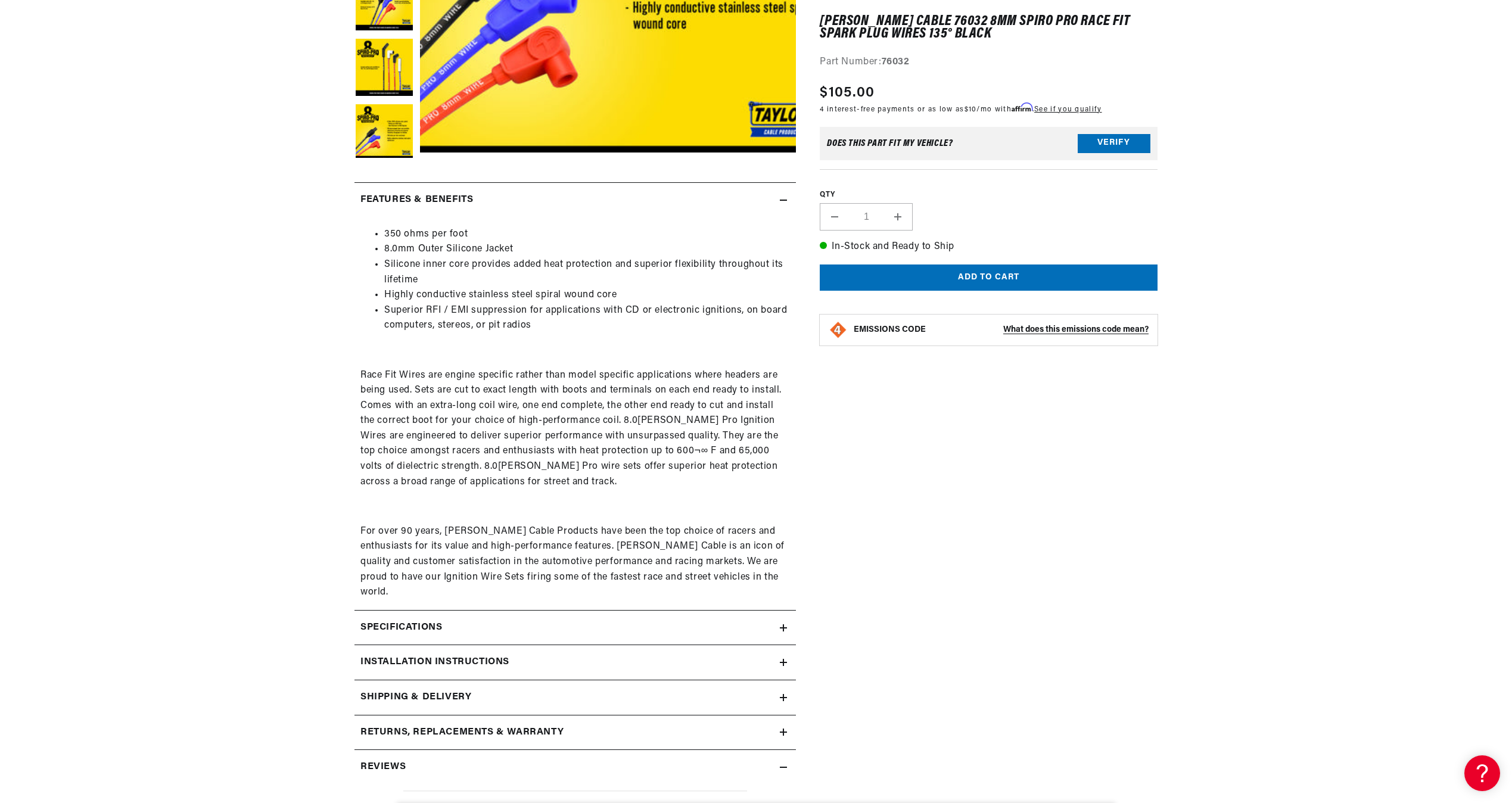
scroll to position [417, 0]
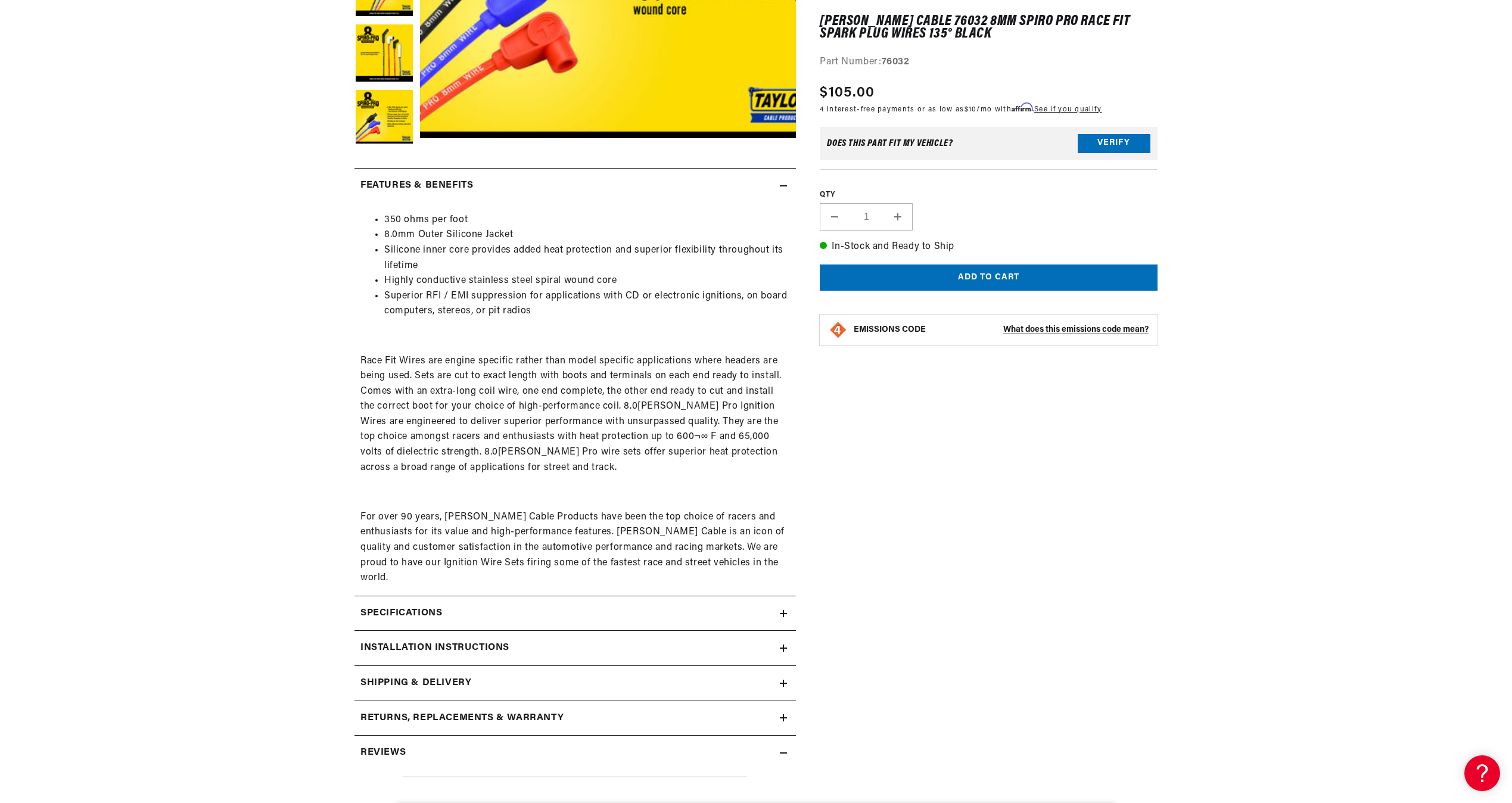
drag, startPoint x: 789, startPoint y: 612, endPoint x: 783, endPoint y: 601, distance: 12.5
click at [787, 611] on summary "Specifications" at bounding box center [575, 613] width 441 height 34
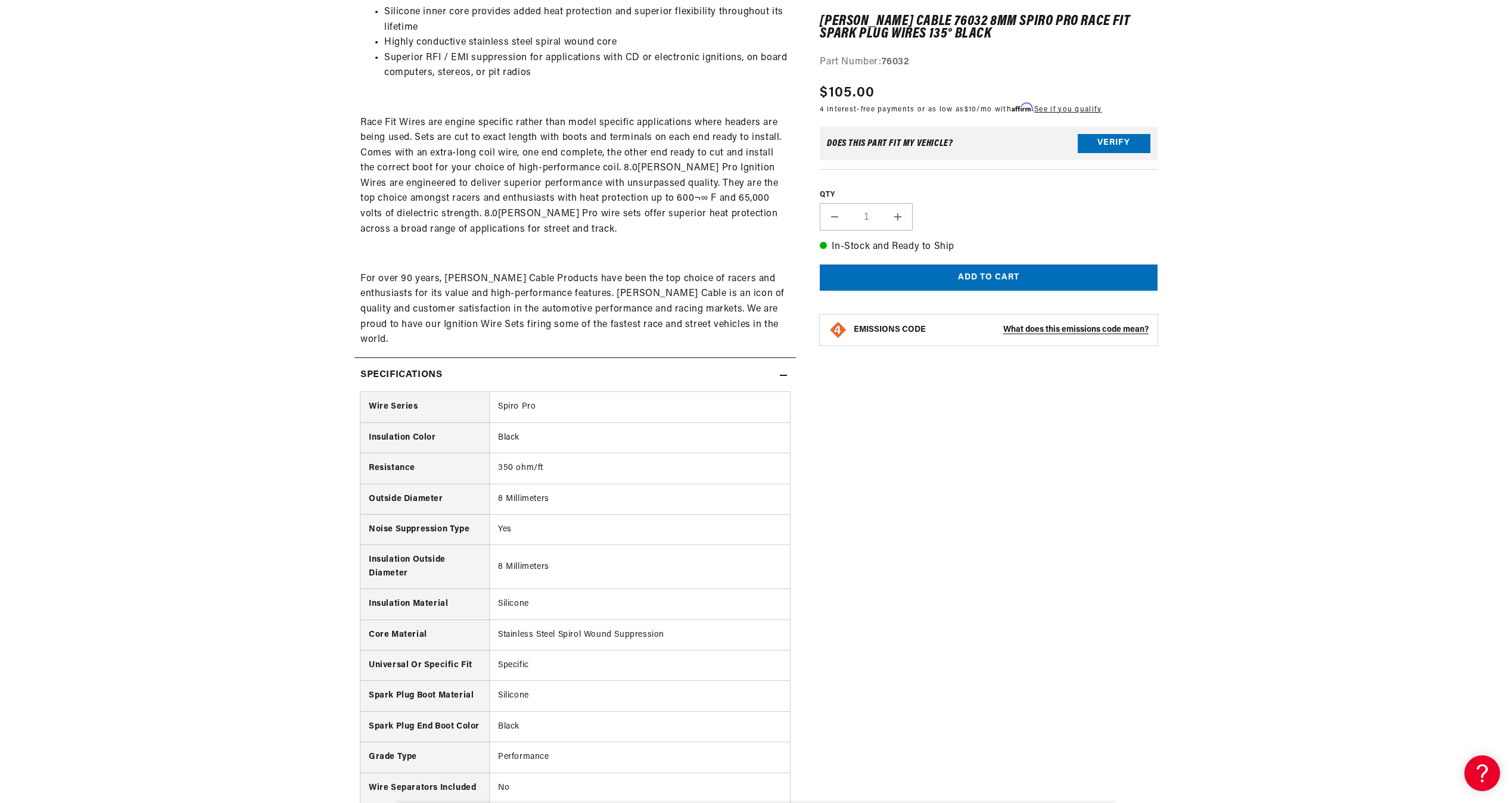
scroll to position [0, 0]
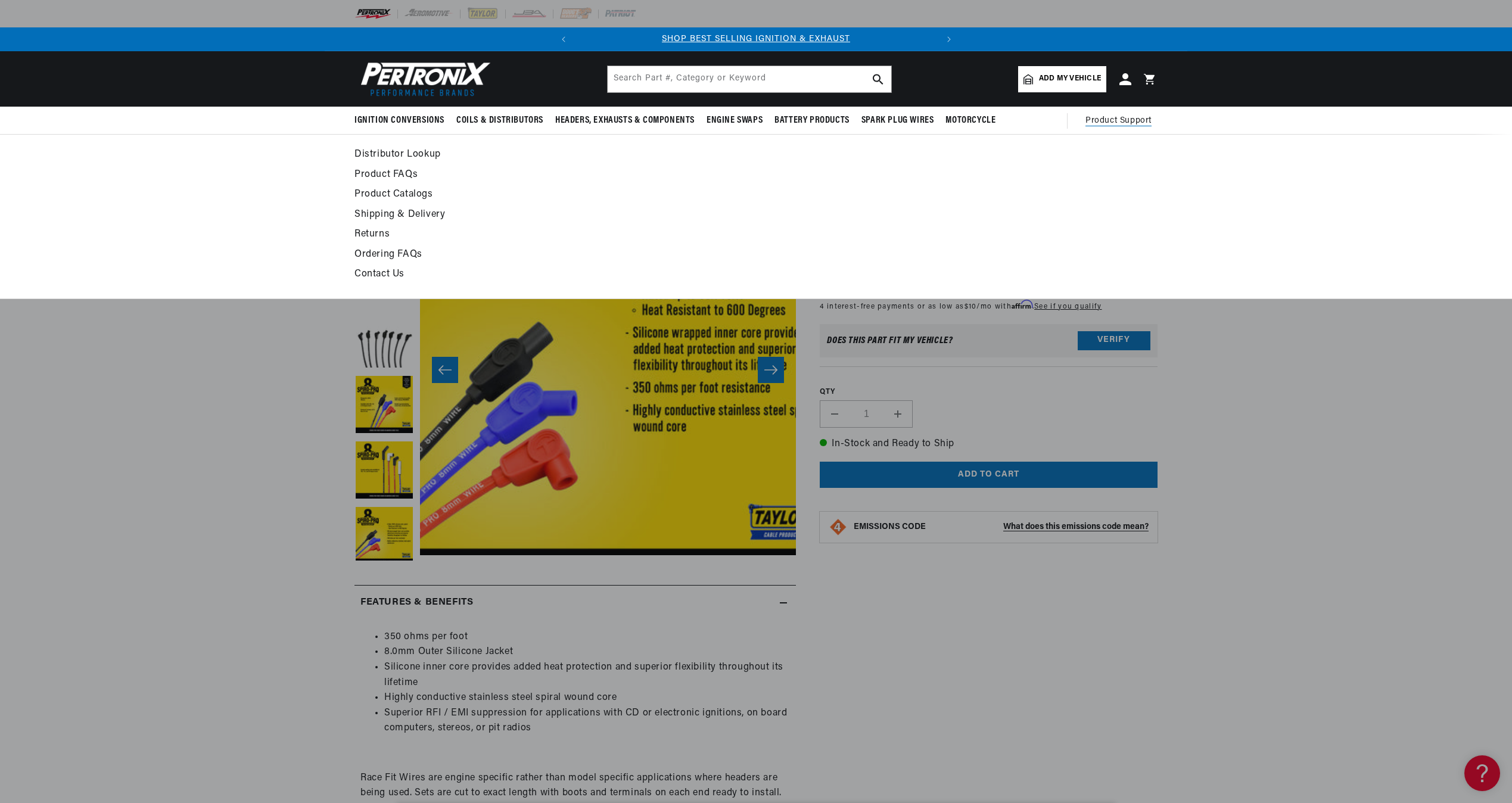
click at [1111, 123] on span "Product Support" at bounding box center [1118, 120] width 66 height 13
click at [386, 173] on link "Product FAQs" at bounding box center [647, 175] width 586 height 17
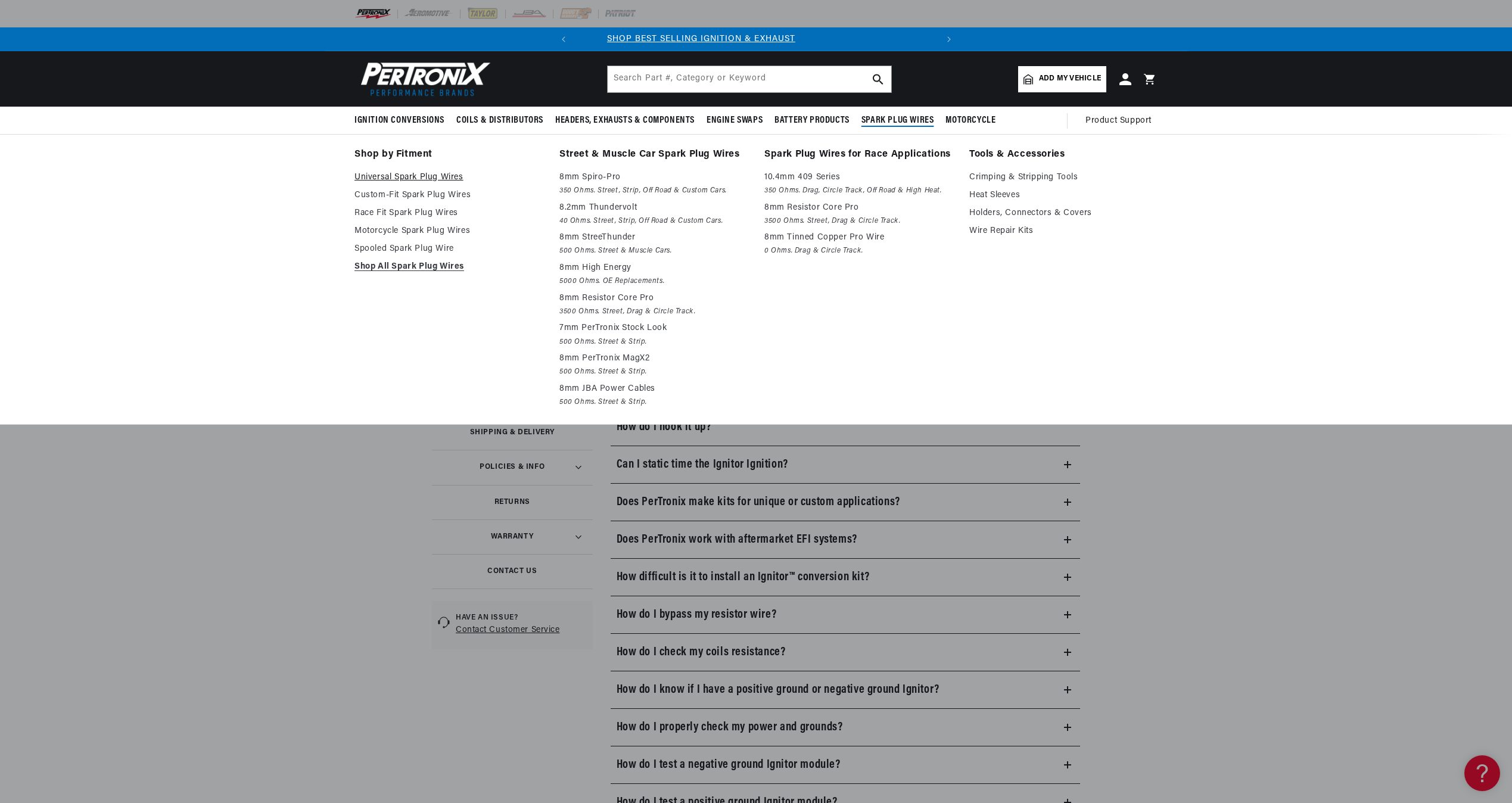
scroll to position [0, 1]
click at [404, 174] on link "Universal Spark Plug Wires" at bounding box center [448, 177] width 188 height 14
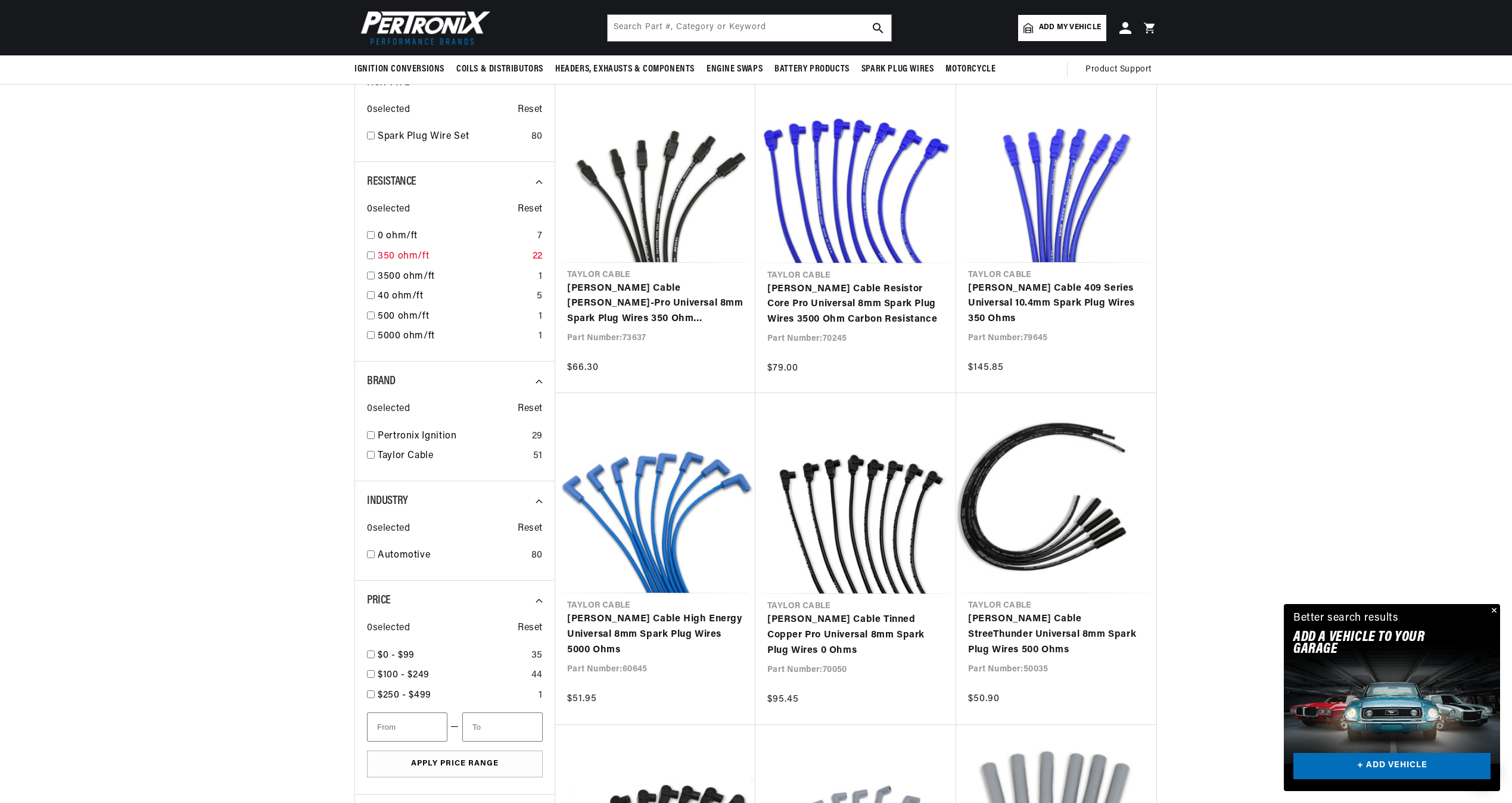
click at [373, 255] on input "checkbox" at bounding box center [371, 255] width 8 height 8
checkbox input "true"
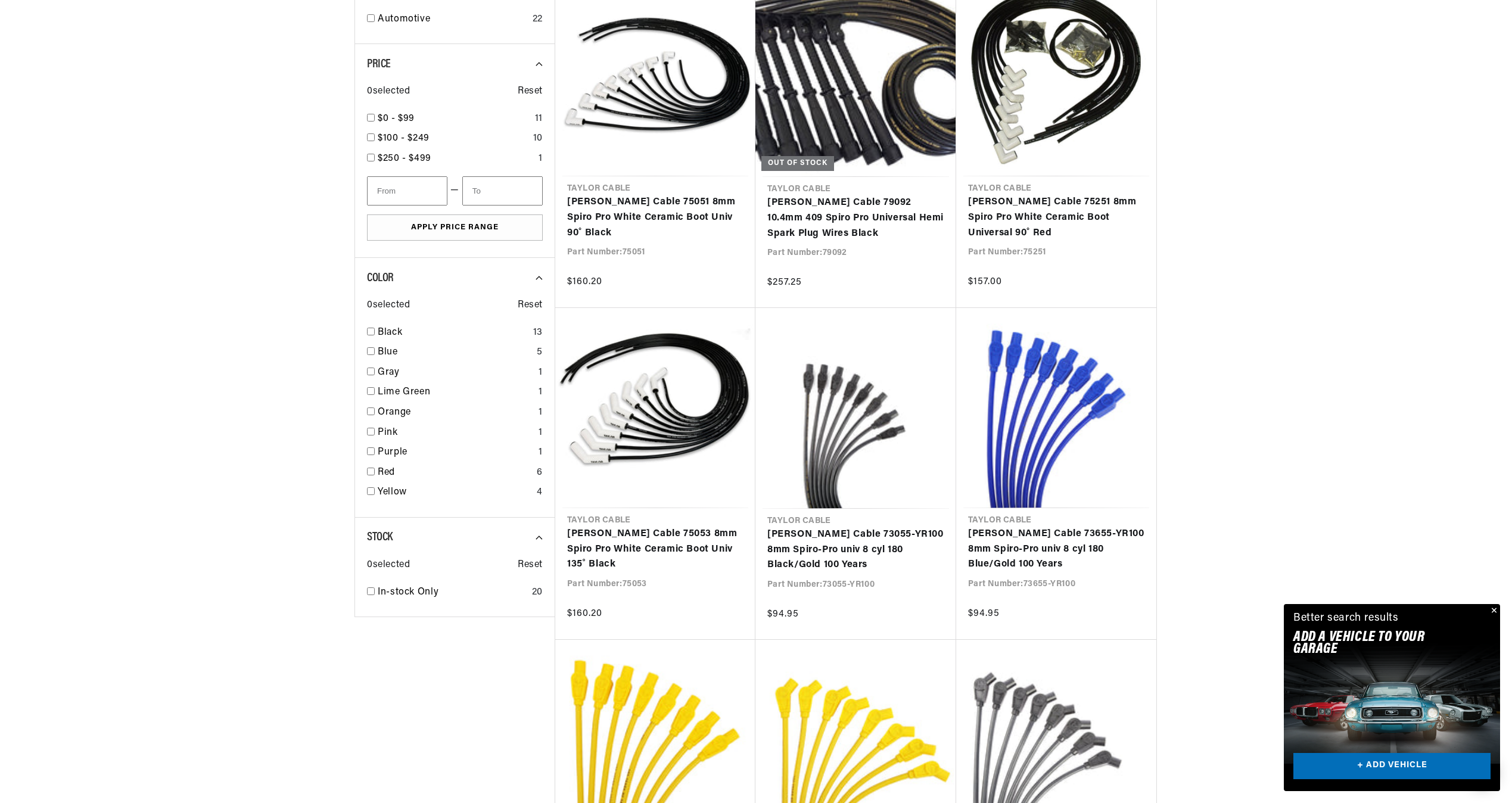
drag, startPoint x: 611, startPoint y: 535, endPoint x: 1484, endPoint y: 429, distance: 879.4
click at [1484, 429] on div at bounding box center [756, 318] width 1512 height 1429
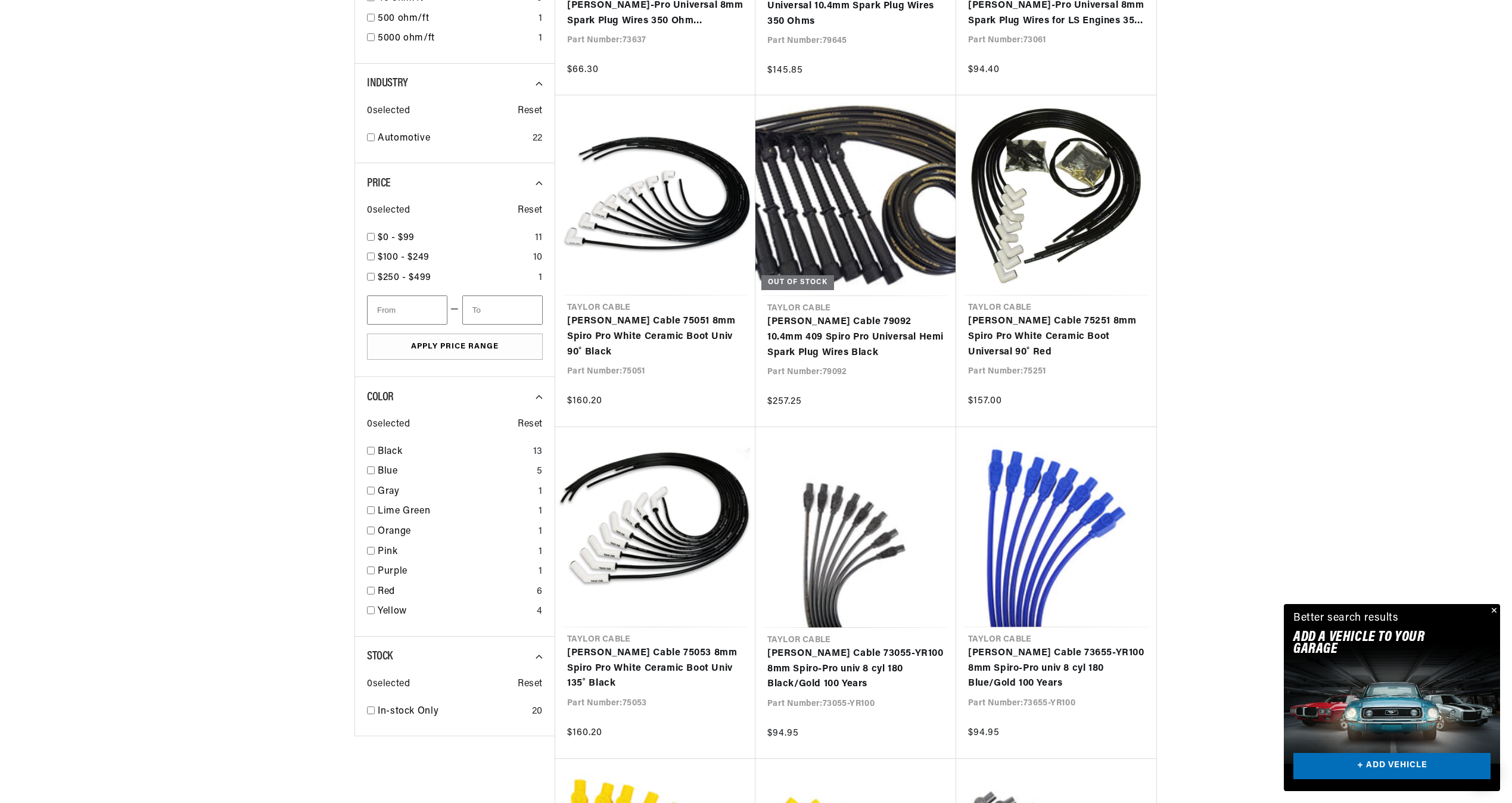
scroll to position [0, 361]
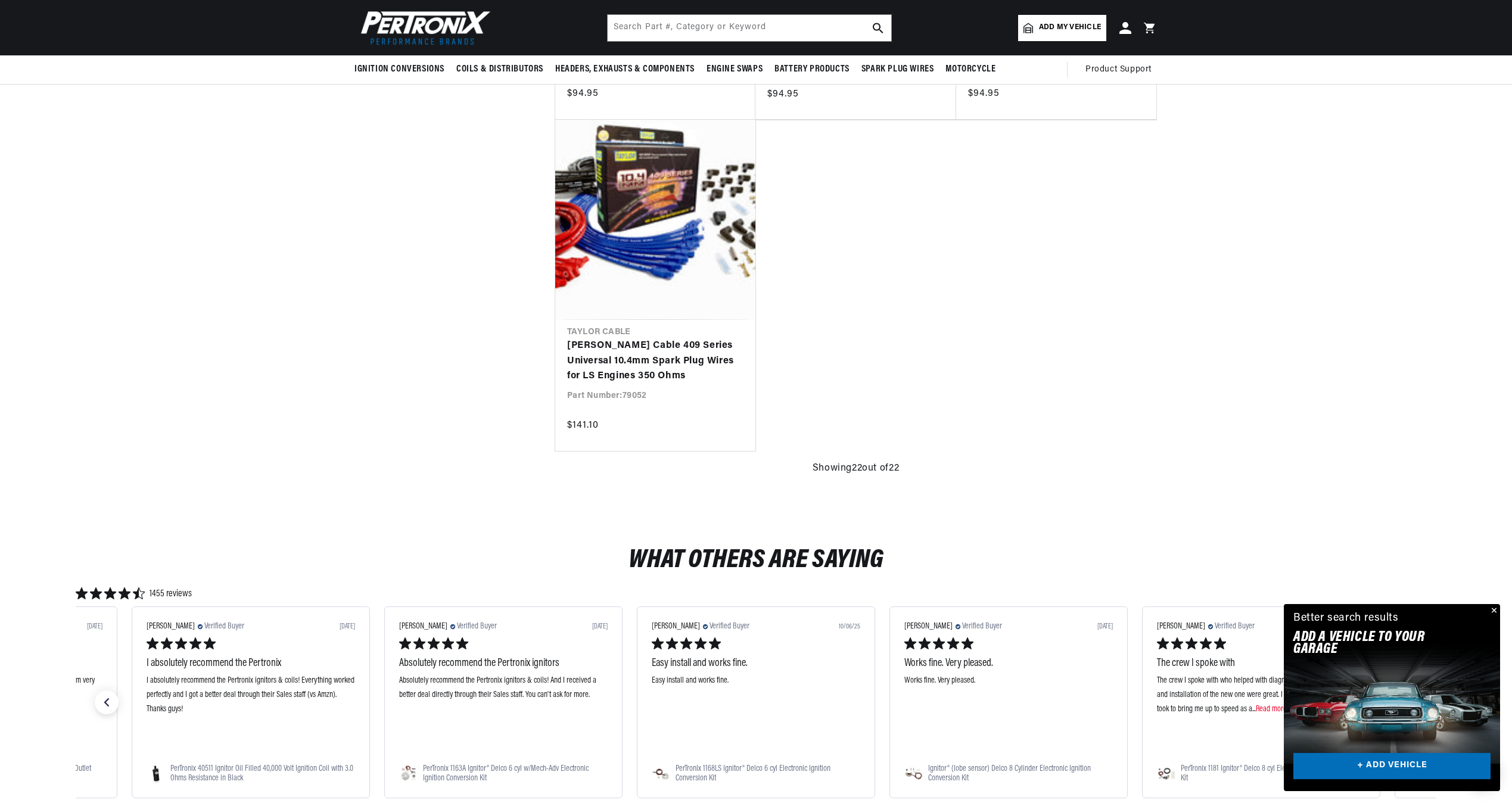
scroll to position [2205, 0]
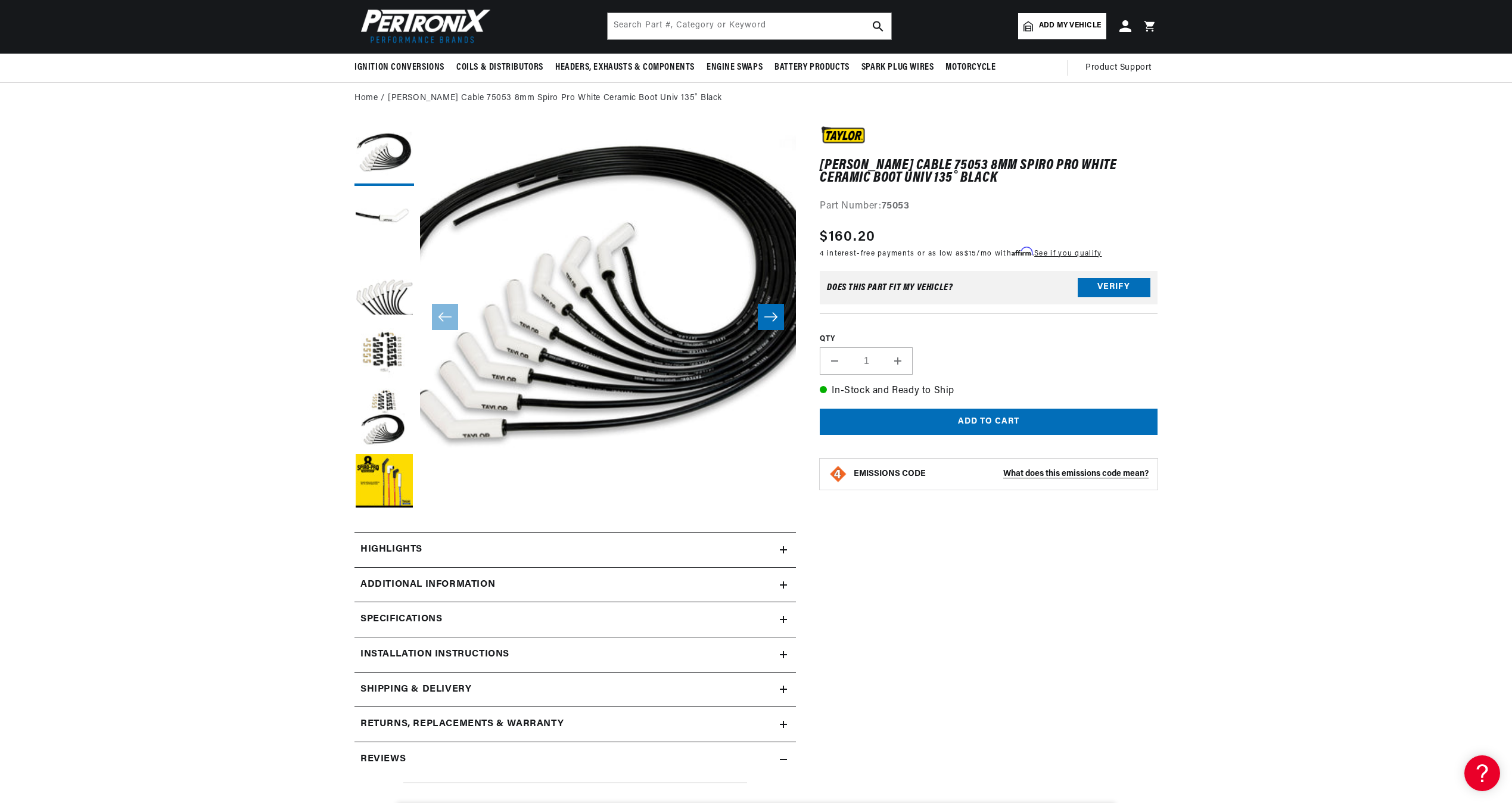
scroll to position [119, 0]
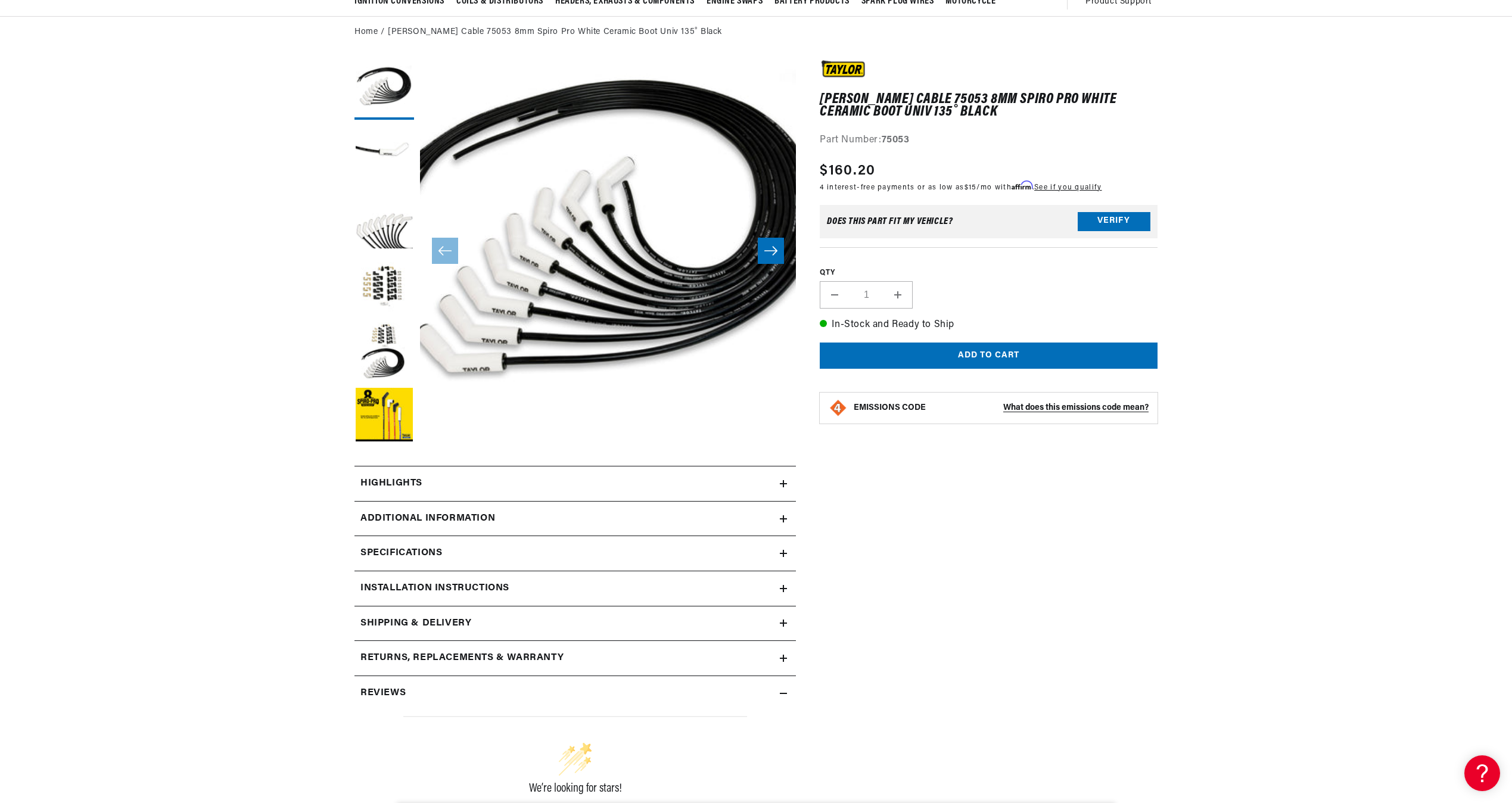
click at [785, 480] on icon at bounding box center [783, 484] width 7 height 7
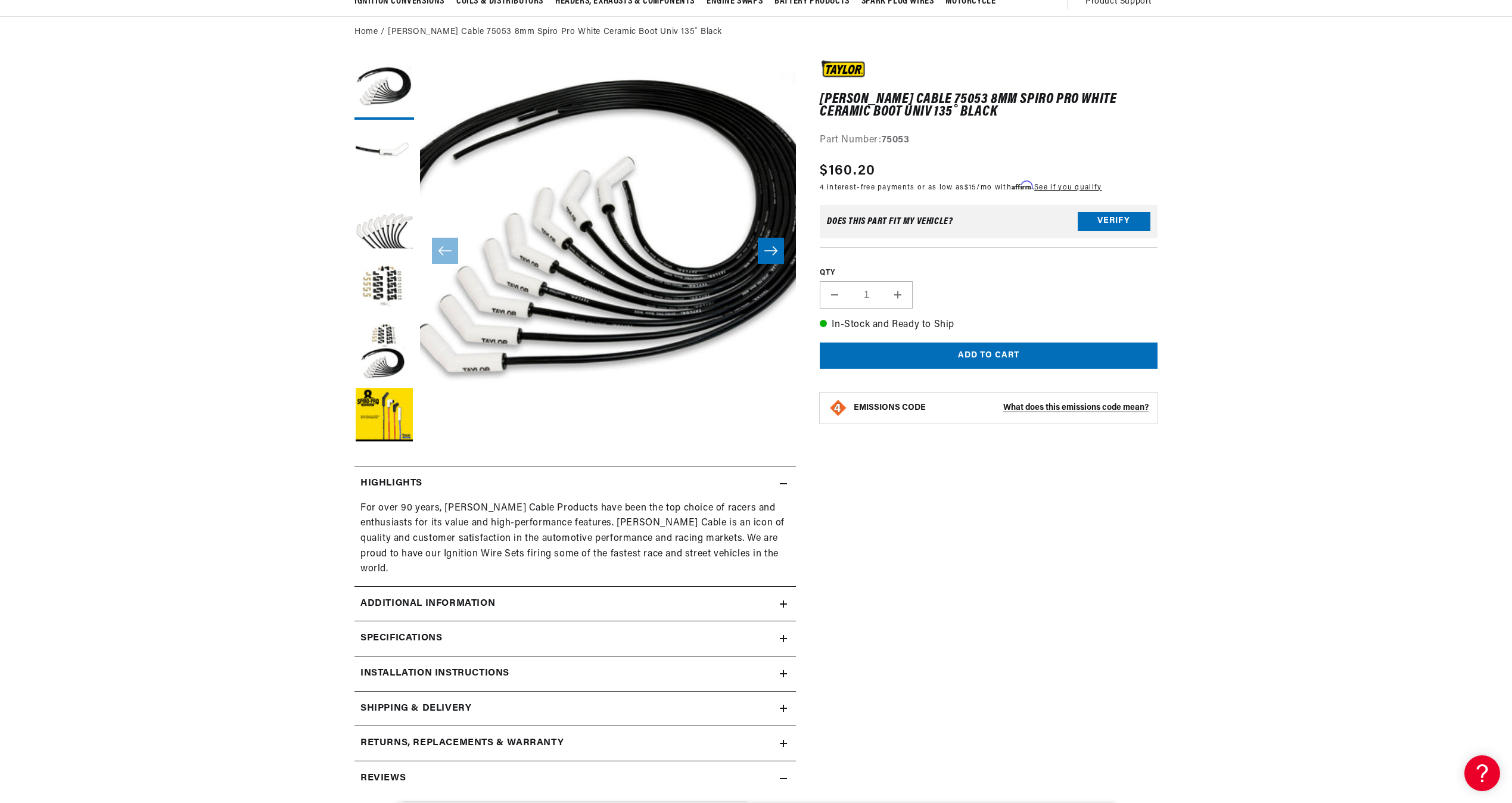
click at [785, 600] on icon at bounding box center [783, 604] width 7 height 7
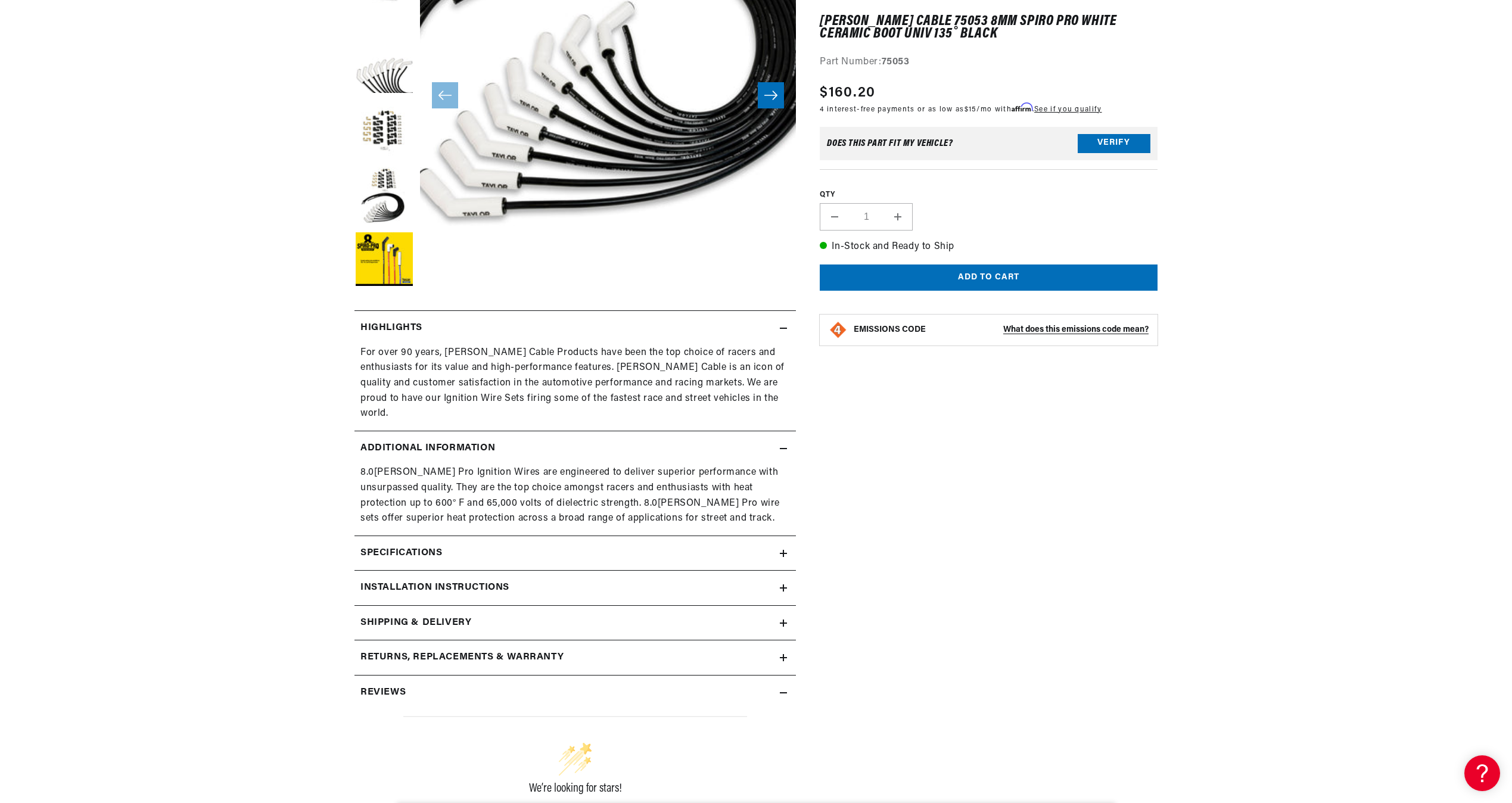
scroll to position [298, 0]
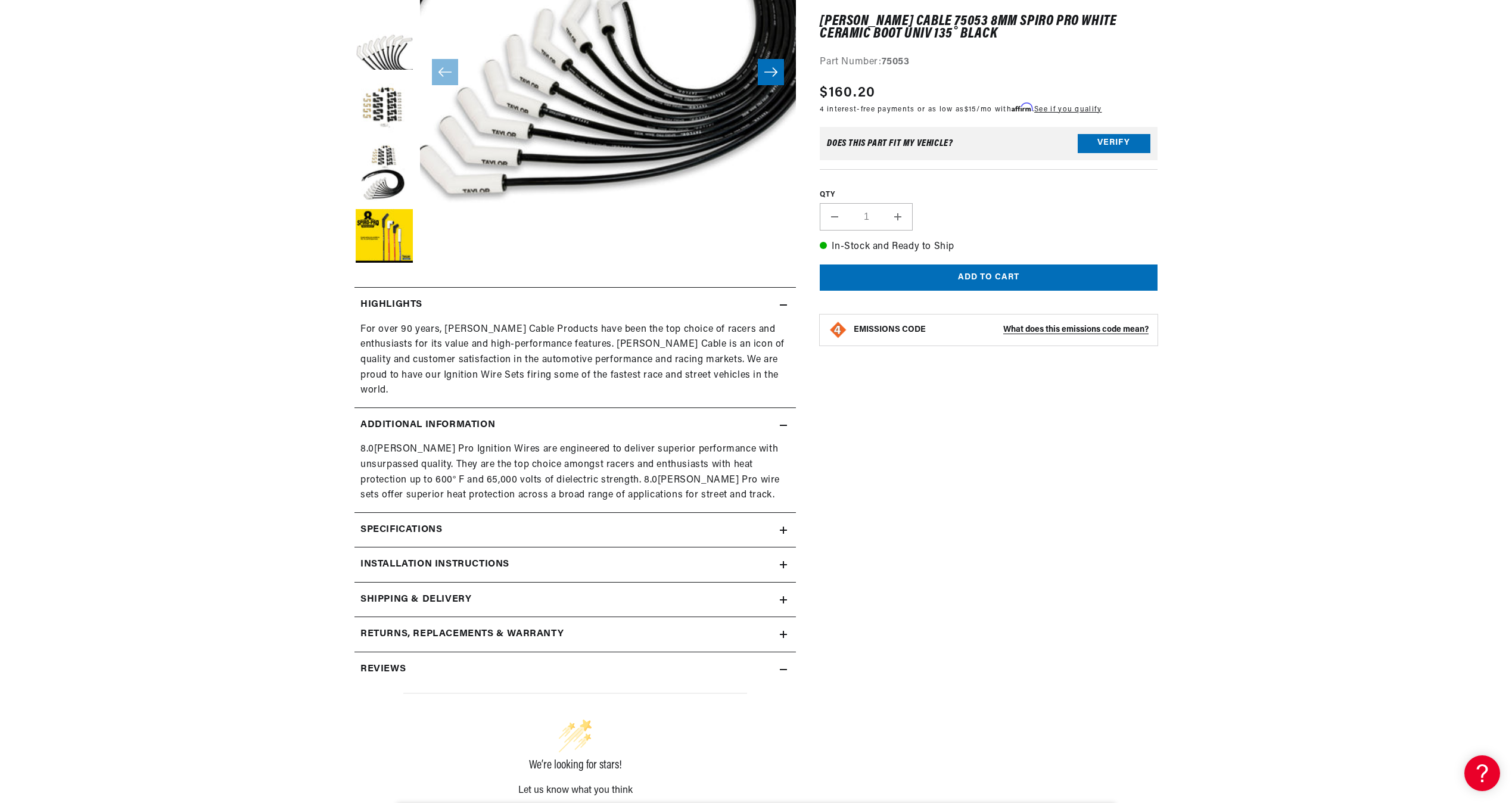
click at [780, 514] on summary "Specifications" at bounding box center [575, 530] width 441 height 34
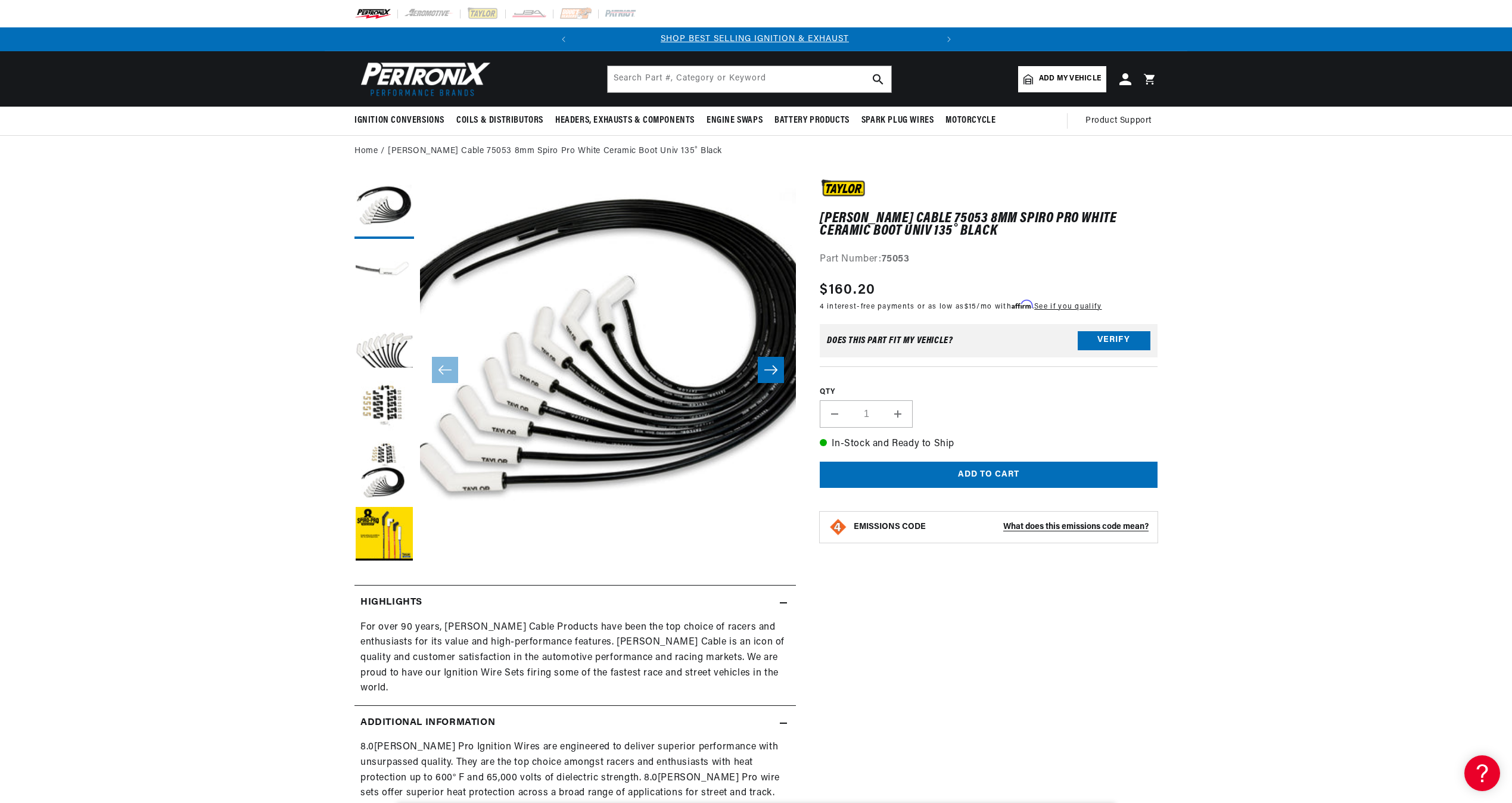
scroll to position [0, 0]
click at [386, 350] on button "Load image 3 in gallery view" at bounding box center [384, 340] width 60 height 60
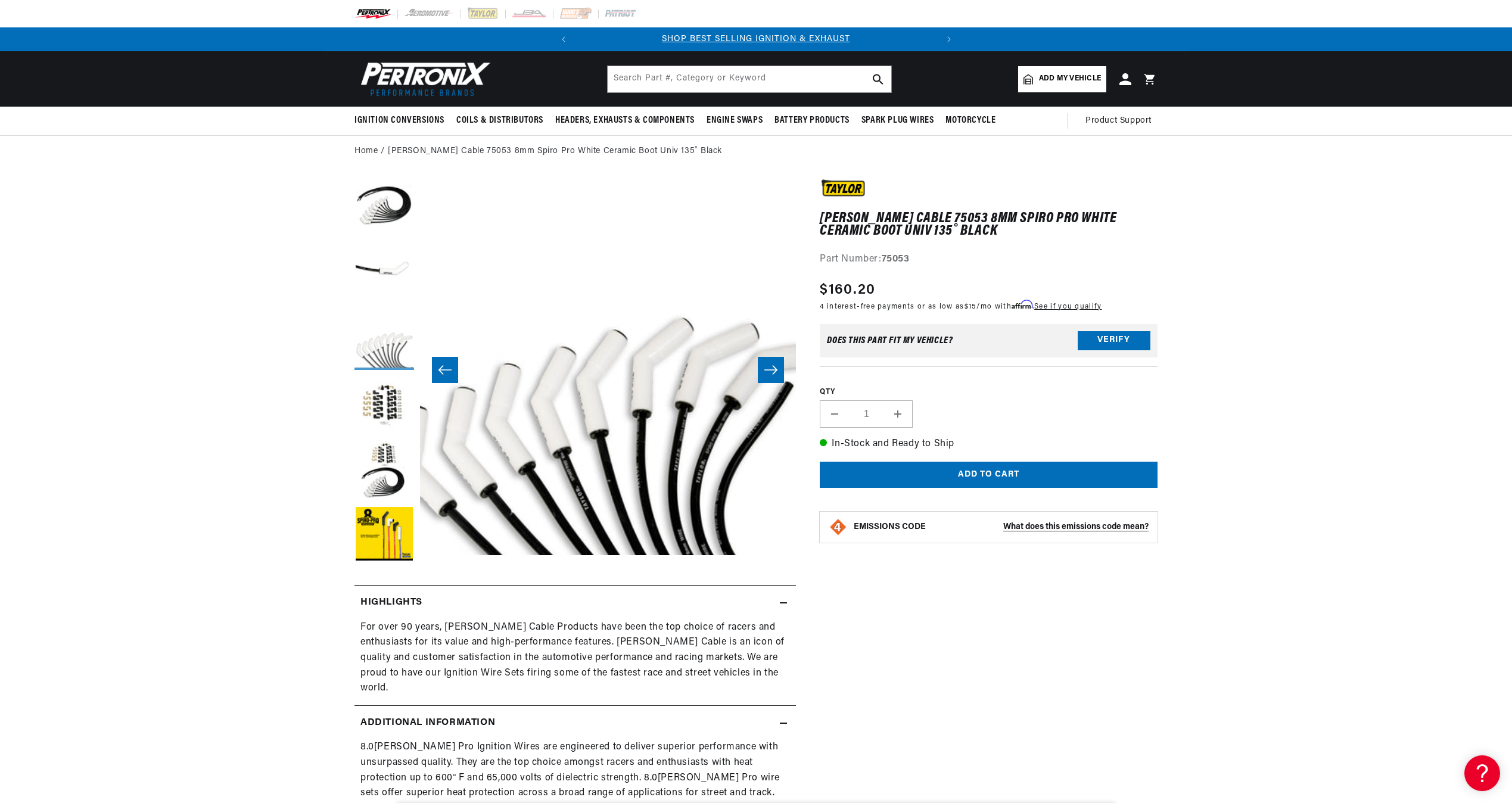
scroll to position [0, 752]
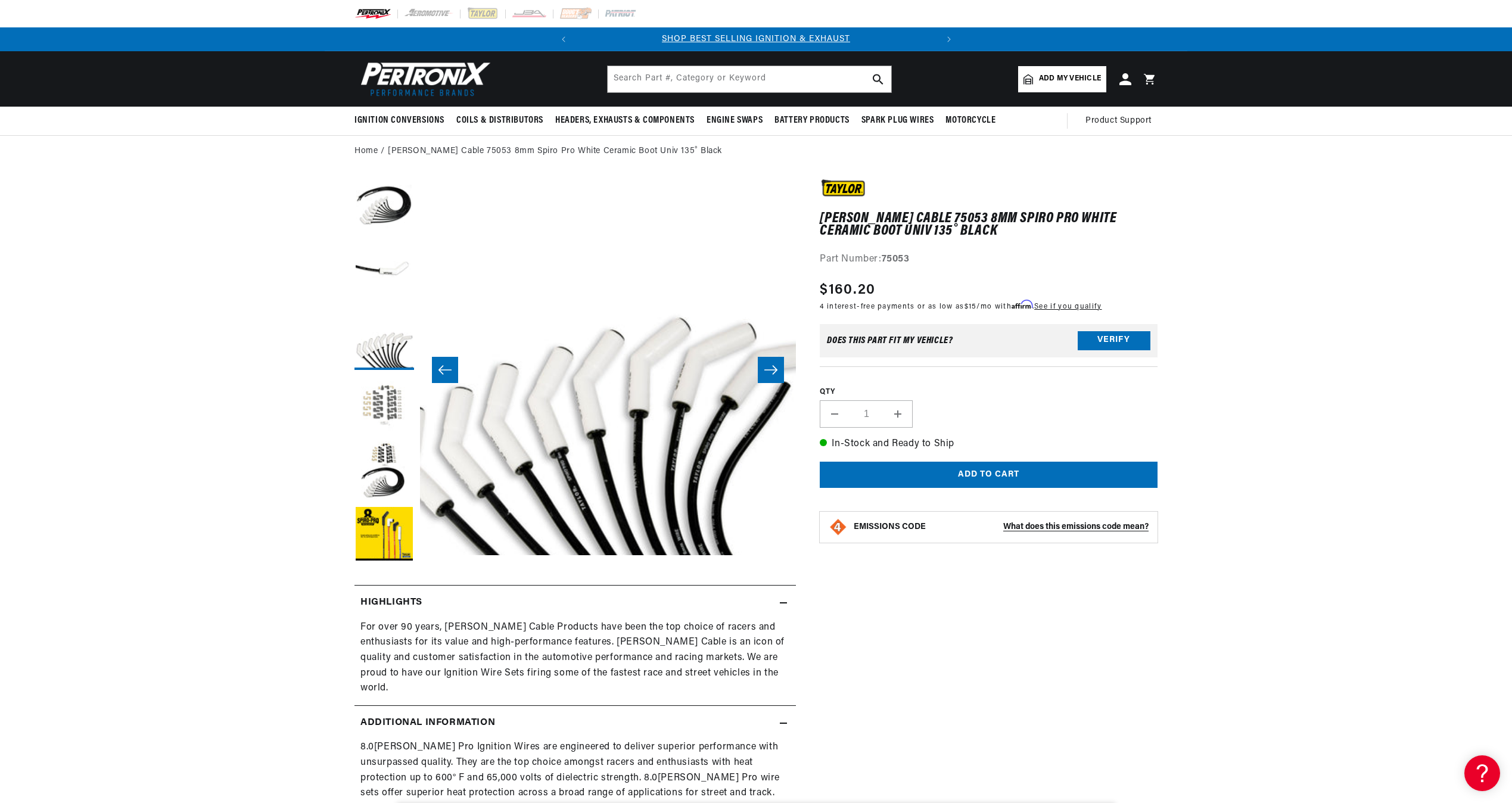
click at [384, 407] on button "Load image 4 in gallery view" at bounding box center [384, 405] width 60 height 60
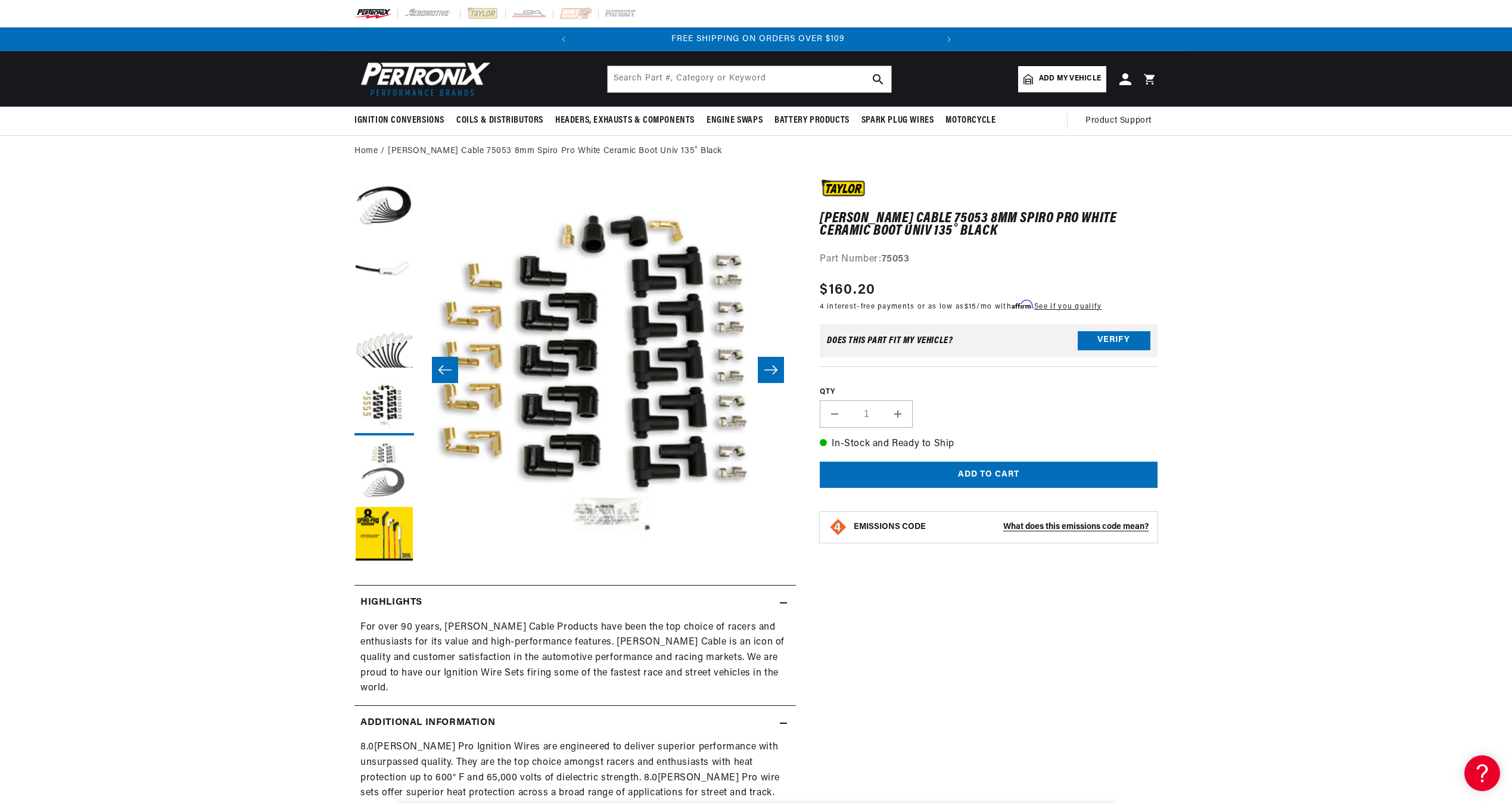
scroll to position [0, 361]
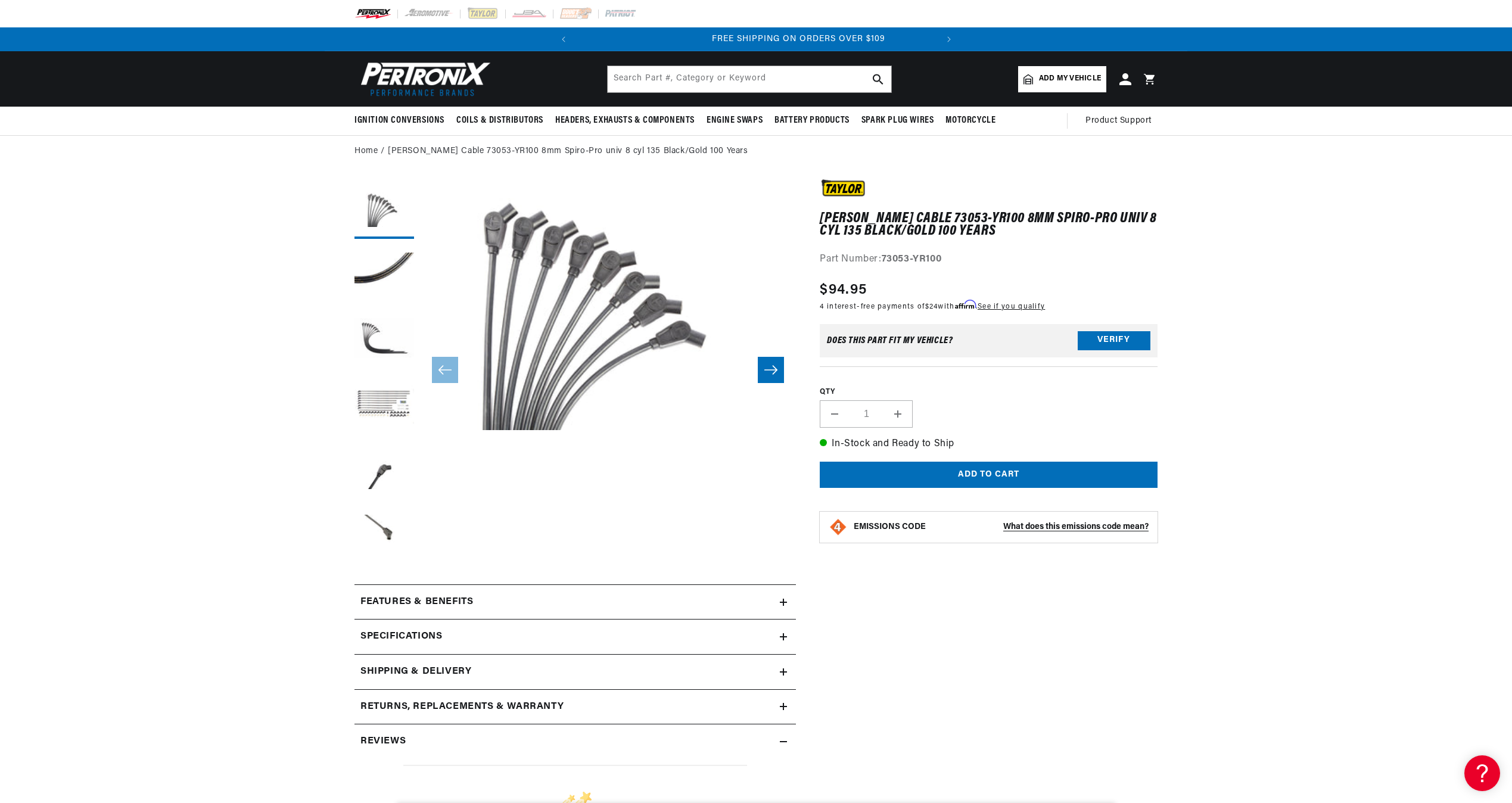
scroll to position [0, 361]
click at [382, 217] on button "Load image 1 in gallery view" at bounding box center [384, 209] width 60 height 60
click at [380, 266] on button "Load image 2 in gallery view" at bounding box center [384, 274] width 60 height 60
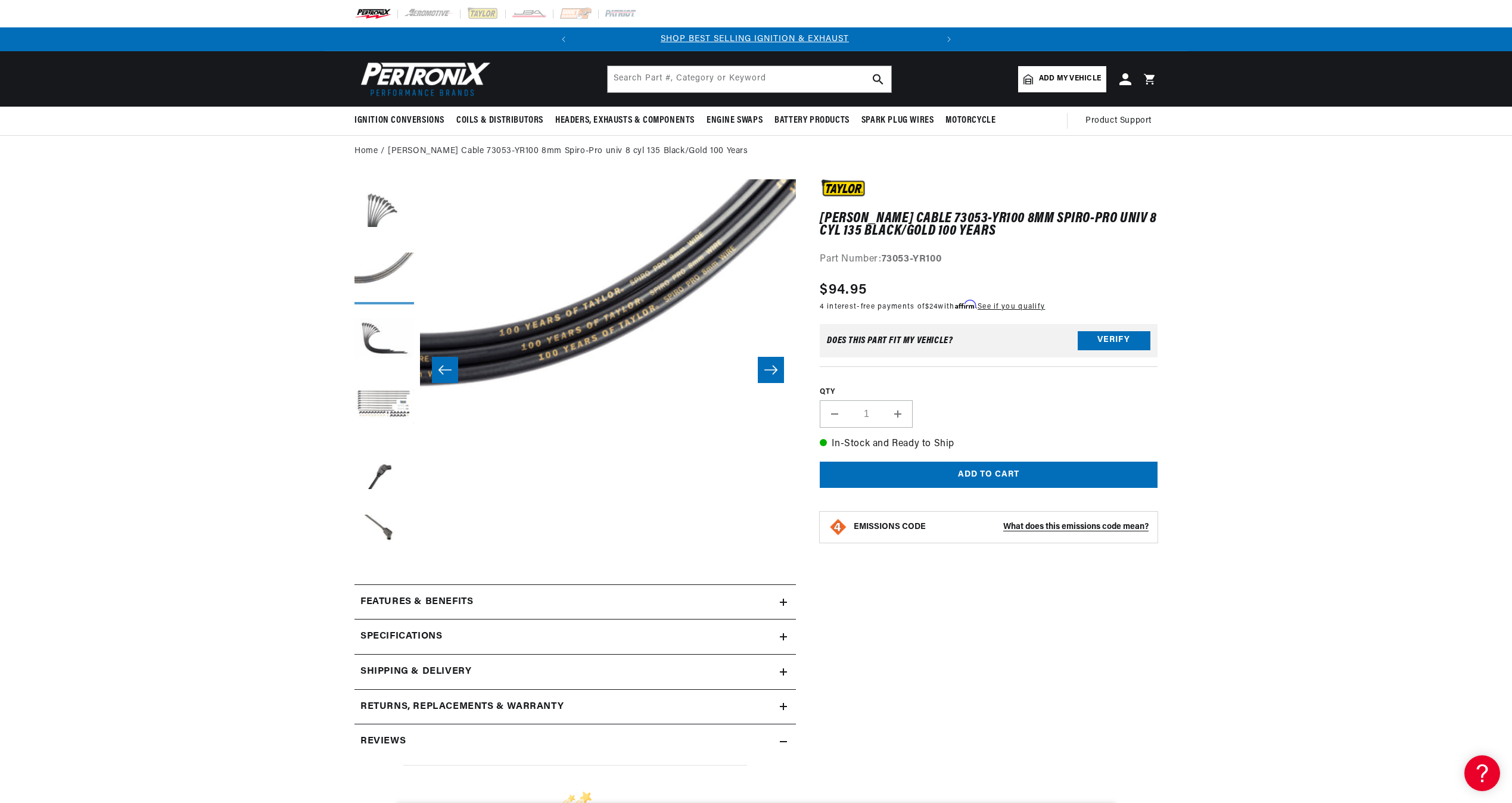
scroll to position [0, 0]
click at [374, 319] on button "Load image 3 in gallery view" at bounding box center [384, 340] width 60 height 60
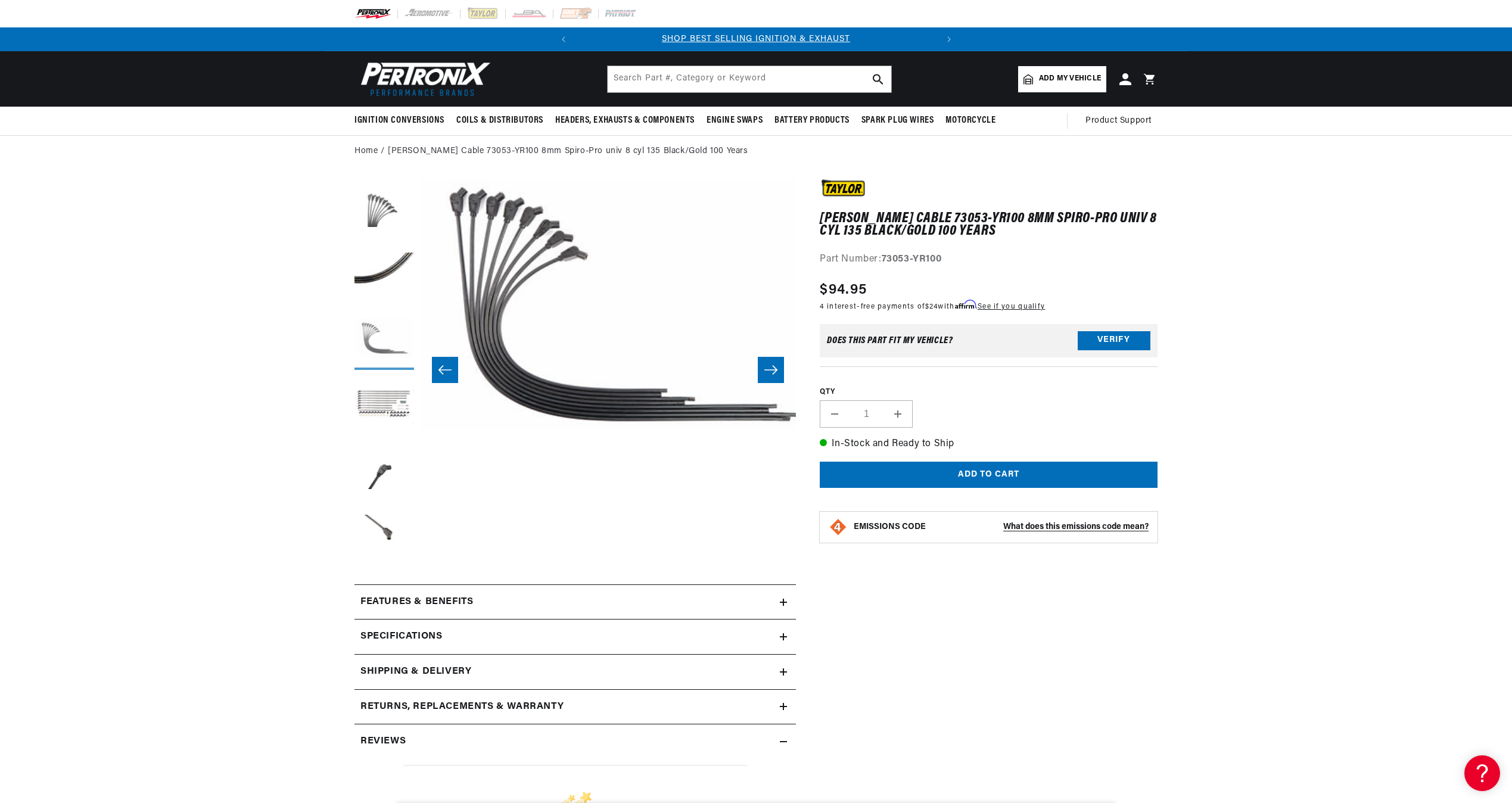
scroll to position [0, 752]
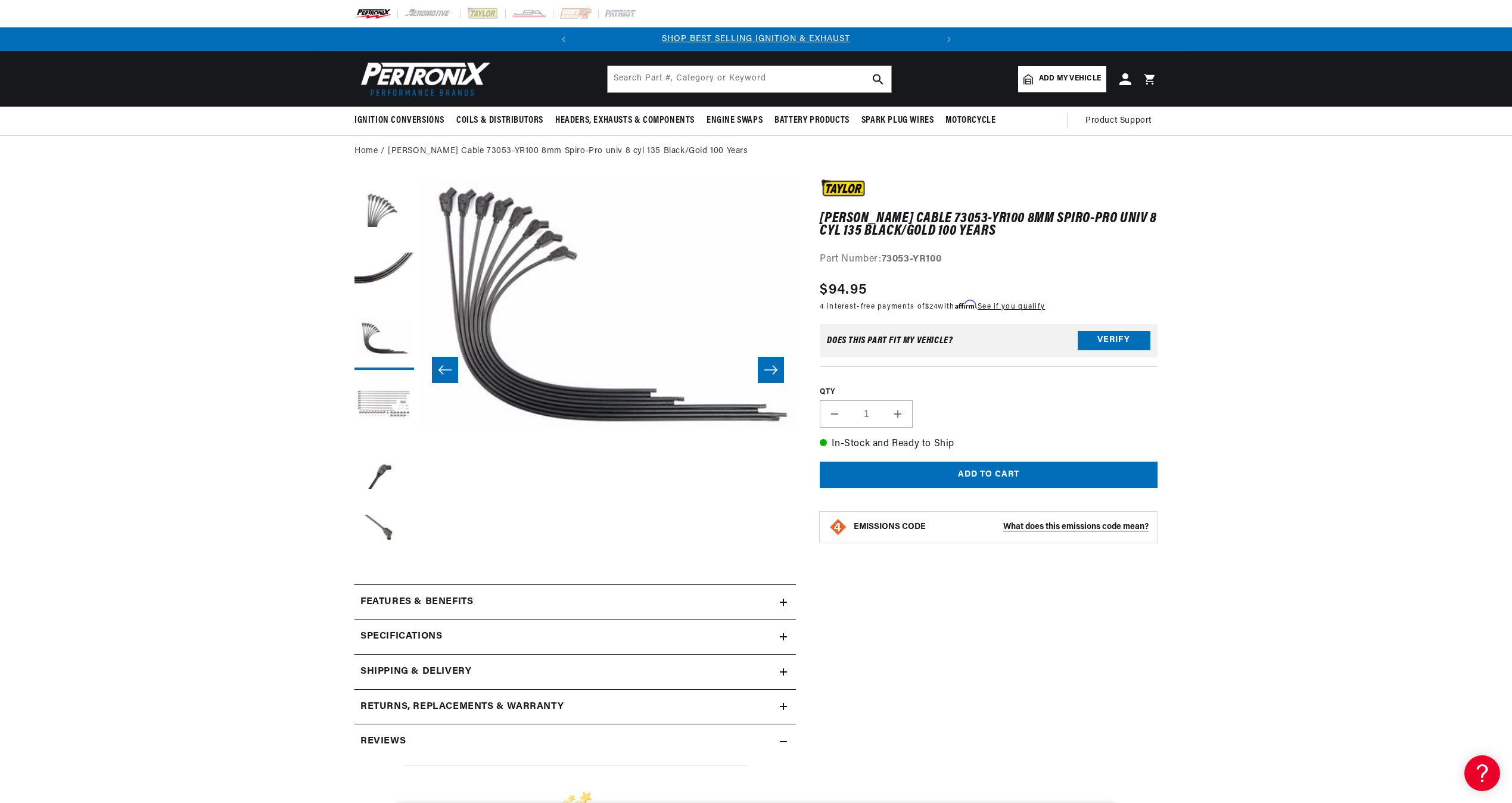
click at [379, 398] on button "Load image 4 in gallery view" at bounding box center [384, 405] width 60 height 60
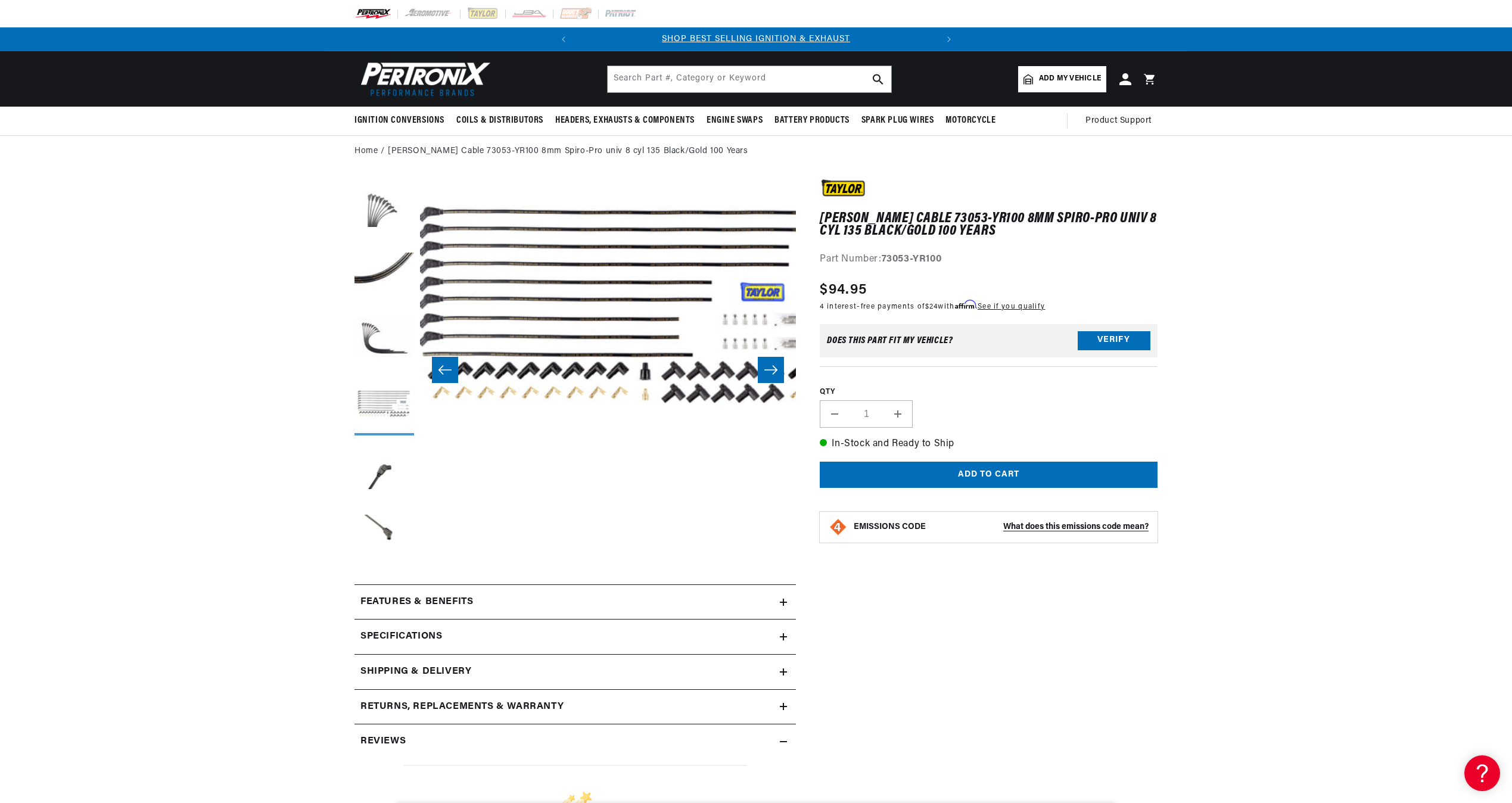
scroll to position [0, 1128]
click at [383, 463] on button "Load image 5 in gallery view" at bounding box center [384, 471] width 60 height 60
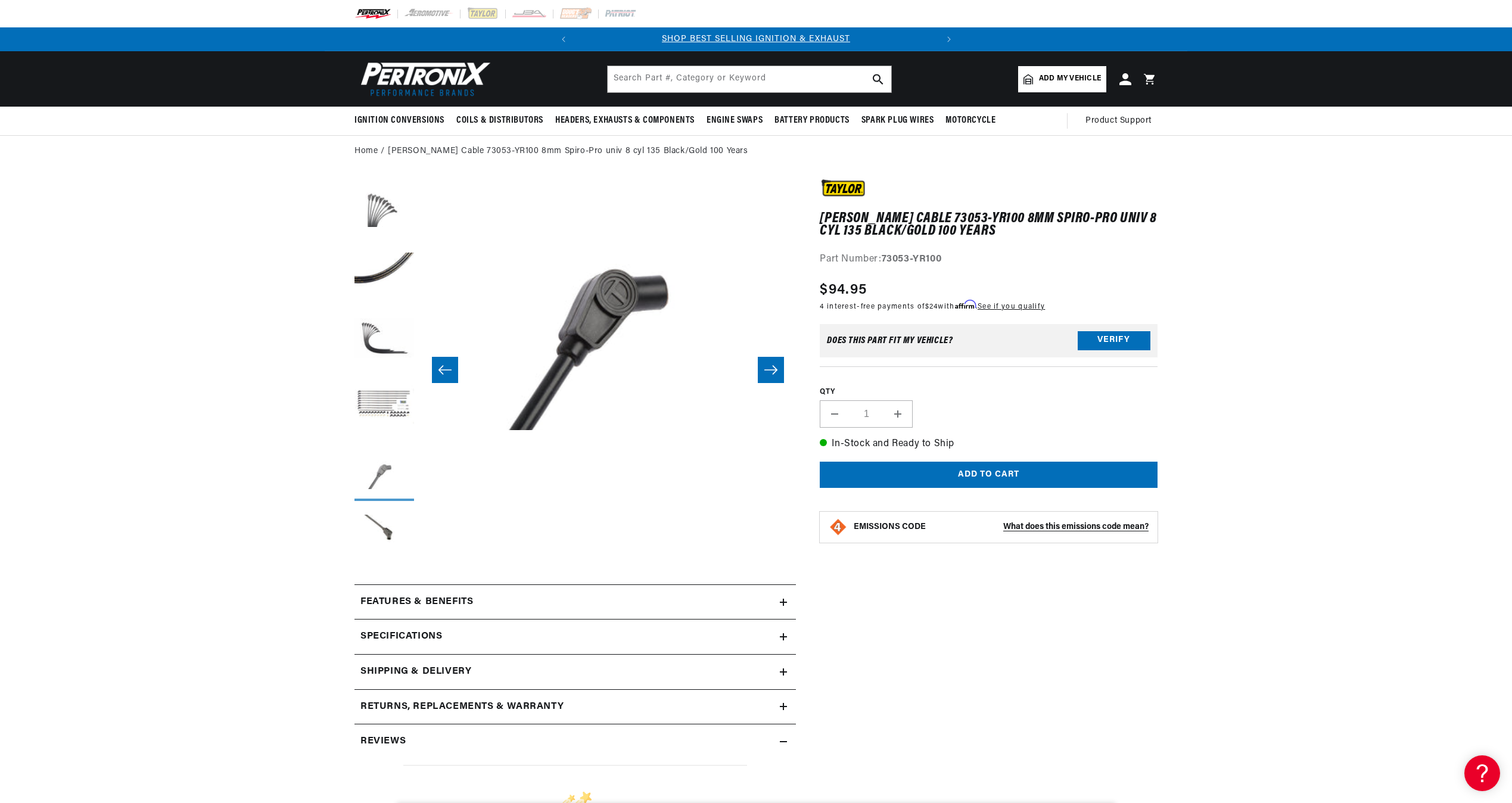
scroll to position [0, 1505]
click at [372, 518] on button "Load image 6 in gallery view" at bounding box center [384, 537] width 60 height 60
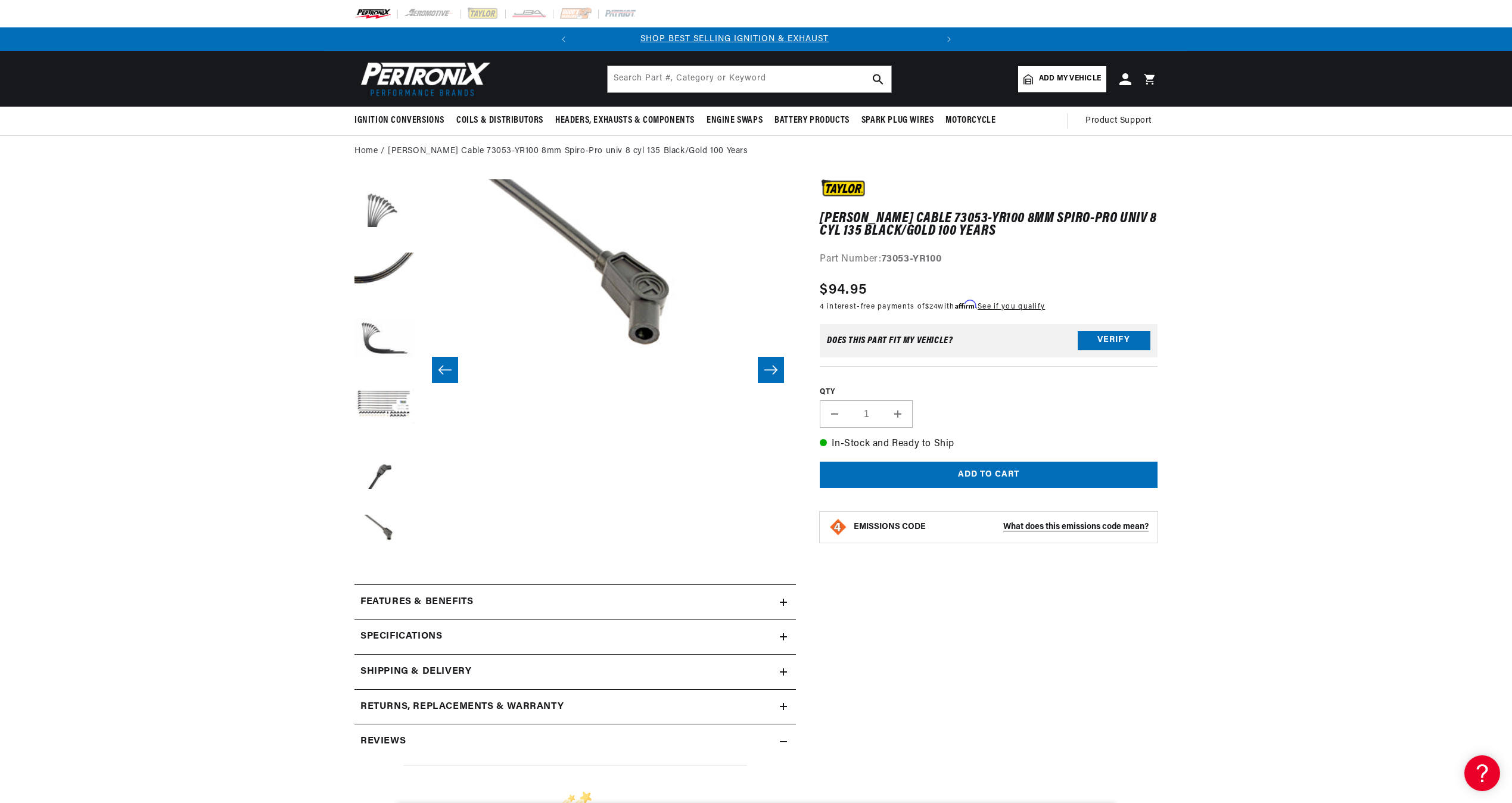
scroll to position [0, 0]
